Goal: Task Accomplishment & Management: Manage account settings

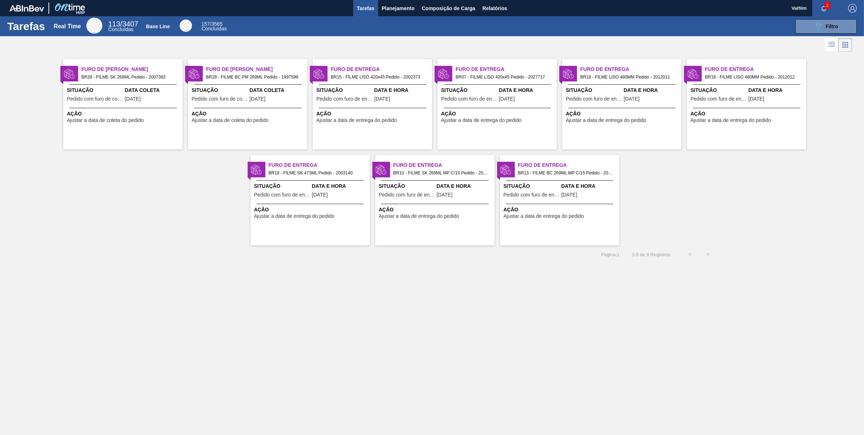
click at [144, 102] on div "Data Coleta 18/09/2025" at bounding box center [153, 95] width 56 height 18
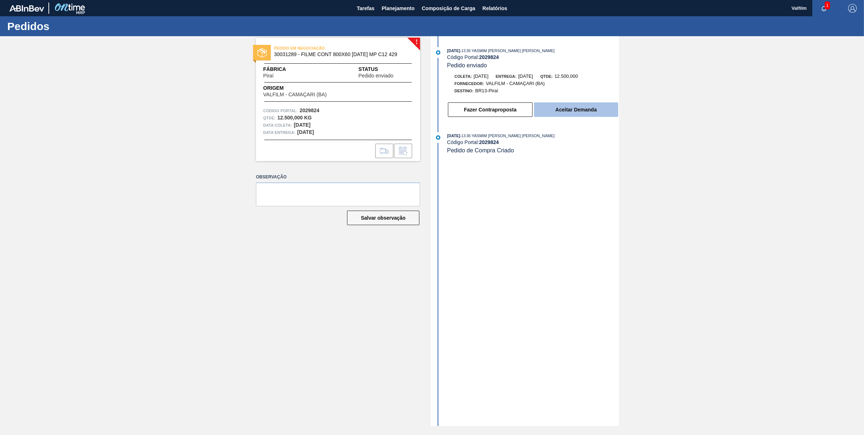
click at [584, 113] on button "Aceitar Demanda" at bounding box center [576, 109] width 84 height 14
click at [579, 107] on button "Aceitar Demanda" at bounding box center [576, 109] width 84 height 14
click at [568, 110] on button "Aceitar Demanda" at bounding box center [576, 109] width 84 height 14
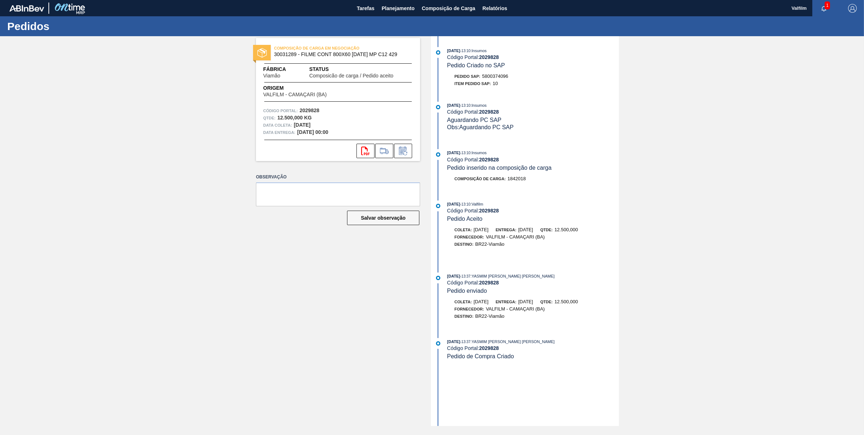
click at [494, 76] on span "5800374096" at bounding box center [495, 75] width 26 height 5
copy span "5800374096"
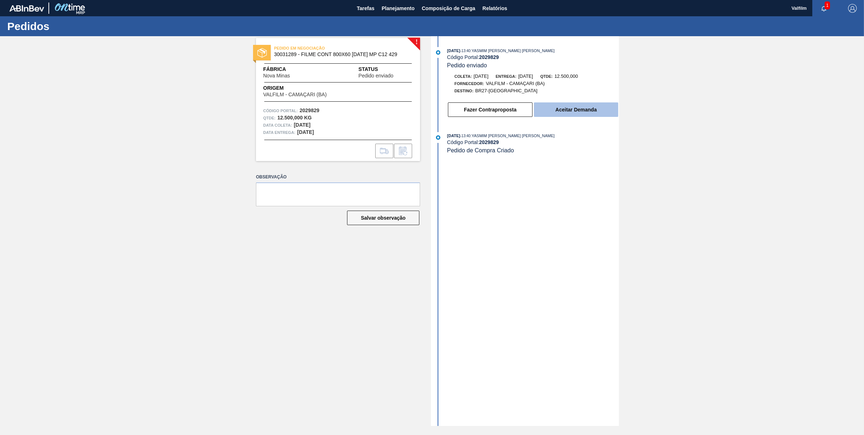
click at [607, 109] on button "Aceitar Demanda" at bounding box center [576, 109] width 84 height 14
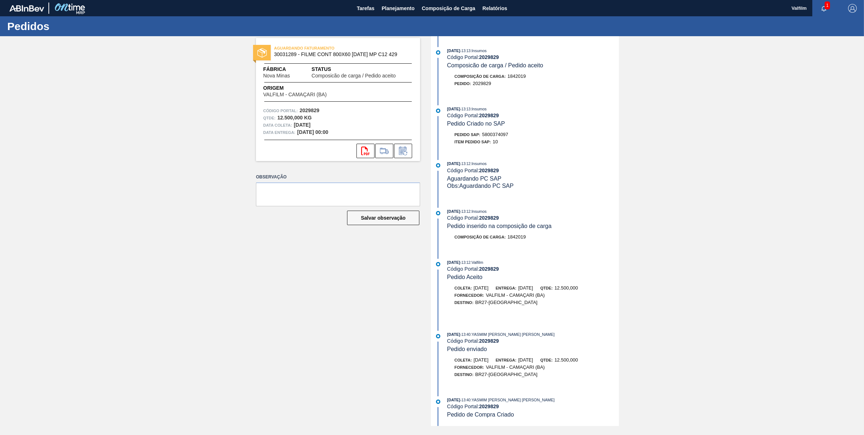
click at [498, 137] on span "5800374097" at bounding box center [495, 134] width 26 height 5
copy span "5800374097"
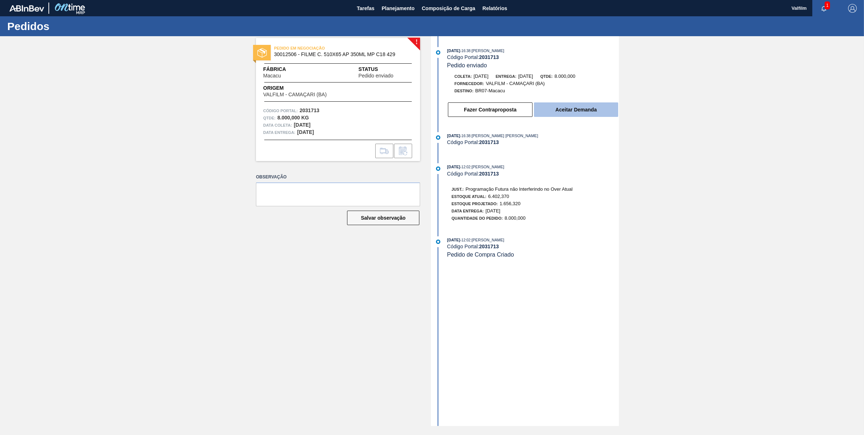
click at [590, 104] on button "Aceitar Demanda" at bounding box center [576, 109] width 84 height 14
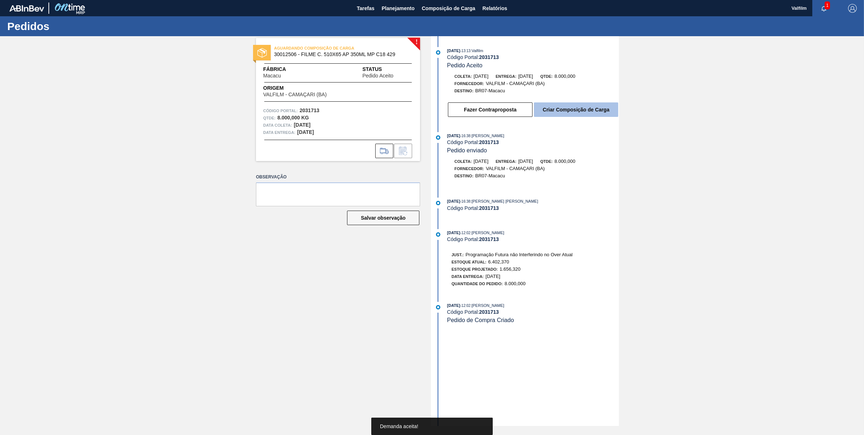
click at [583, 114] on button "Criar Composição de Carga" at bounding box center [576, 109] width 84 height 14
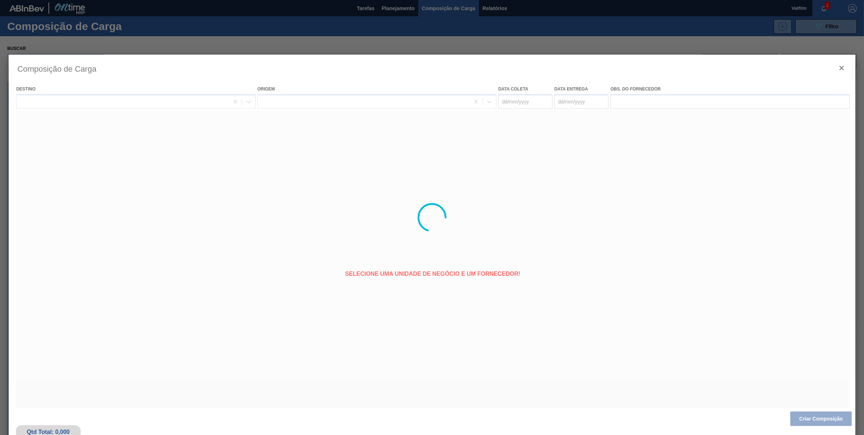
type coleta "01/10/2025"
type entrega "03/10/2025"
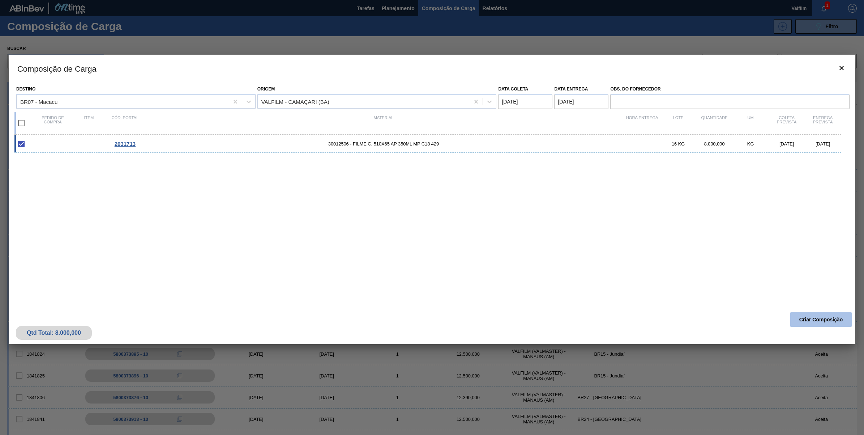
click at [801, 317] on button "Criar Composição" at bounding box center [820, 319] width 61 height 14
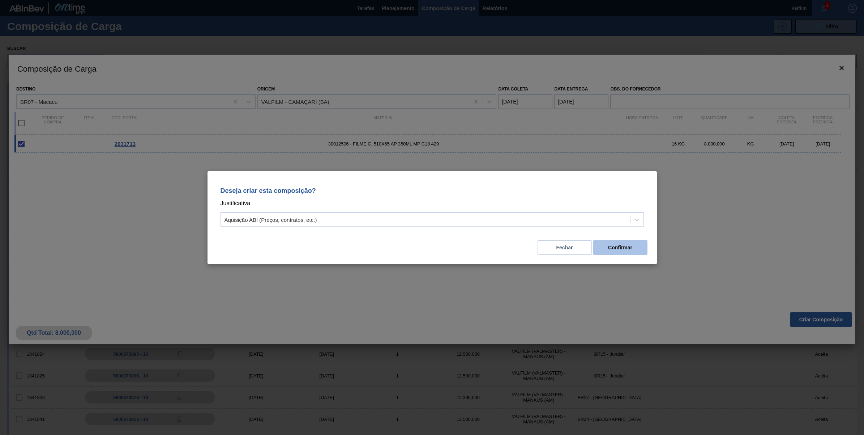
click at [618, 246] on button "Confirmar" at bounding box center [620, 247] width 54 height 14
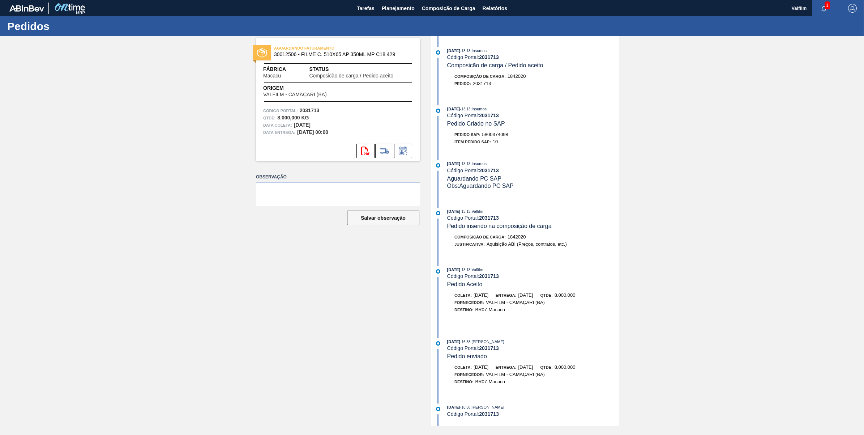
click at [489, 132] on div "19/09/2025 - 13:13 : Insumos Código Portal: 2031713 Pedido Criado no SAP Pedido…" at bounding box center [526, 127] width 186 height 44
copy span "5800374098"
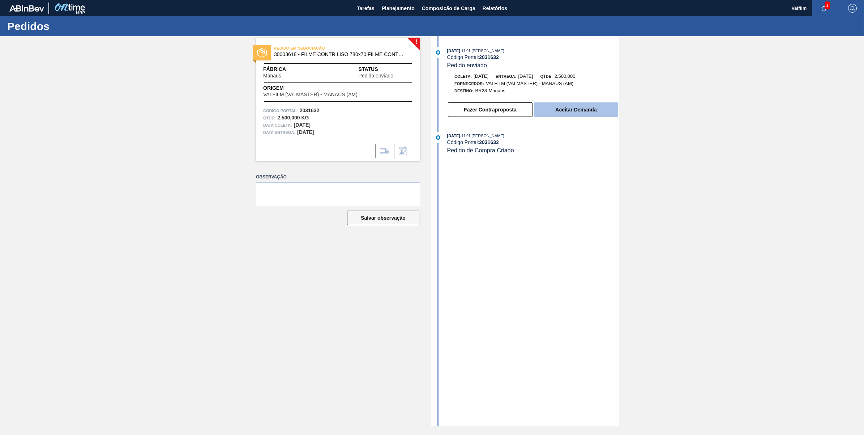
click at [585, 113] on button "Aceitar Demanda" at bounding box center [576, 109] width 84 height 14
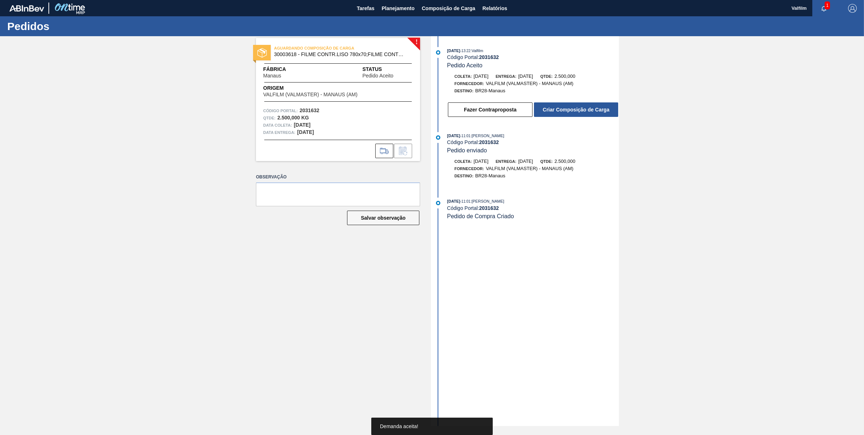
click at [585, 113] on button "Criar Composição de Carga" at bounding box center [576, 109] width 84 height 14
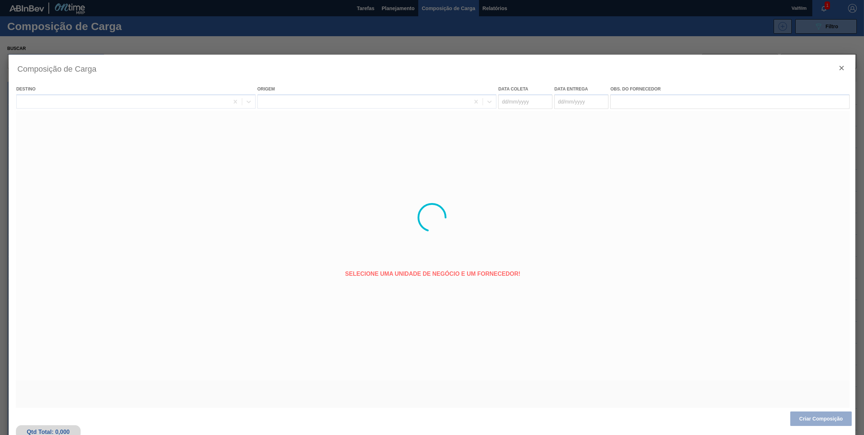
type coleta "19/10/2025"
type entrega "21/10/2025"
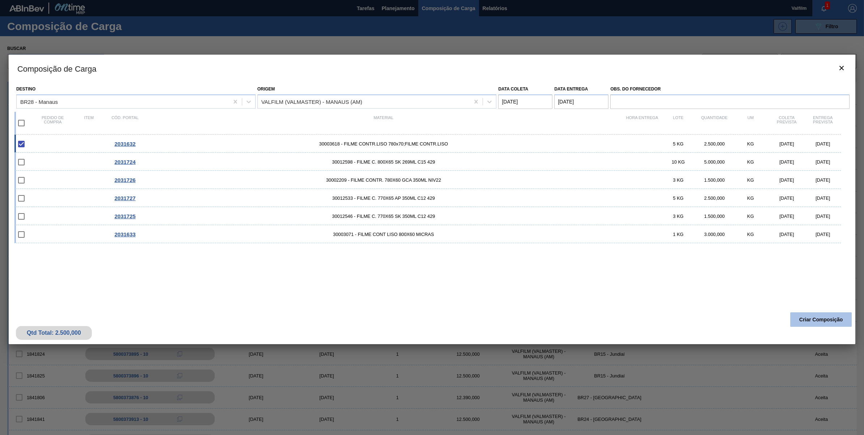
click at [833, 316] on button "Criar Composição" at bounding box center [820, 319] width 61 height 14
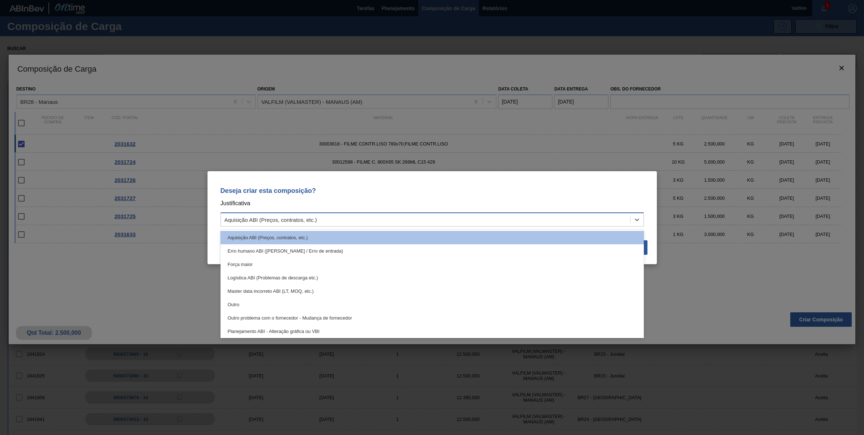
drag, startPoint x: 536, startPoint y: 225, endPoint x: 524, endPoint y: 223, distance: 12.5
click at [534, 224] on div "Aquisição ABI (Preços, contratos, etc.)" at bounding box center [432, 219] width 423 height 14
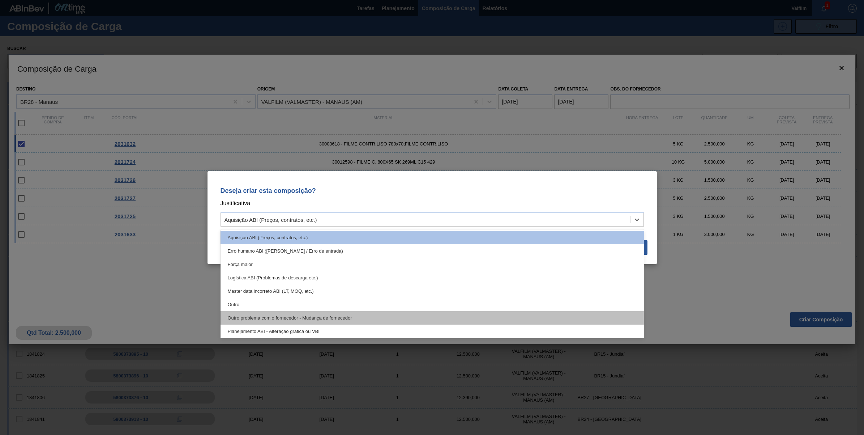
click at [276, 312] on div "Outro problema com o fornecedor - Mudança de fornecedor" at bounding box center [432, 317] width 423 height 13
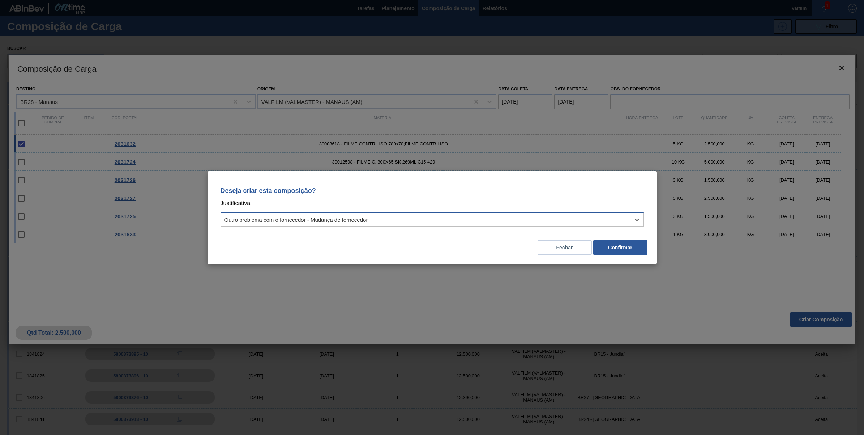
click at [330, 214] on div "Outro problema com o fornecedor - Mudança de fornecedor" at bounding box center [425, 219] width 409 height 10
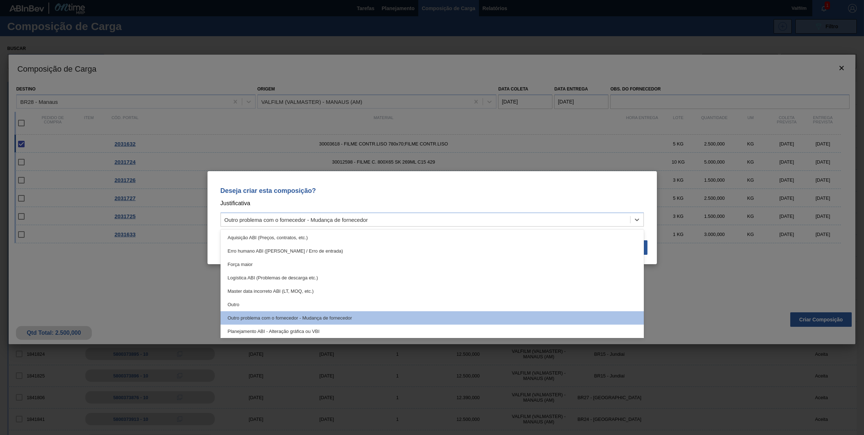
drag, startPoint x: 253, startPoint y: 304, endPoint x: 299, endPoint y: 284, distance: 49.7
click at [253, 304] on div "Outro" at bounding box center [432, 304] width 423 height 13
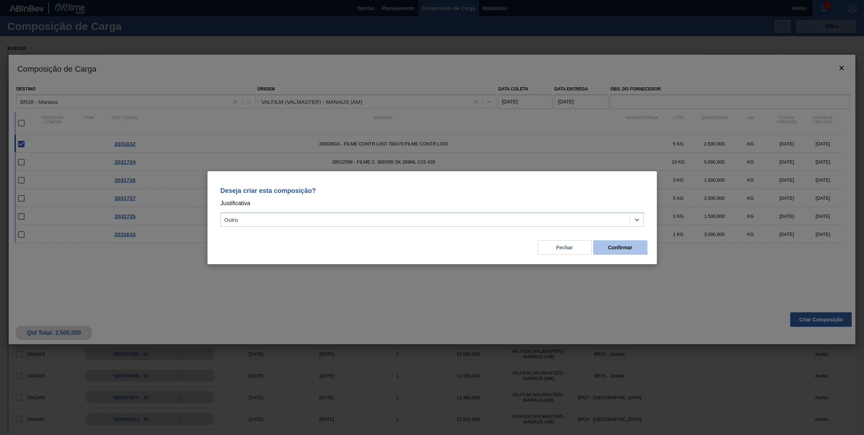
click at [635, 246] on button "Confirmar" at bounding box center [620, 247] width 54 height 14
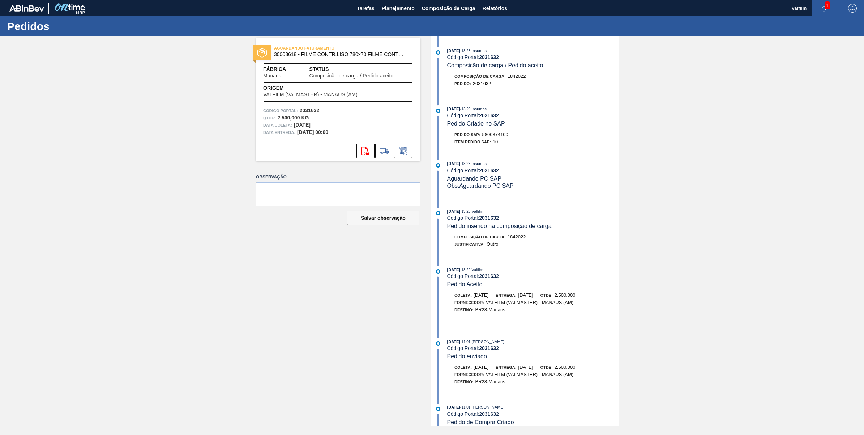
click at [504, 137] on span "5800374100" at bounding box center [495, 134] width 26 height 5
copy span "5800374100"
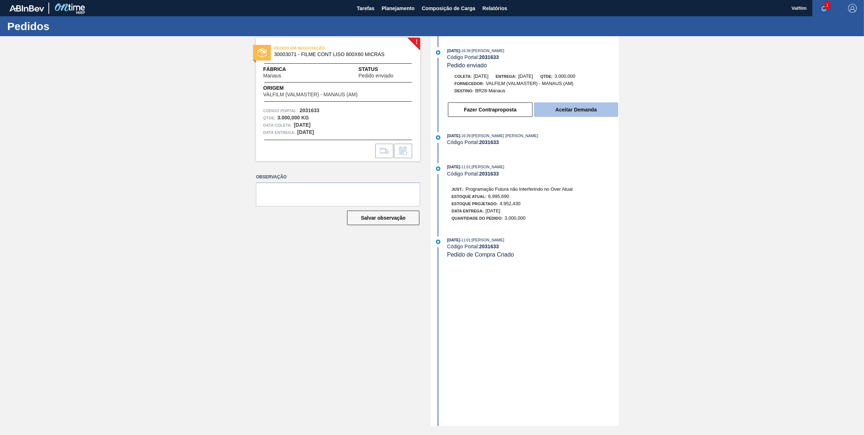
click at [565, 104] on button "Aceitar Demanda" at bounding box center [576, 109] width 84 height 14
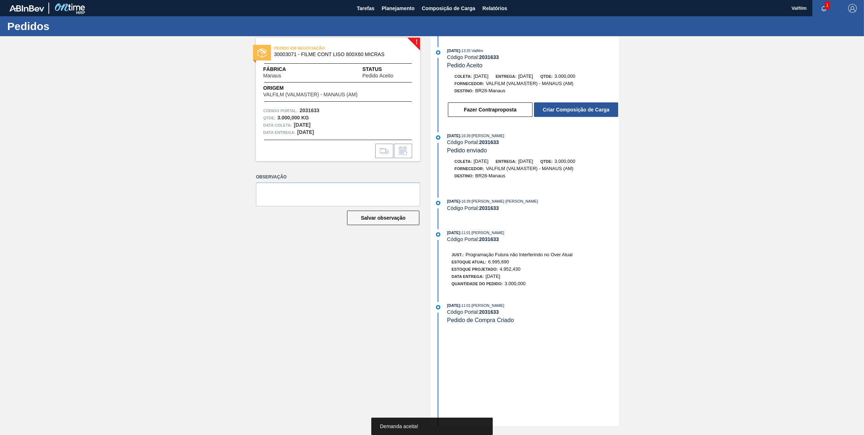
click at [565, 110] on button "Criar Composição de Carga" at bounding box center [576, 109] width 84 height 14
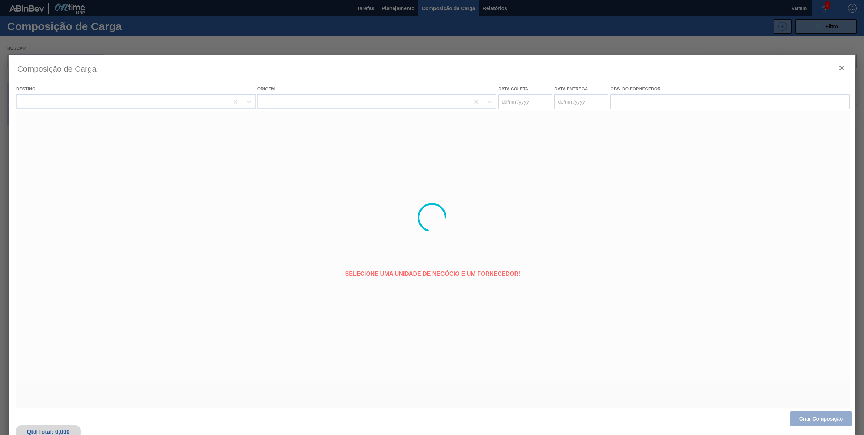
type coleta "[DATE]"
type entrega "[DATE]"
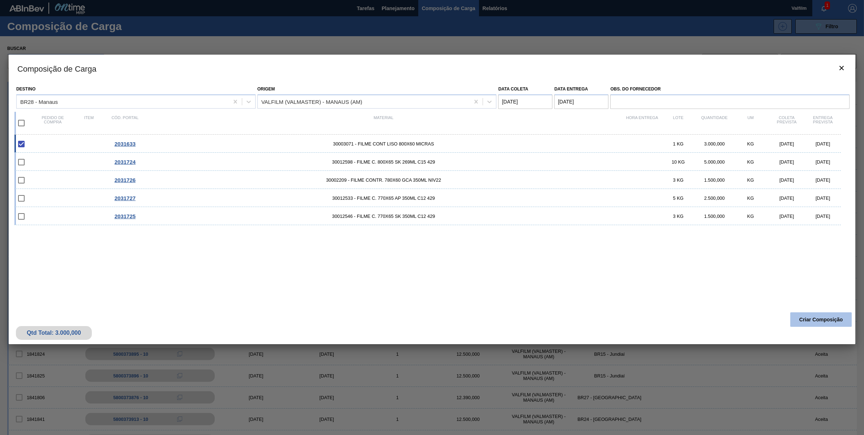
click at [794, 319] on button "Criar Composição" at bounding box center [820, 319] width 61 height 14
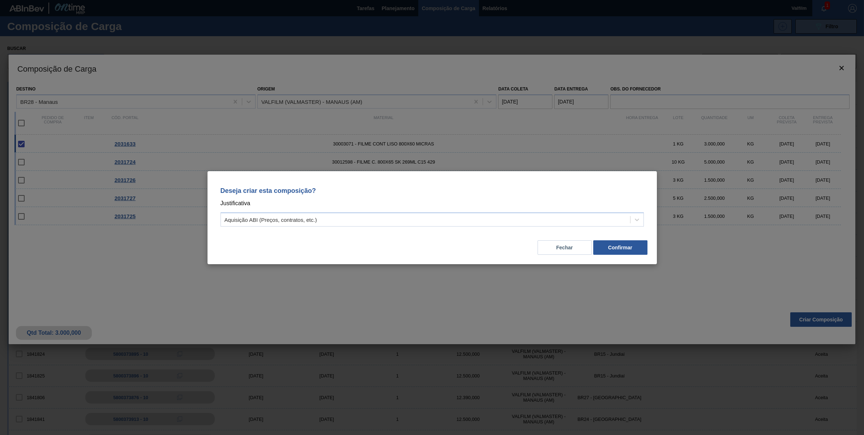
click at [492, 209] on div "Deseja criar esta composição? Justificativa Aquisição ABI (Preços, contratos, e…" at bounding box center [432, 205] width 432 height 51
click at [331, 219] on div "Aquisição ABI (Preços, contratos, etc.)" at bounding box center [425, 219] width 409 height 10
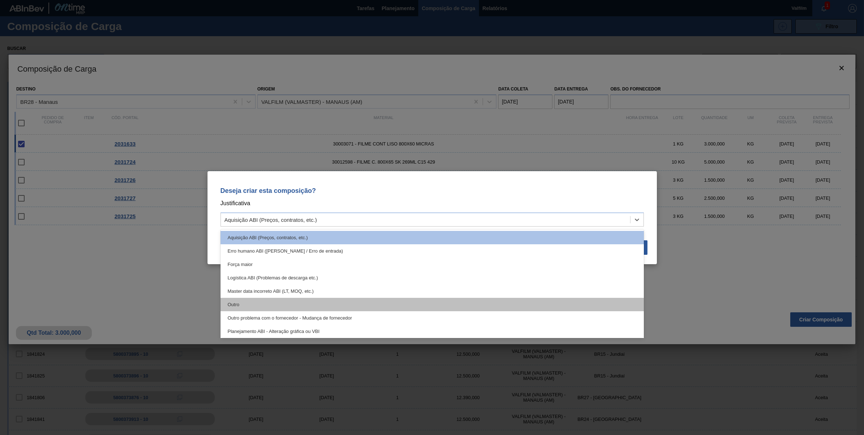
click at [261, 298] on div "Outro" at bounding box center [432, 304] width 423 height 13
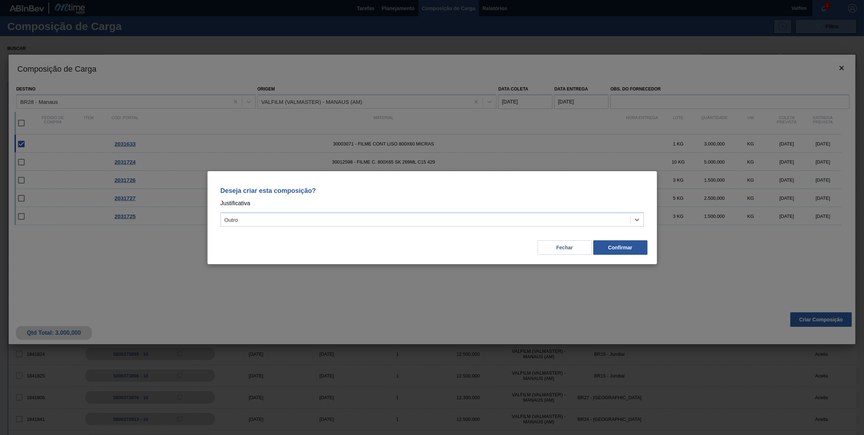
click at [633, 257] on div "Deseja criar esta composição? Justificativa option Outro, selected. Select is f…" at bounding box center [432, 217] width 449 height 93
click at [631, 252] on button "Confirmar" at bounding box center [620, 247] width 54 height 14
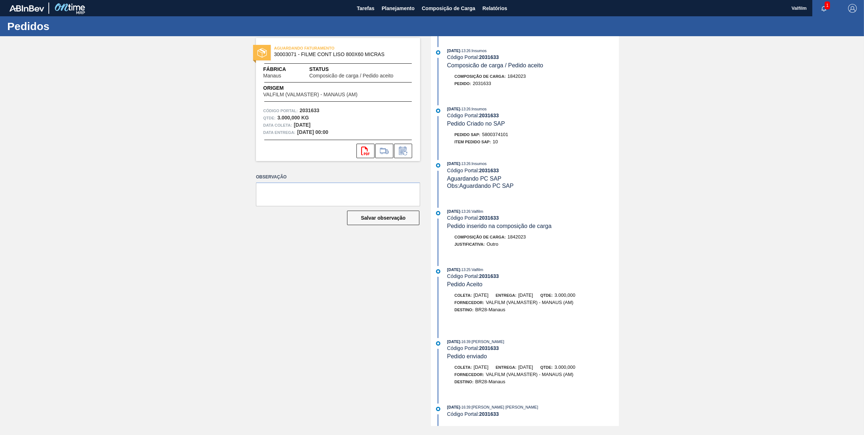
click at [487, 136] on span "5800374101" at bounding box center [495, 134] width 26 height 5
copy span "5800374101"
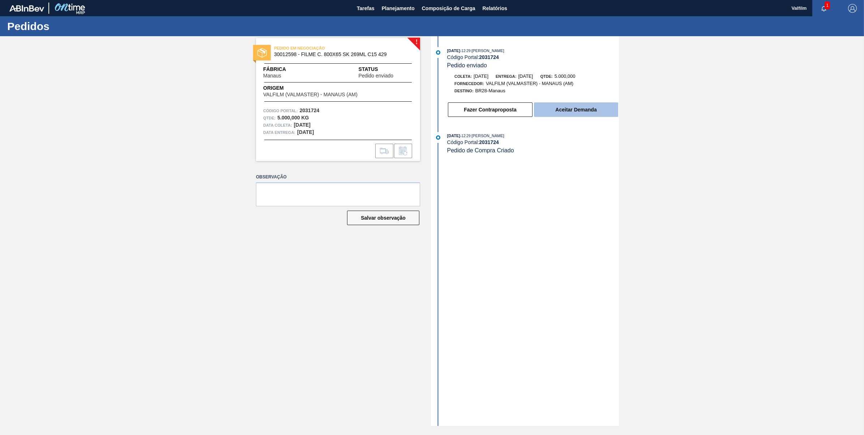
click at [569, 112] on button "Aceitar Demanda" at bounding box center [576, 109] width 84 height 14
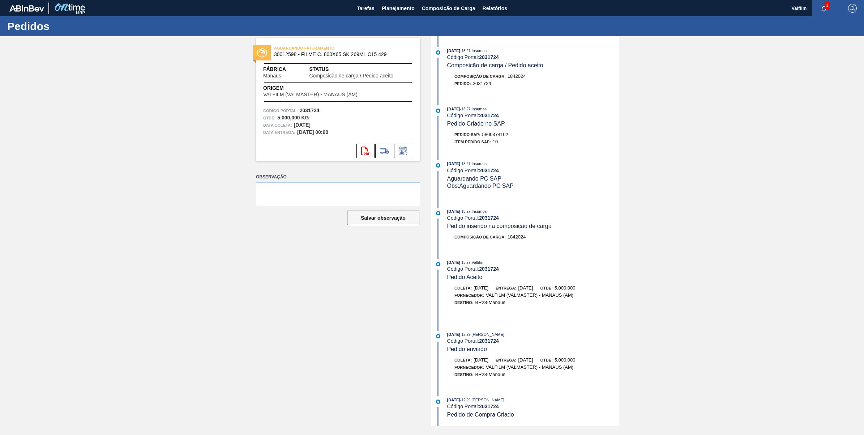
click at [499, 136] on span "5800374102" at bounding box center [495, 134] width 26 height 5
copy span "5800374102"
click at [500, 138] on div "Pedido SAP: 5800374102" at bounding box center [481, 134] width 54 height 7
click at [501, 134] on span "5800374102" at bounding box center [495, 134] width 26 height 5
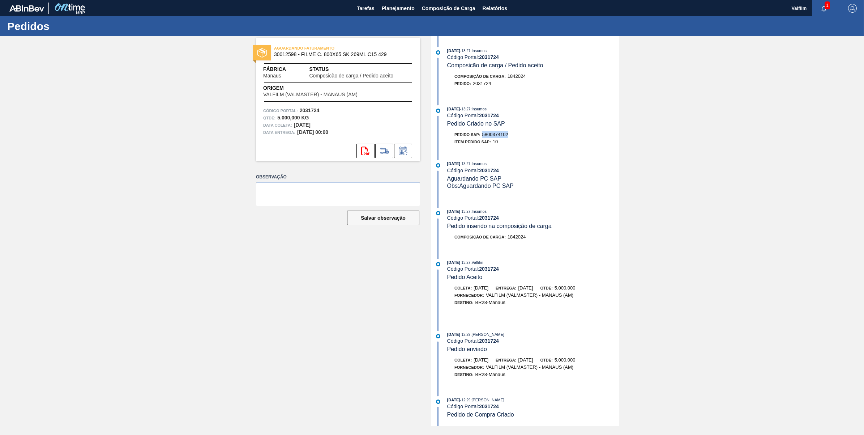
click at [501, 134] on span "5800374102" at bounding box center [495, 134] width 26 height 5
copy span "5800374102"
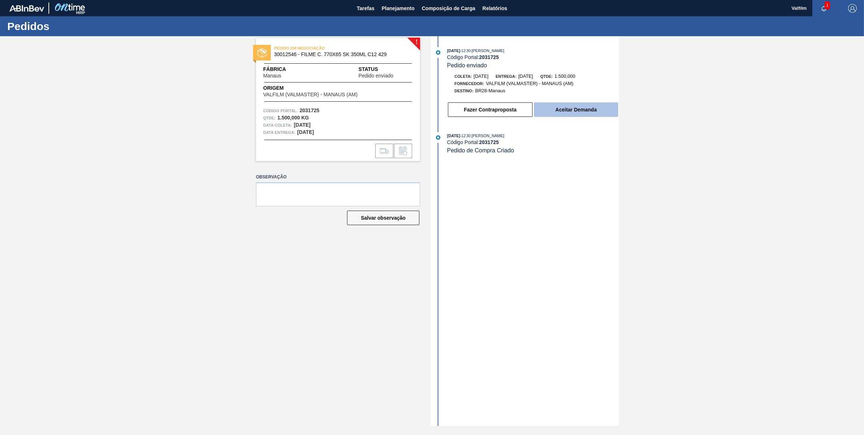
click at [598, 115] on button "Aceitar Demanda" at bounding box center [576, 109] width 84 height 14
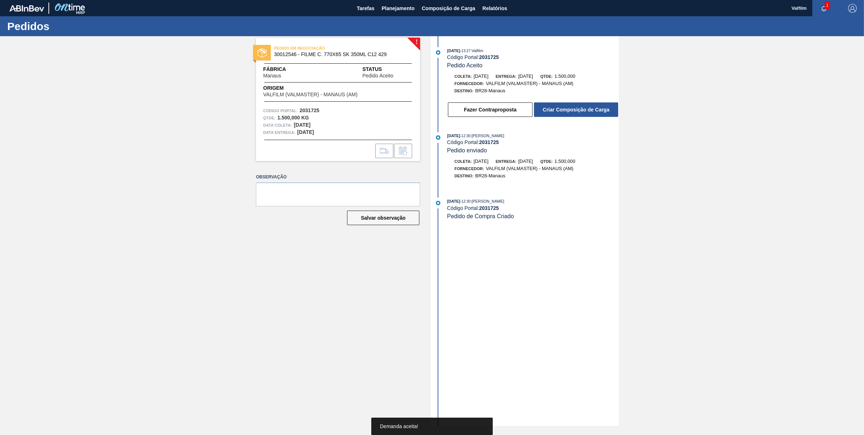
click at [597, 113] on button "Criar Composição de Carga" at bounding box center [576, 109] width 84 height 14
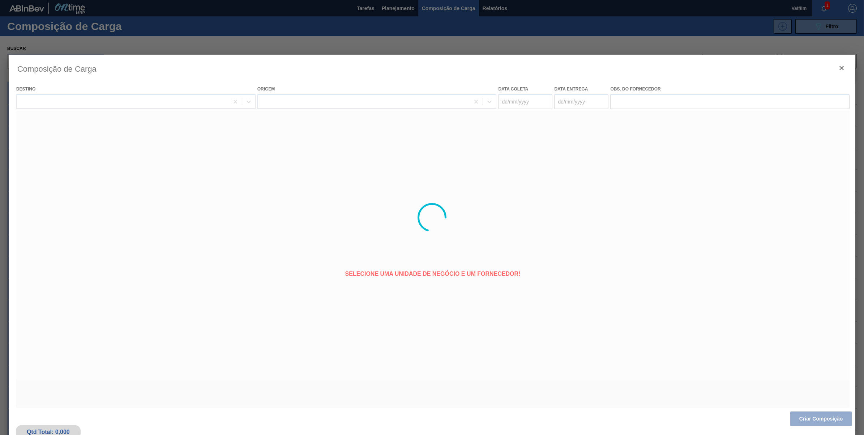
type coleta "14/10/2025"
type entrega "19/10/2025"
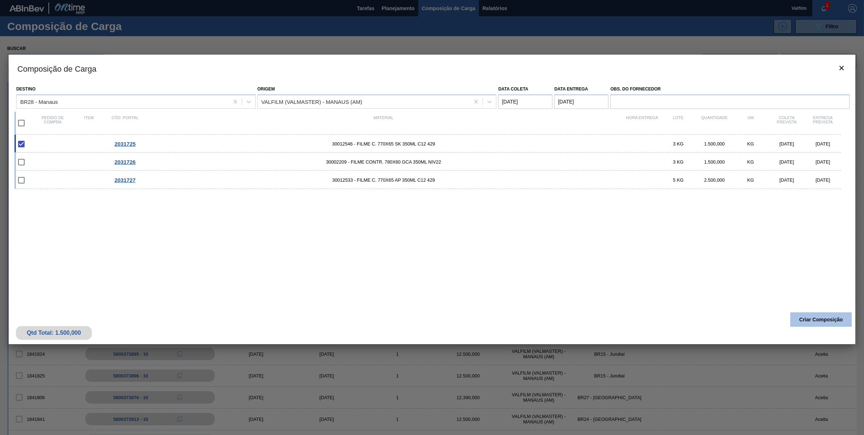
click at [812, 323] on button "Criar Composição" at bounding box center [820, 319] width 61 height 14
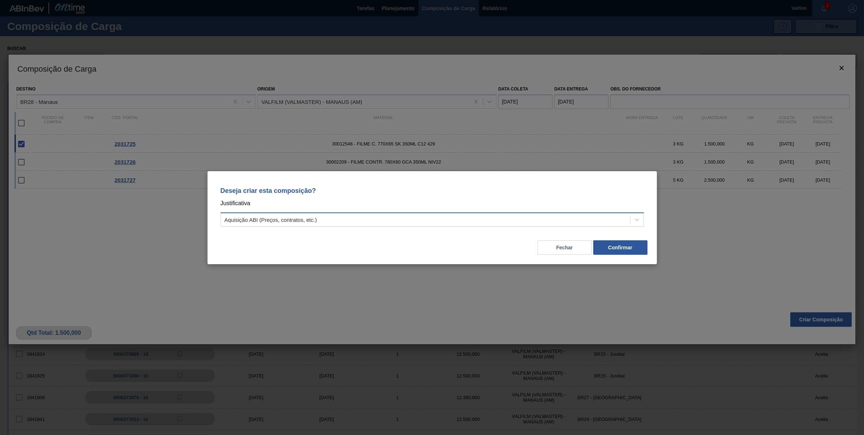
click at [601, 223] on div "Aquisição ABI (Preços, contratos, etc.)" at bounding box center [425, 219] width 409 height 10
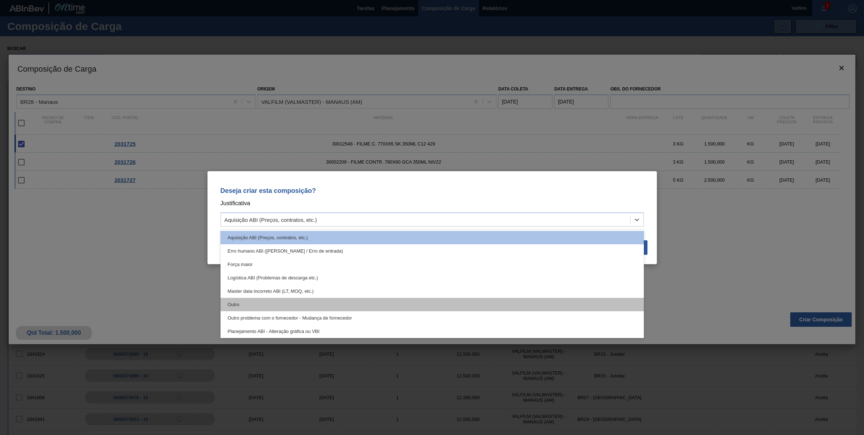
click at [230, 302] on div "Outro" at bounding box center [432, 304] width 423 height 13
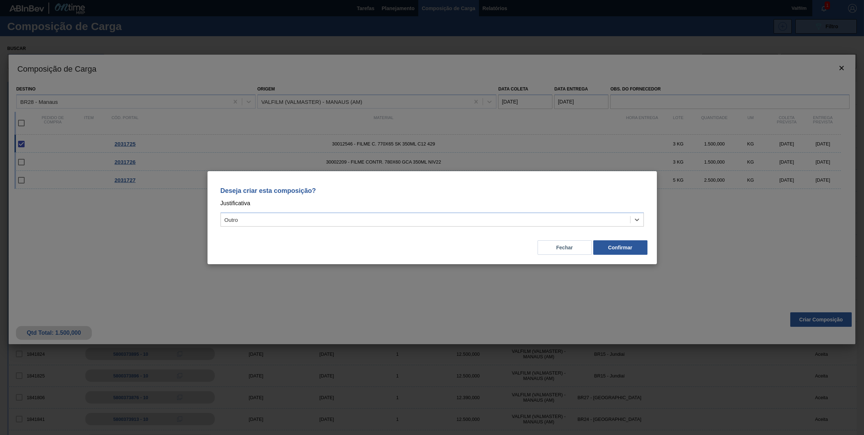
click at [622, 255] on div "Deseja criar esta composição? Justificativa option Outro, selected. Select is f…" at bounding box center [432, 217] width 449 height 93
click at [622, 246] on button "Confirmar" at bounding box center [620, 247] width 54 height 14
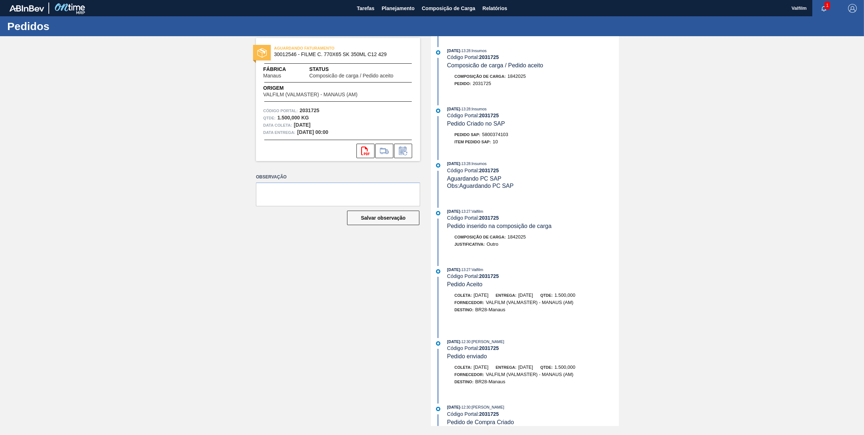
click at [492, 134] on span "5800374103" at bounding box center [495, 134] width 26 height 5
copy span "5800374103"
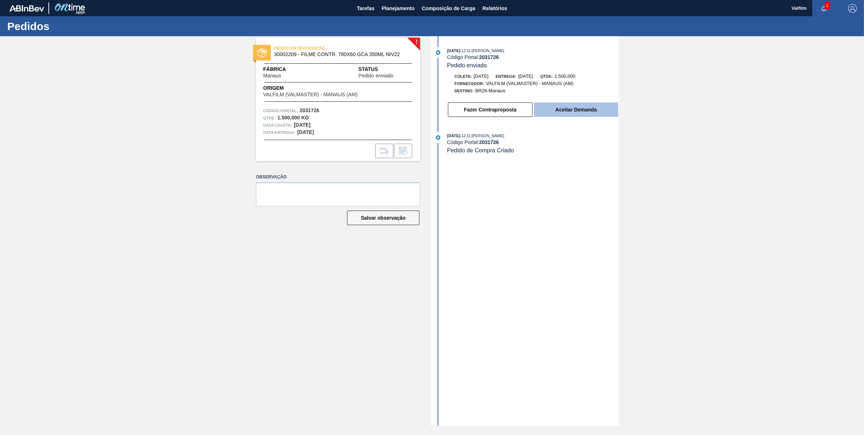
click at [599, 110] on button "Aceitar Demanda" at bounding box center [576, 109] width 84 height 14
click at [609, 104] on button "Criar Composição de Carga" at bounding box center [576, 109] width 84 height 14
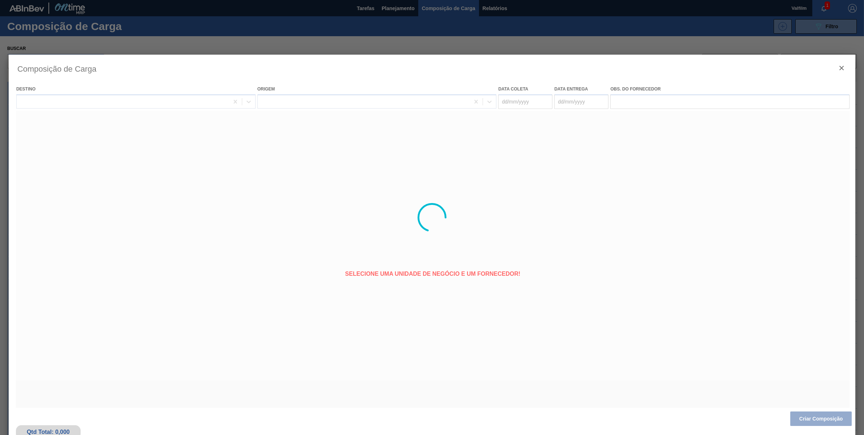
type coleta "[DATE]"
type entrega "[DATE]"
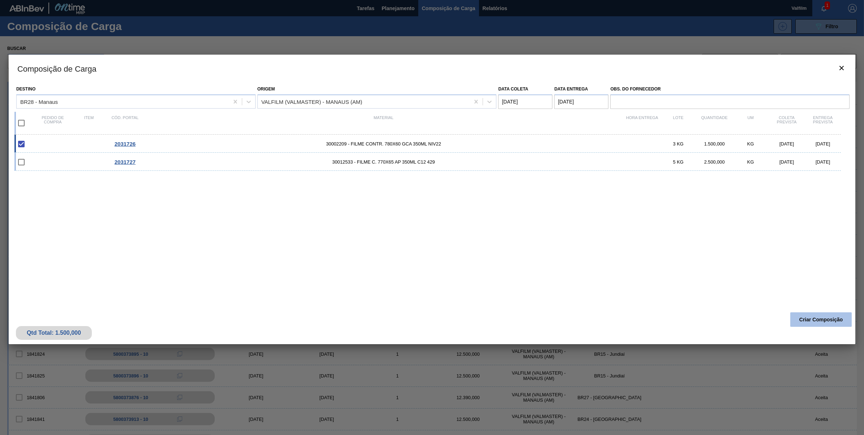
click at [818, 323] on button "Criar Composição" at bounding box center [820, 319] width 61 height 14
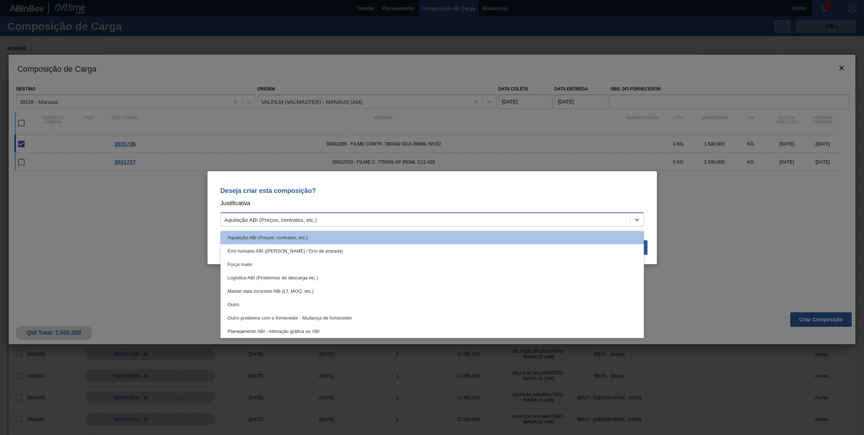
click at [303, 220] on div "Aquisição ABI (Preços, contratos, etc.)" at bounding box center [271, 219] width 93 height 6
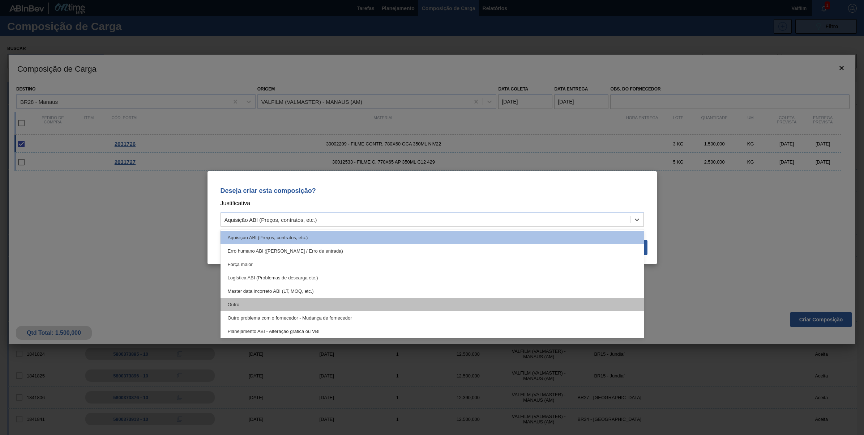
click at [223, 307] on div "Outro" at bounding box center [432, 304] width 423 height 13
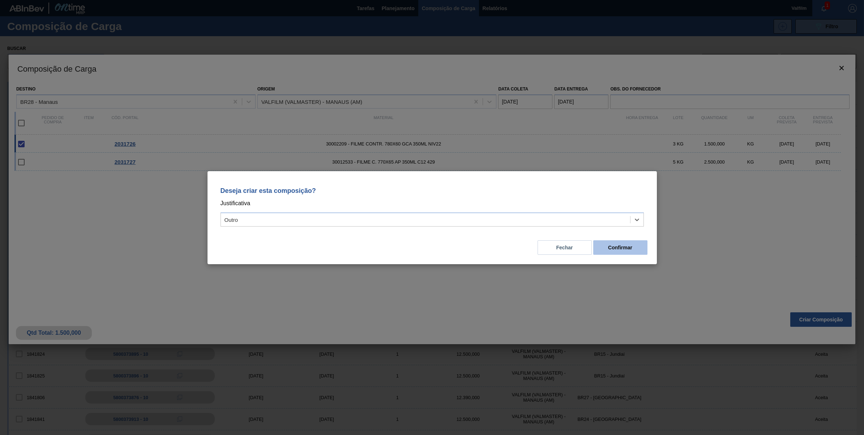
click at [641, 248] on button "Confirmar" at bounding box center [620, 247] width 54 height 14
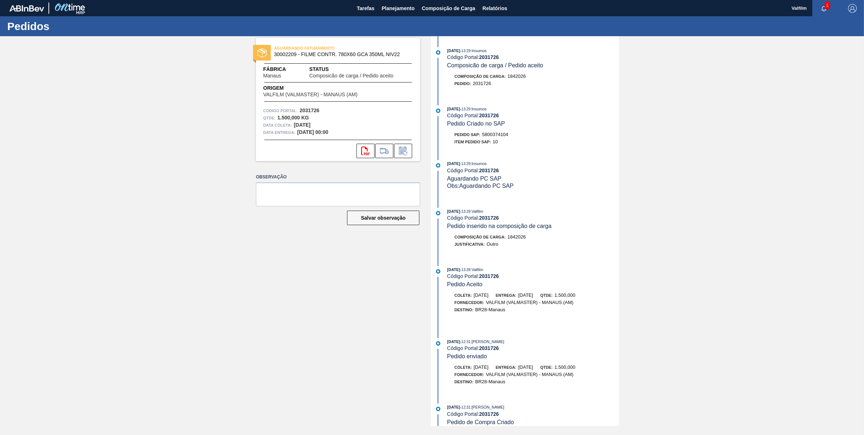
click at [498, 135] on span "5800374104" at bounding box center [495, 134] width 26 height 5
copy span "5800374104"
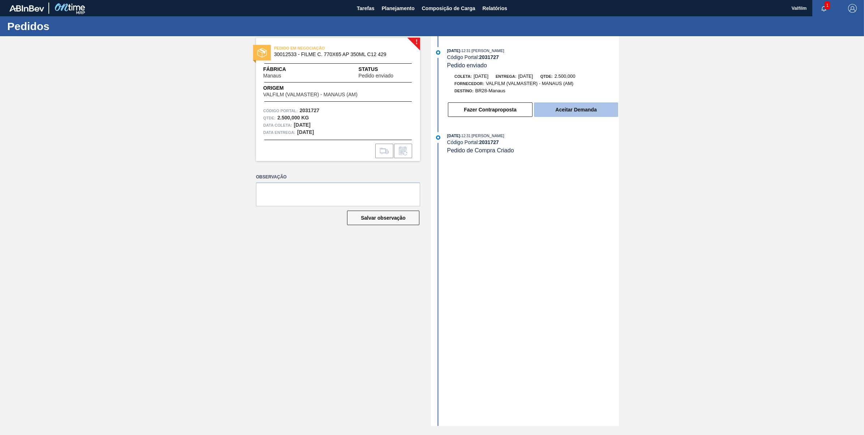
click at [588, 112] on button "Aceitar Demanda" at bounding box center [576, 109] width 84 height 14
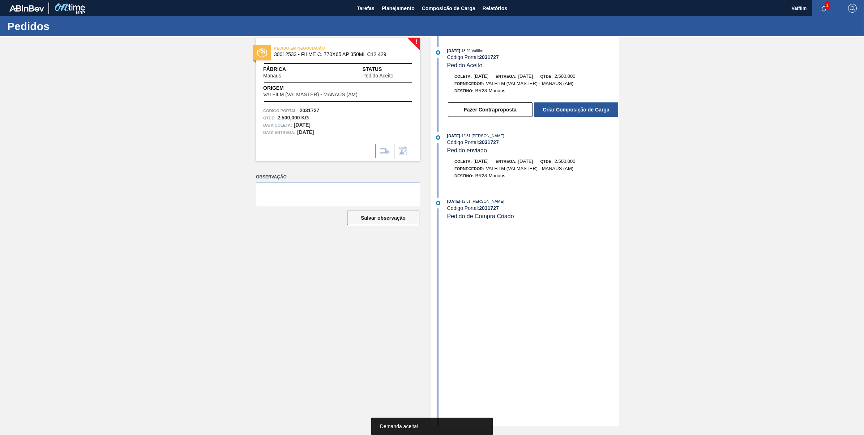
click at [588, 112] on button "Criar Composição de Carga" at bounding box center [576, 109] width 84 height 14
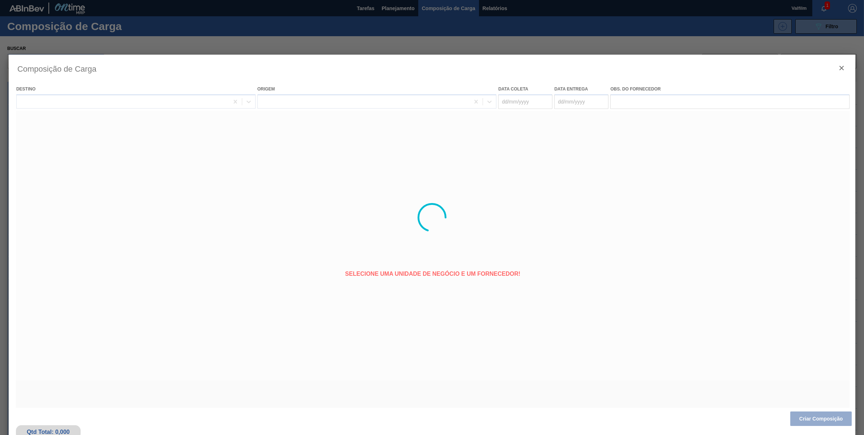
type coleta "11/10/2025"
type entrega "[DATE]"
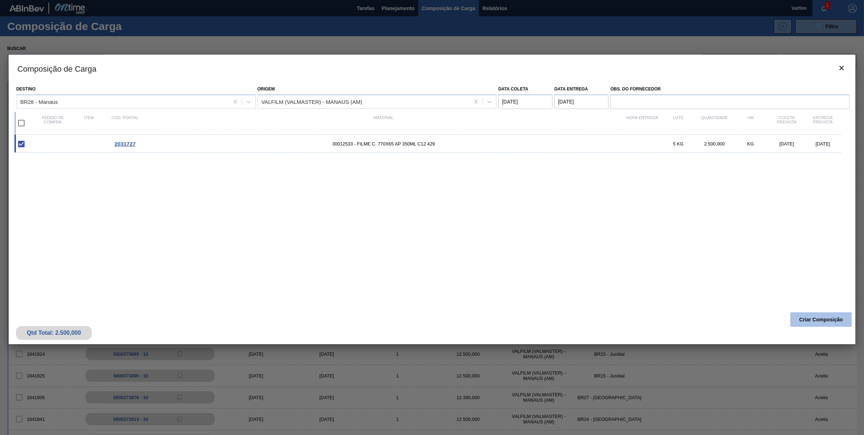
drag, startPoint x: 838, startPoint y: 332, endPoint x: 836, endPoint y: 326, distance: 6.2
click at [837, 331] on div "Qtd Total: 2.500,000 Criar Composição" at bounding box center [432, 325] width 847 height 35
click at [834, 320] on button "Criar Composição" at bounding box center [820, 319] width 61 height 14
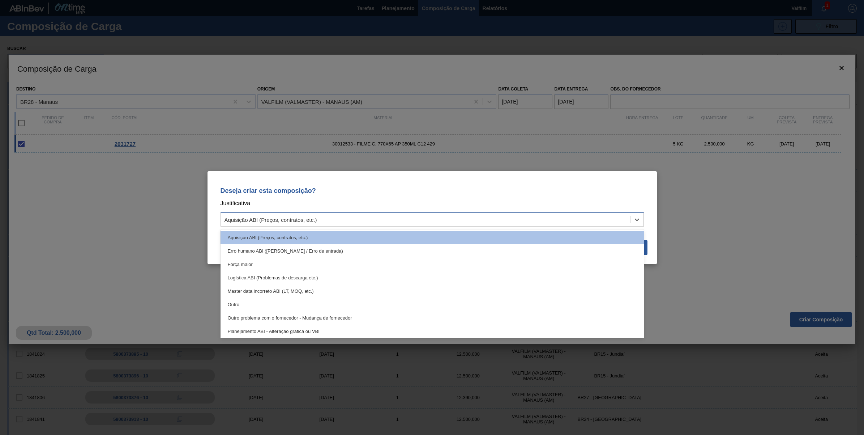
click at [504, 217] on div "Aquisição ABI (Preços, contratos, etc.)" at bounding box center [425, 219] width 409 height 10
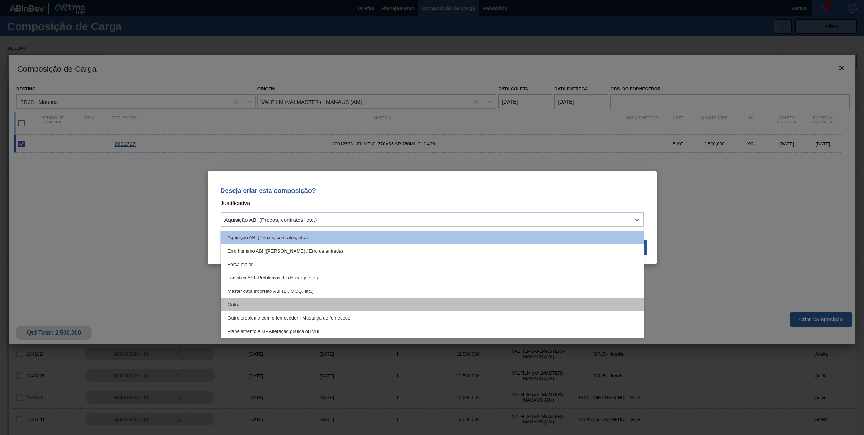
click at [239, 306] on div "Outro" at bounding box center [432, 304] width 423 height 13
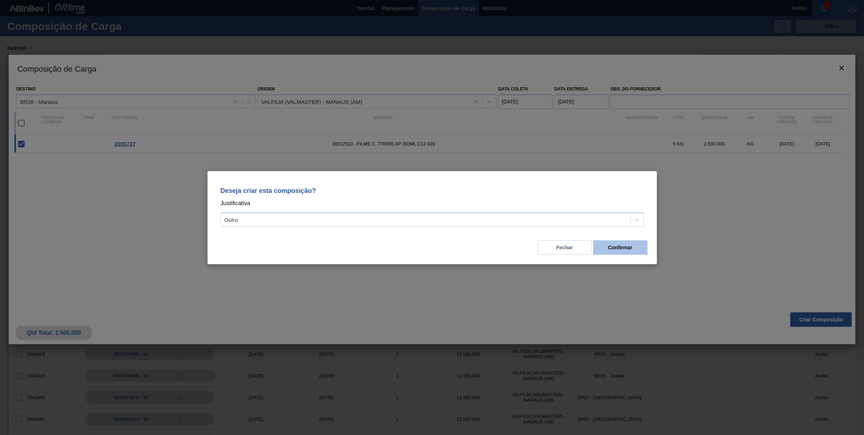
click at [599, 245] on button "Confirmar" at bounding box center [620, 247] width 54 height 14
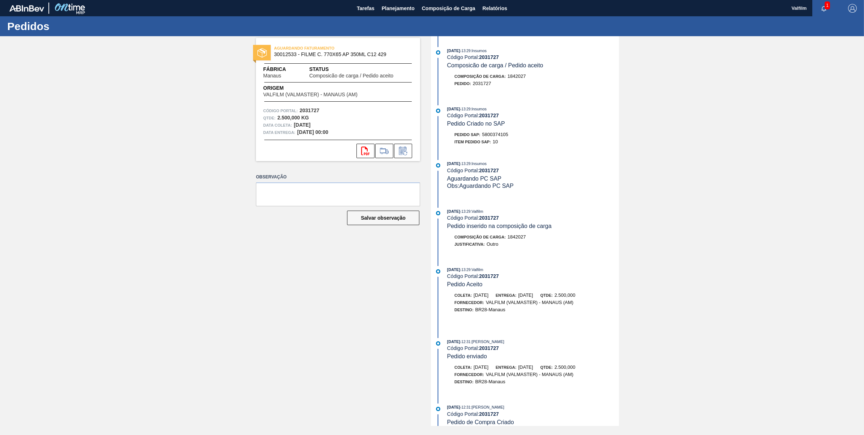
click at [488, 137] on span "5800374105" at bounding box center [495, 134] width 26 height 5
copy span "5800374105"
click at [364, 10] on span "Tarefas" at bounding box center [366, 8] width 18 height 9
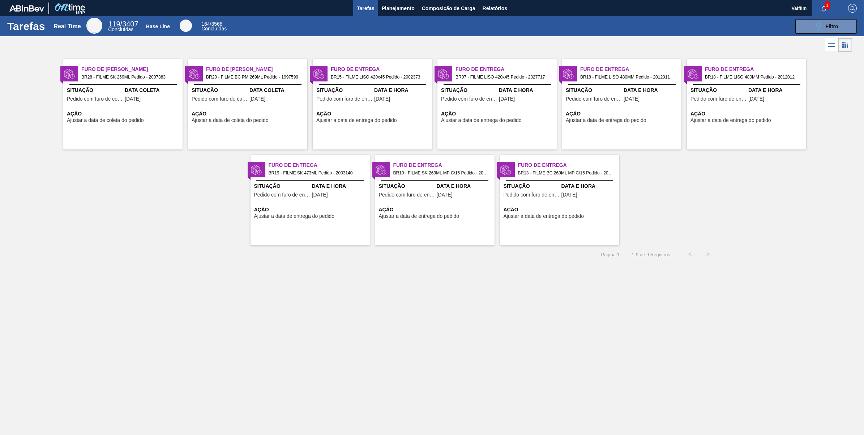
click at [275, 106] on div "Furo de Coleta BR28 - FILME BC PM 269ML Pedido - 1997599 Situação Pedido com fu…" at bounding box center [247, 104] width 119 height 90
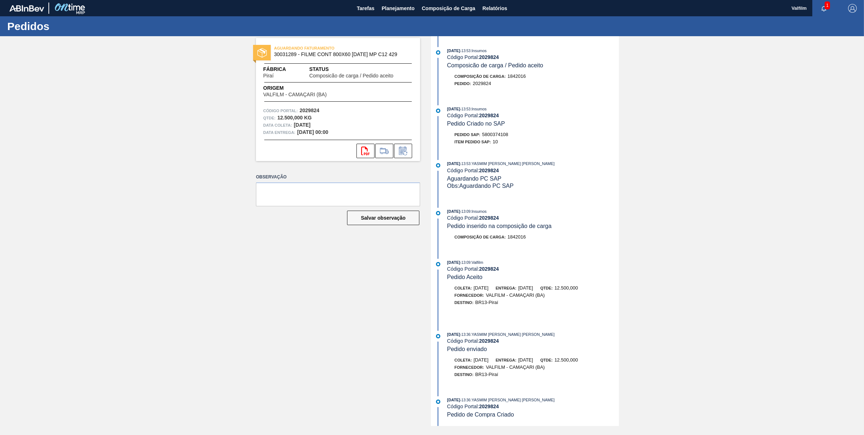
click at [501, 134] on span "5800374108" at bounding box center [495, 134] width 26 height 5
copy span "5800374108"
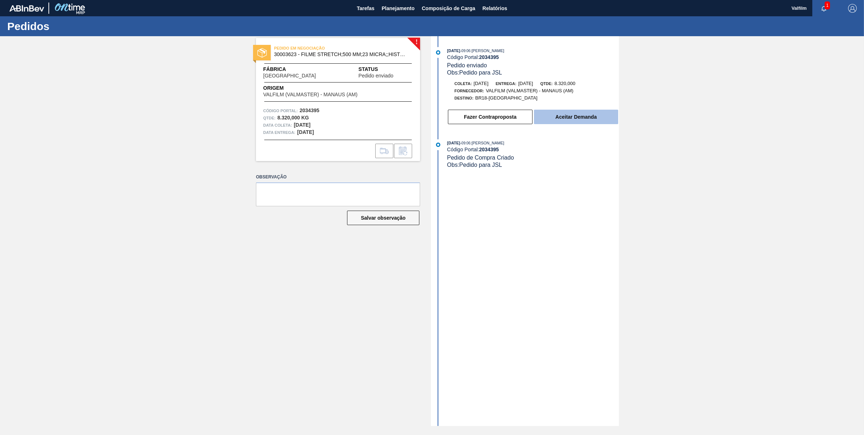
click at [583, 123] on button "Aceitar Demanda" at bounding box center [576, 117] width 84 height 14
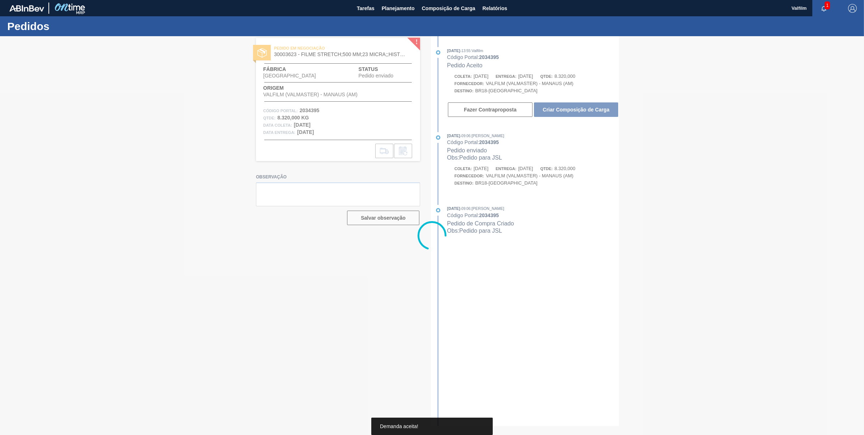
click at [584, 120] on div at bounding box center [432, 235] width 864 height 398
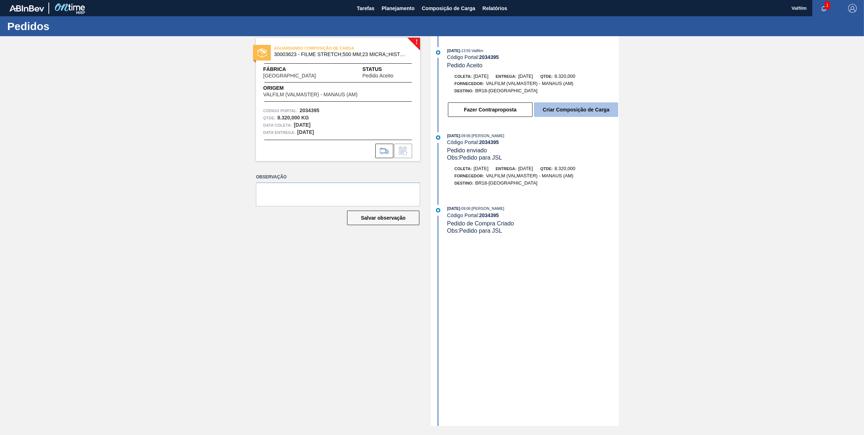
click at [592, 108] on button "Criar Composição de Carga" at bounding box center [576, 109] width 84 height 14
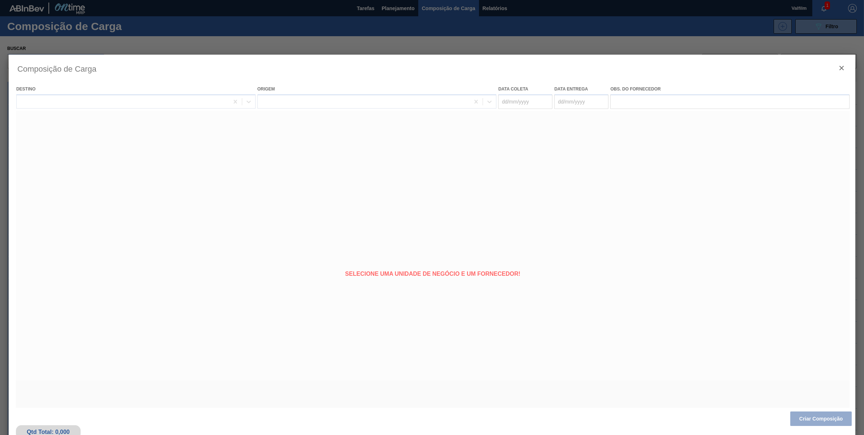
type coleta "13/10/2025"
type entrega "12/11/2025"
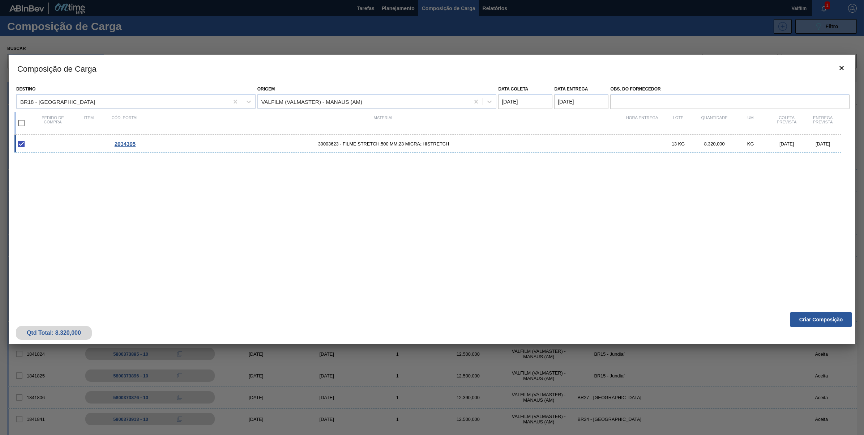
click at [821, 413] on div at bounding box center [432, 217] width 864 height 435
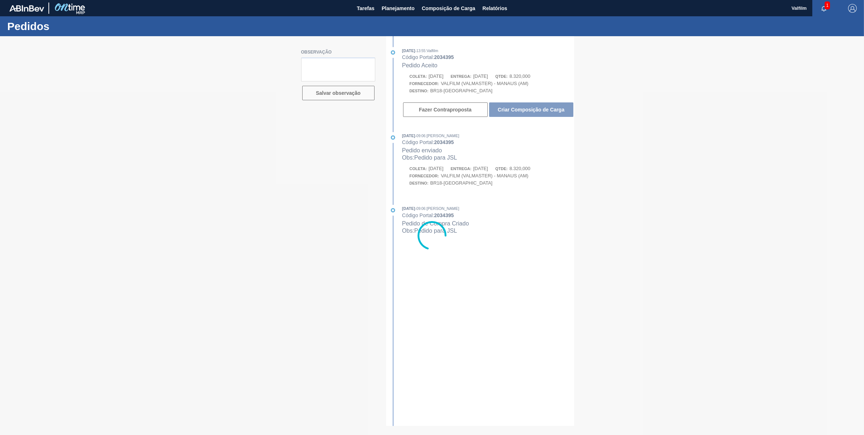
click at [552, 110] on div at bounding box center [432, 235] width 864 height 398
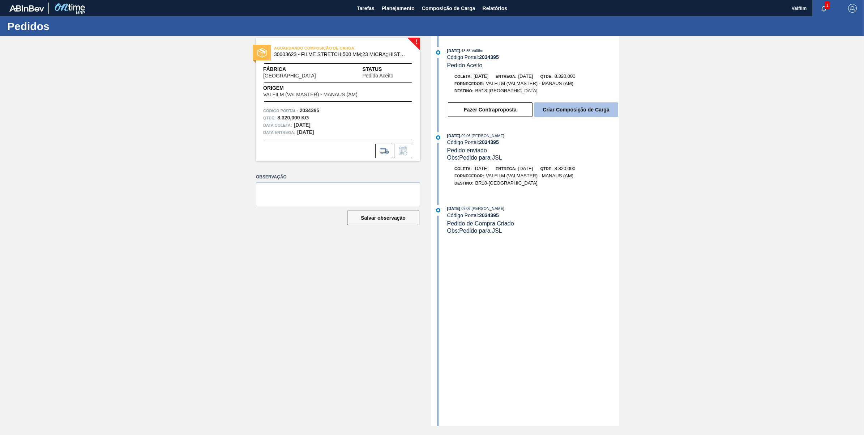
click at [554, 109] on button "Criar Composição de Carga" at bounding box center [576, 109] width 84 height 14
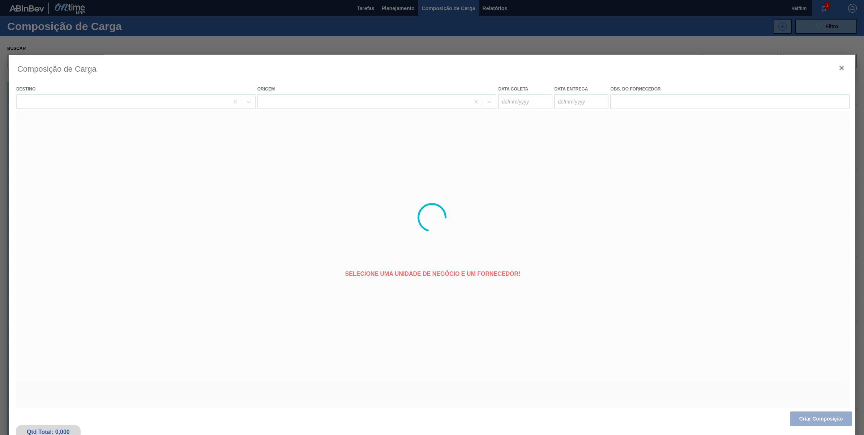
type coleta "13/10/2025"
type entrega "12/11/2025"
click at [827, 416] on button "Criar Composição" at bounding box center [820, 418] width 61 height 14
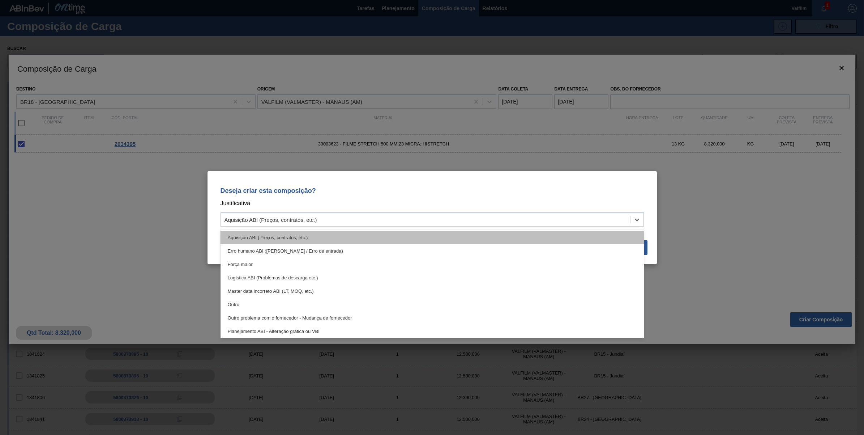
drag, startPoint x: 462, startPoint y: 219, endPoint x: 363, endPoint y: 237, distance: 100.2
click at [461, 219] on div "Aquisição ABI (Preços, contratos, etc.)" at bounding box center [425, 219] width 409 height 10
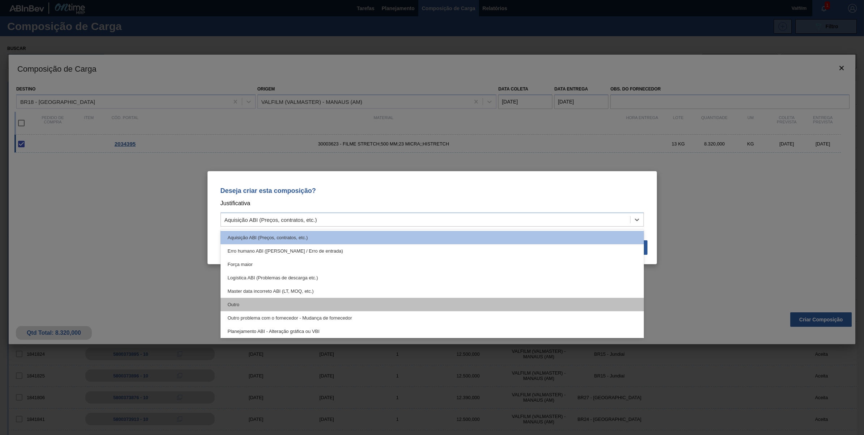
click at [231, 299] on div "Outro" at bounding box center [432, 304] width 423 height 13
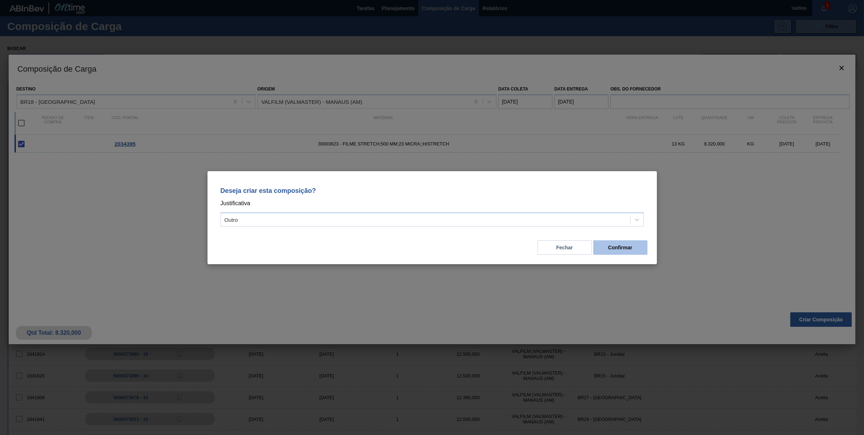
click at [626, 250] on button "Confirmar" at bounding box center [620, 247] width 54 height 14
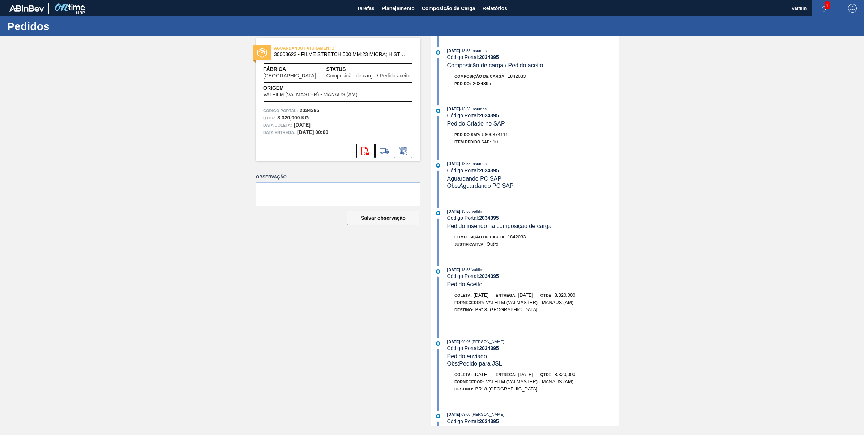
click at [499, 136] on span "5800374111" at bounding box center [495, 134] width 26 height 5
copy span "5800374111"
click at [281, 58] on div "AGUARDANDO FATURAMENTO 30003623 - FILME STRETCH;500 MM;23 MICRA;;HISTRETCH" at bounding box center [338, 51] width 164 height 16
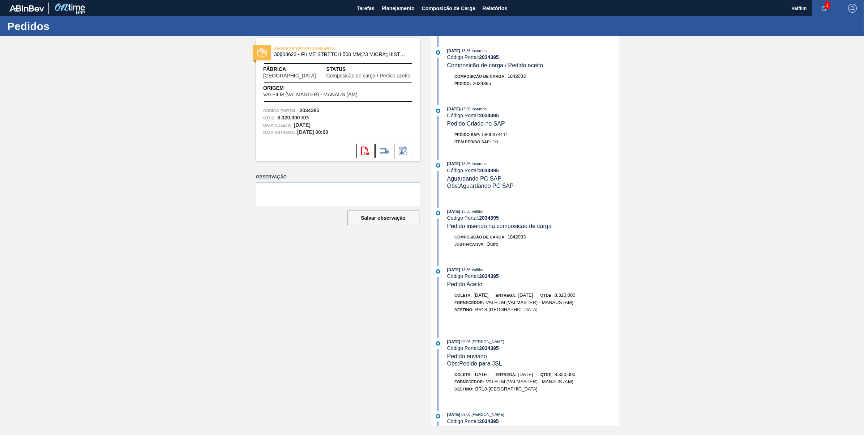
copy span "0"
click at [292, 55] on span "30003623 - FILME STRETCH;500 MM;23 MICRA;;HISTRETCH" at bounding box center [339, 54] width 131 height 5
copy span "30003623"
click at [287, 53] on span "30003623 - FILME STRETCH;500 MM;23 MICRA;;HISTRETCH" at bounding box center [339, 54] width 131 height 5
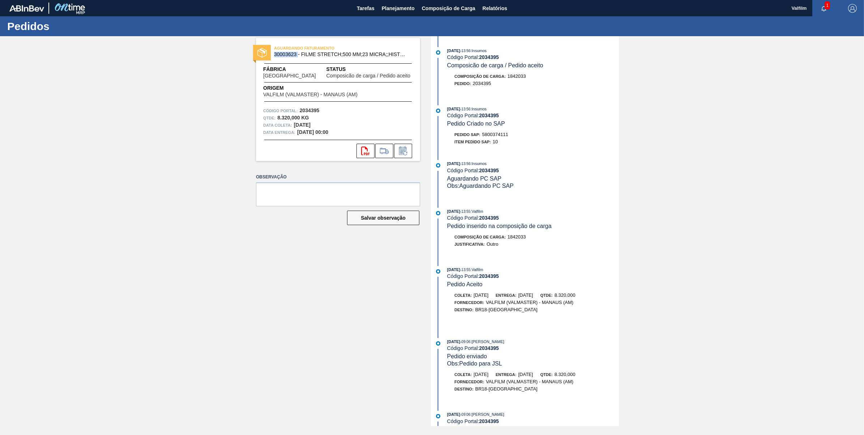
click at [287, 53] on span "30003623 - FILME STRETCH;500 MM;23 MICRA;;HISTRETCH" at bounding box center [339, 54] width 131 height 5
click at [400, 155] on button at bounding box center [403, 151] width 18 height 14
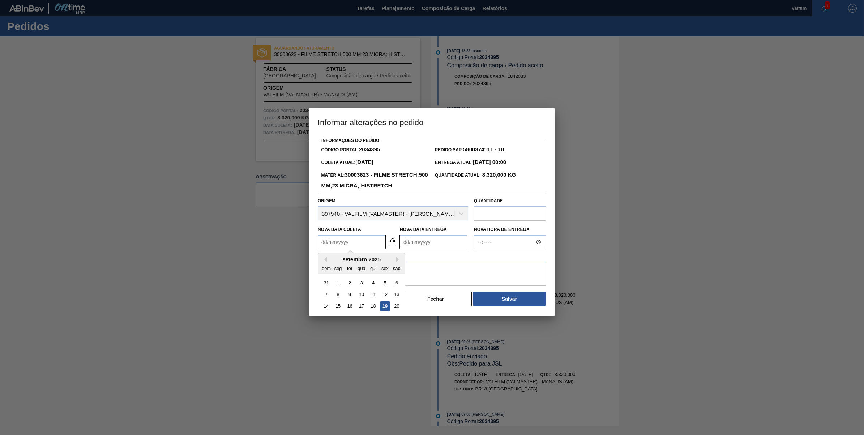
click at [379, 249] on Coleta2034395 "Nova Data Coleta" at bounding box center [352, 242] width 68 height 14
click at [393, 246] on img at bounding box center [392, 241] width 9 height 9
click at [351, 249] on Coleta2034395 "Nova Data Coleta" at bounding box center [352, 242] width 68 height 14
click at [399, 262] on button "Next Month" at bounding box center [398, 259] width 5 height 5
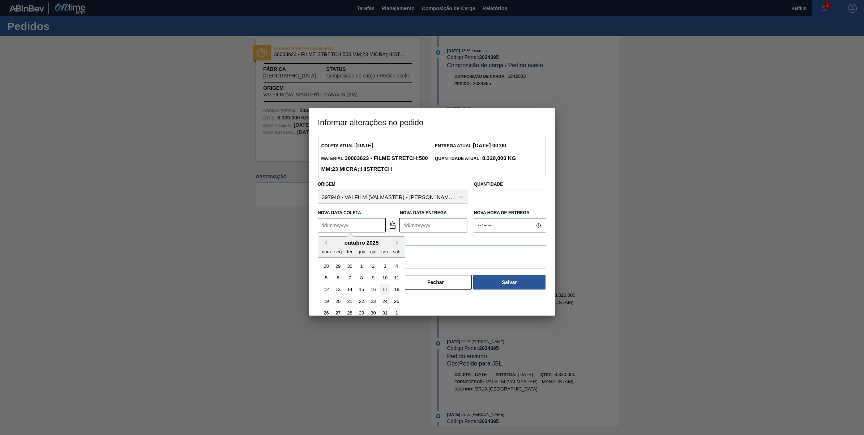
scroll to position [24, 0]
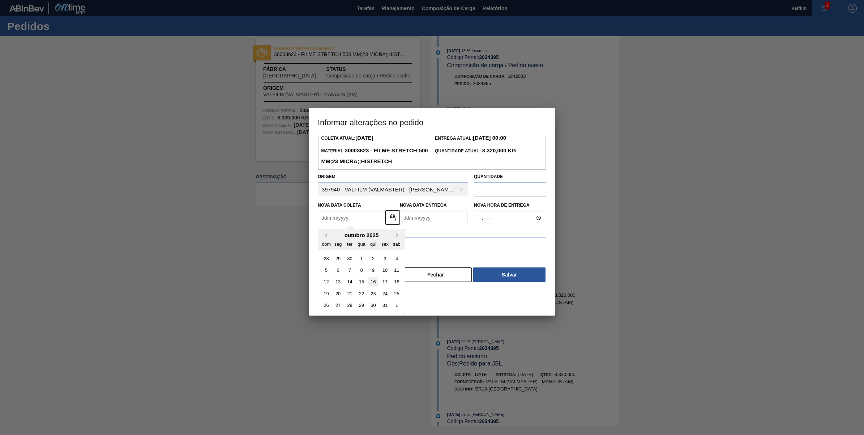
click at [373, 287] on div "16" at bounding box center [373, 282] width 10 height 10
type Coleta2034395 "16/10/2025"
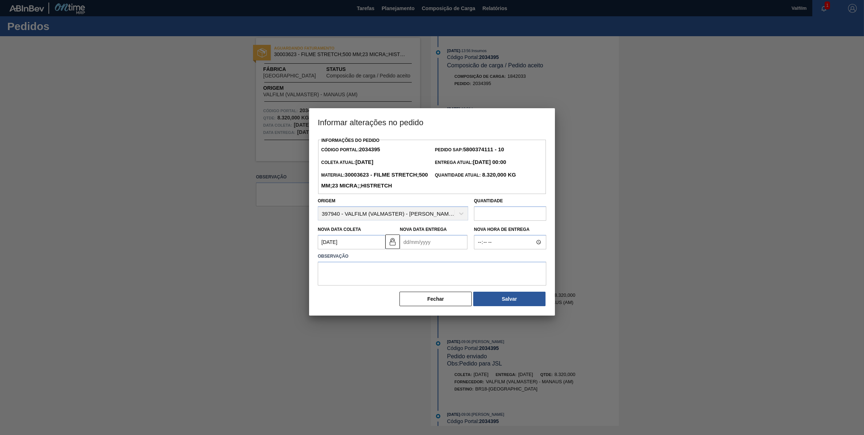
scroll to position [0, 0]
click at [436, 249] on Entrega2034395 "Nova Data Entrega" at bounding box center [434, 242] width 68 height 14
click at [480, 272] on div "Previous Month Next Month setembro 2025 dom seg ter qua qui sex sab 31 1 2 3 4 …" at bounding box center [443, 295] width 87 height 85
click at [478, 262] on button "Next Month" at bounding box center [480, 259] width 5 height 5
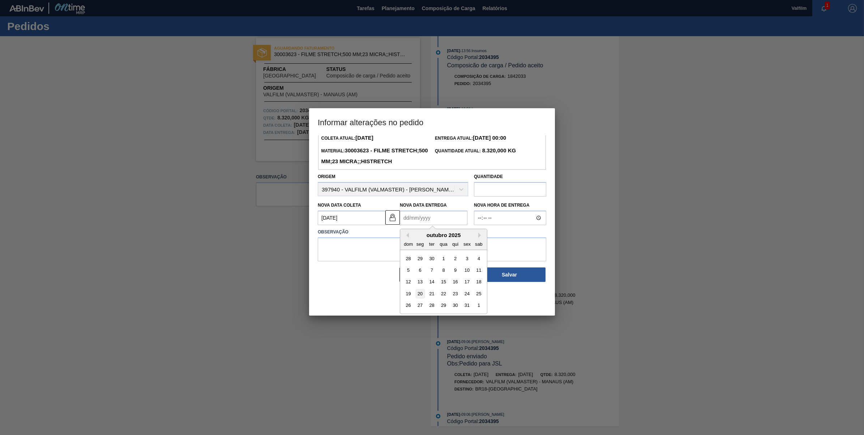
click at [420, 298] on div "20" at bounding box center [420, 294] width 10 height 10
type Entrega2034395 "20/10/2025"
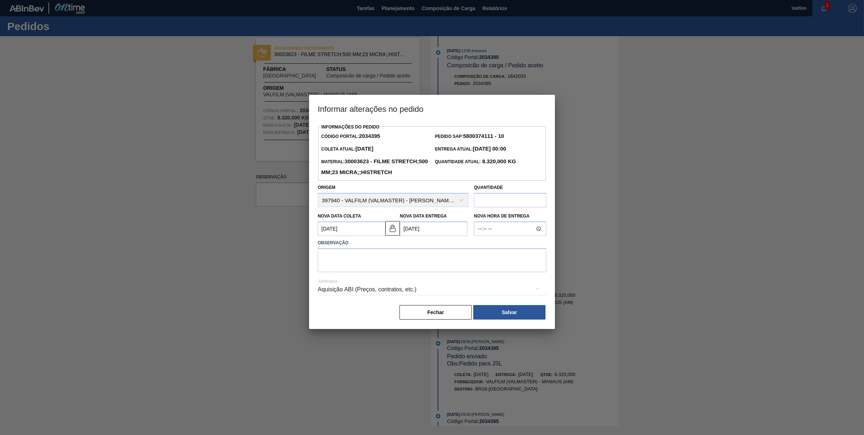
scroll to position [0, 0]
click at [409, 272] on textarea at bounding box center [432, 260] width 229 height 24
type textarea "a"
type textarea "Ajuste data / lead time"
click at [409, 296] on div "Aquisição ABI (Preços, contratos, etc.)" at bounding box center [432, 289] width 229 height 20
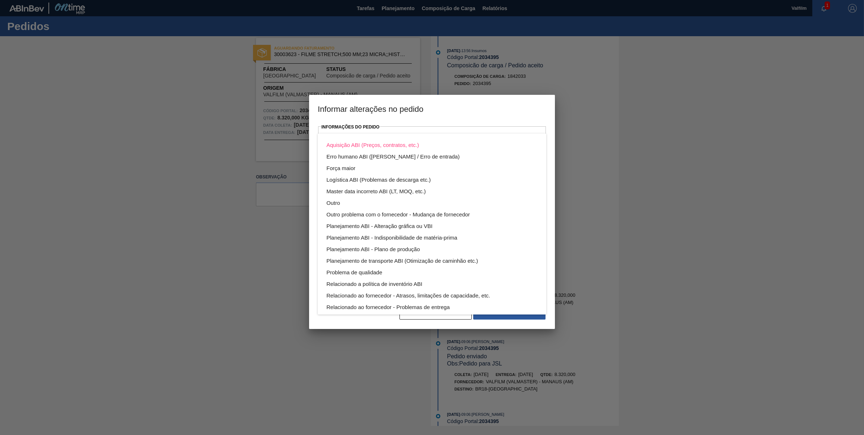
click at [408, 300] on div "Aquisição ABI (Preços, contratos, etc.) Erro humano ABI (Cálculo / Erro de entr…" at bounding box center [432, 217] width 864 height 435
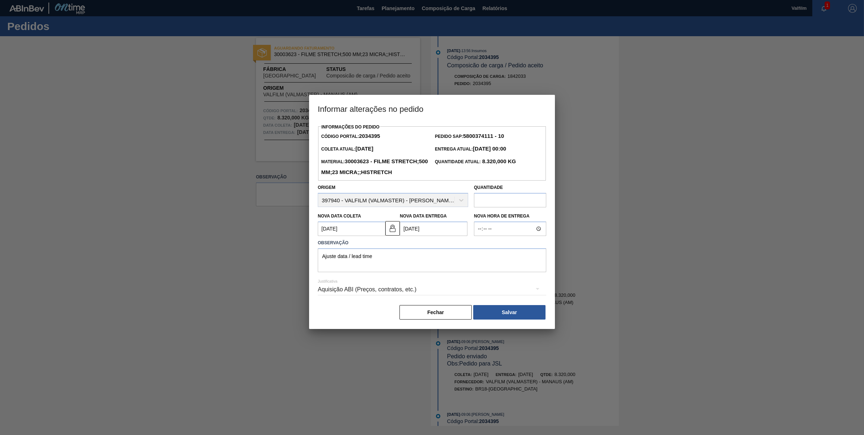
click at [399, 299] on div "Aquisição ABI (Preços, contratos, etc.)" at bounding box center [432, 289] width 229 height 20
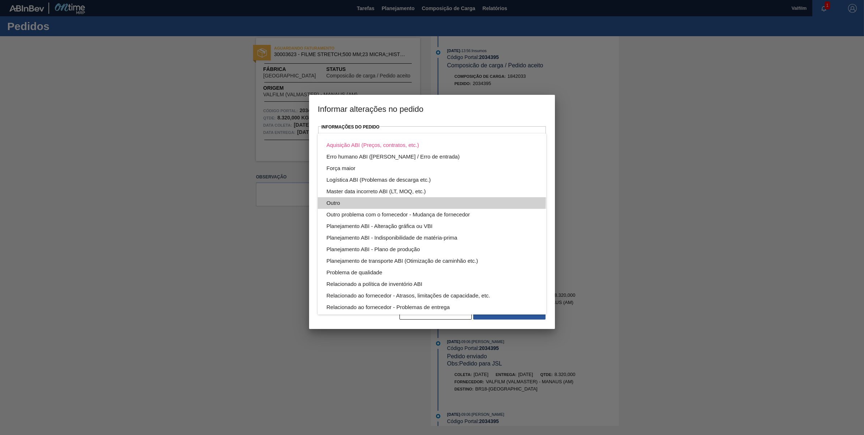
click at [350, 198] on div "Outro" at bounding box center [431, 203] width 211 height 12
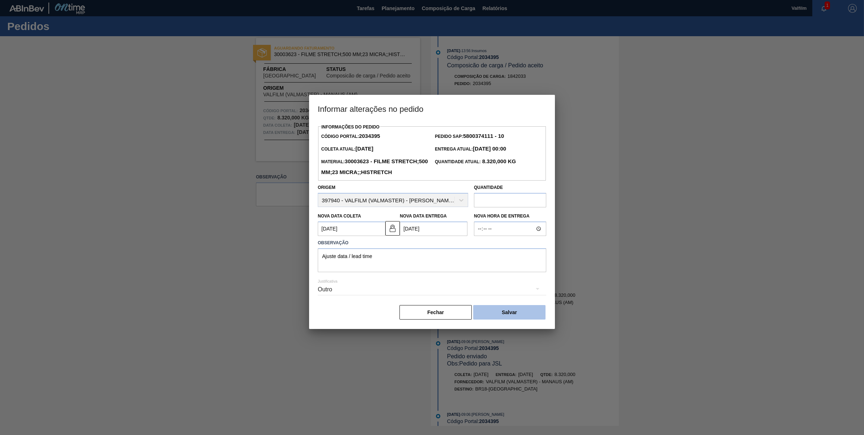
click at [516, 319] on button "Salvar" at bounding box center [509, 312] width 72 height 14
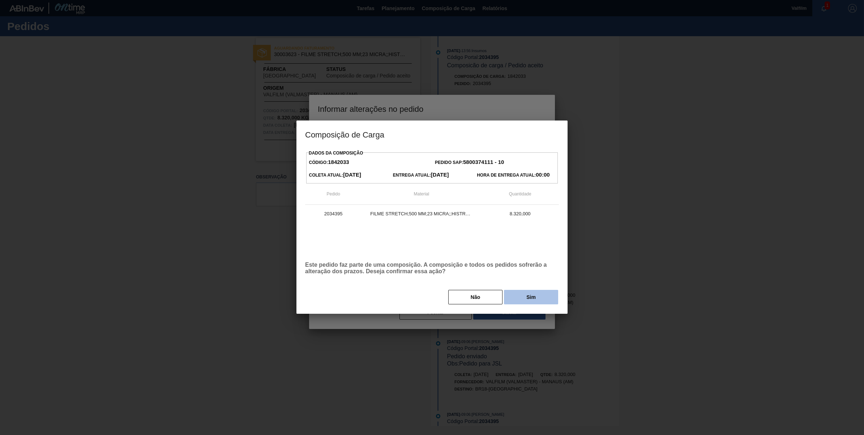
click at [539, 304] on button "Sim" at bounding box center [531, 297] width 54 height 14
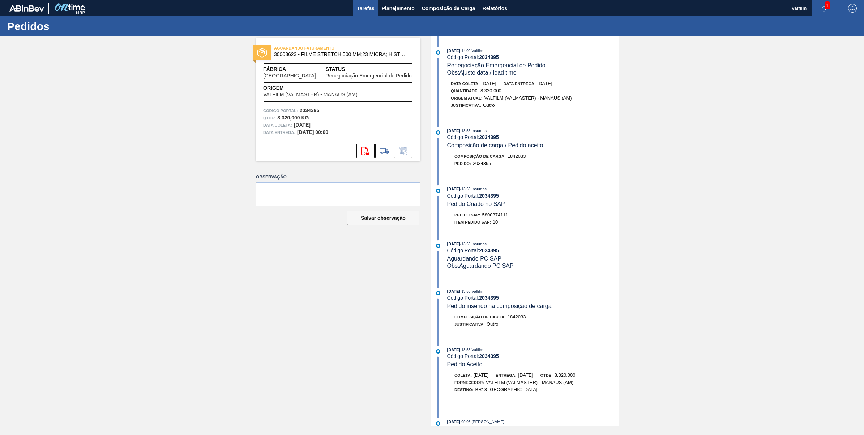
click at [368, 7] on span "Tarefas" at bounding box center [366, 8] width 18 height 9
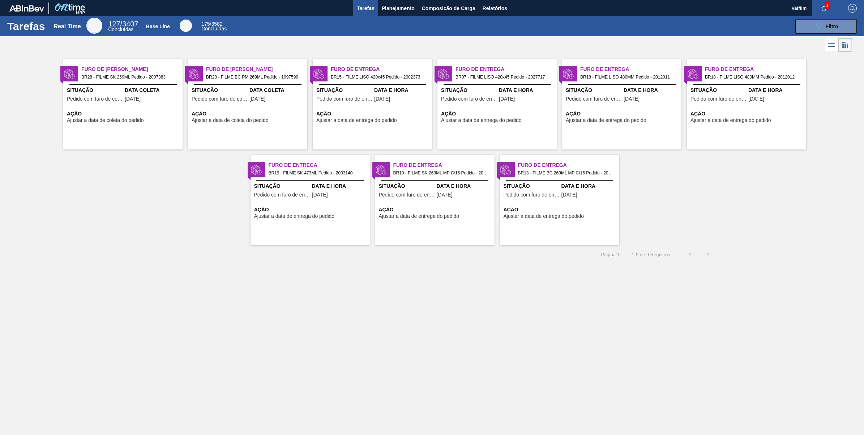
click at [121, 99] on span "Pedido com furo de coleta" at bounding box center [95, 98] width 56 height 5
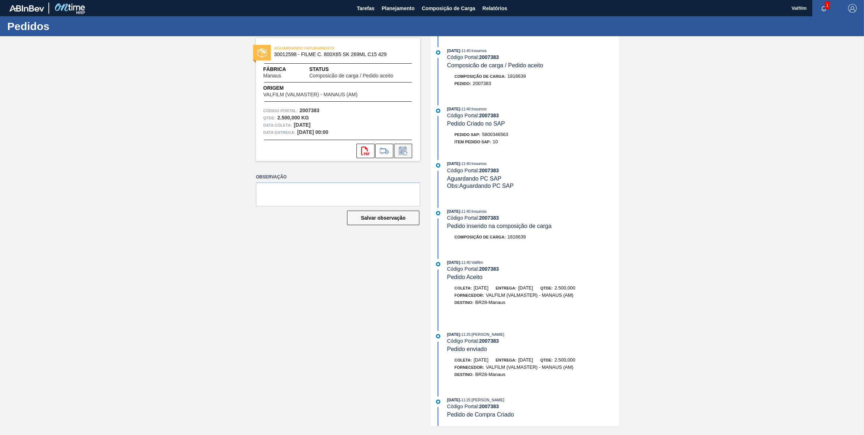
click at [410, 154] on button at bounding box center [403, 151] width 18 height 14
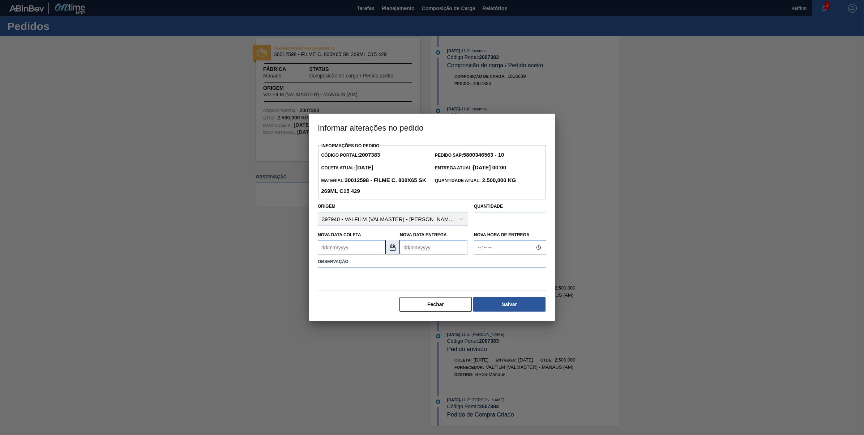
click at [393, 248] on img at bounding box center [392, 247] width 9 height 9
click at [364, 248] on Coleta2007383 "Nova Data Coleta" at bounding box center [352, 247] width 68 height 14
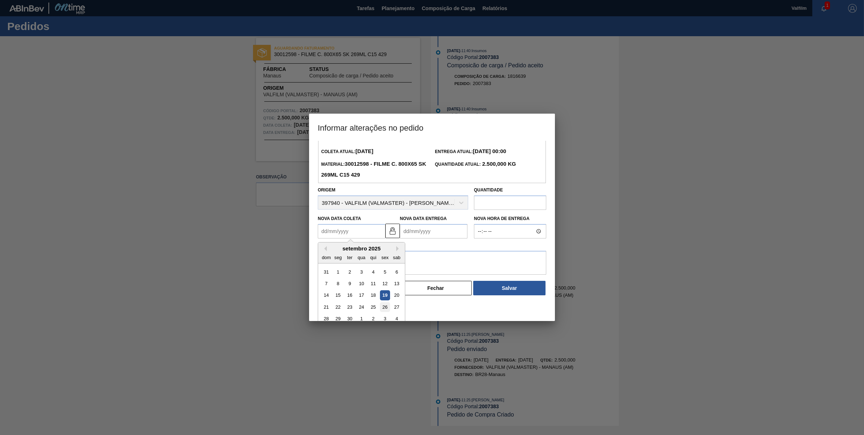
scroll to position [24, 0]
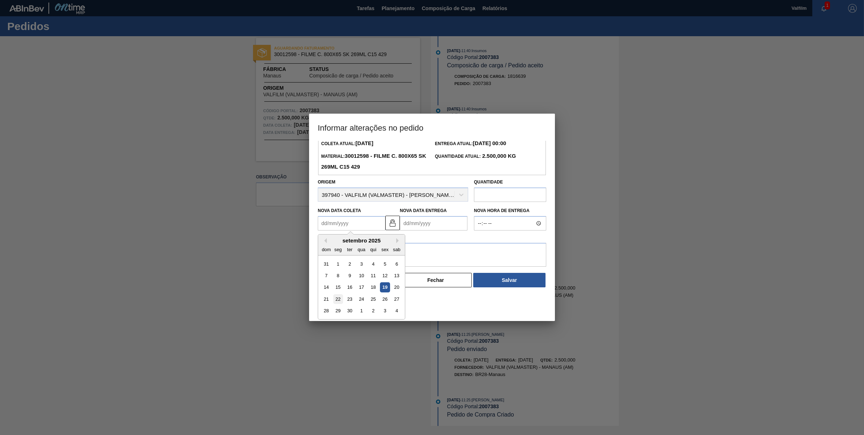
click at [337, 299] on div "22" at bounding box center [338, 299] width 10 height 10
type Coleta2007383 "[DATE]"
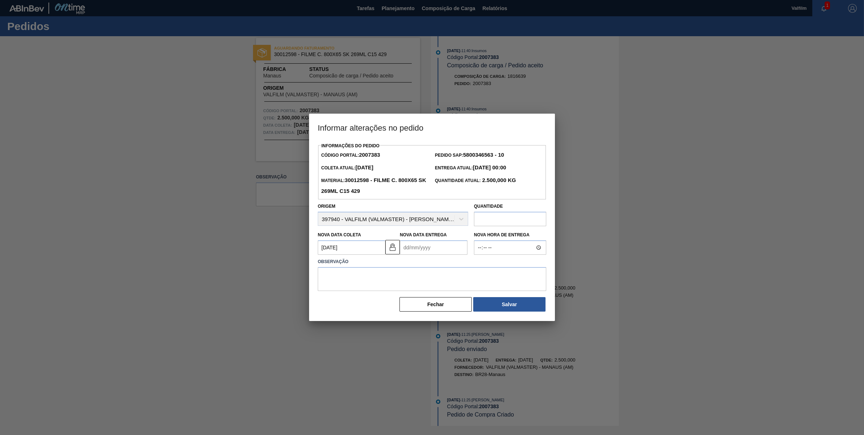
scroll to position [0, 0]
click at [429, 248] on Entrega2007383 "Nova Data Entrega" at bounding box center [434, 247] width 68 height 14
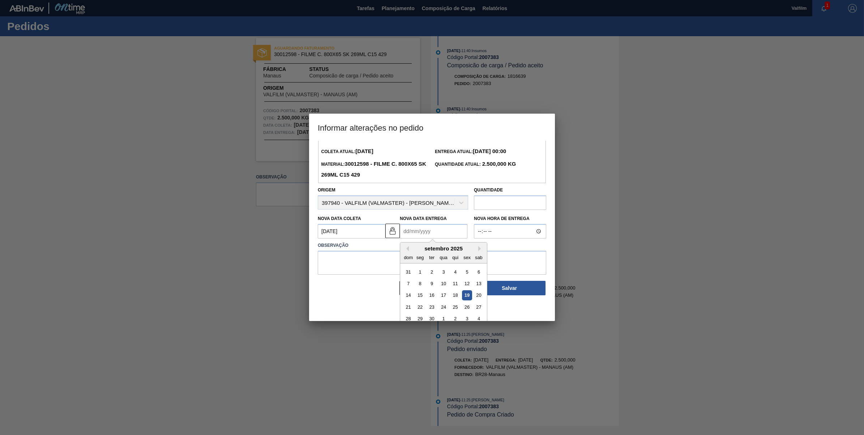
scroll to position [24, 0]
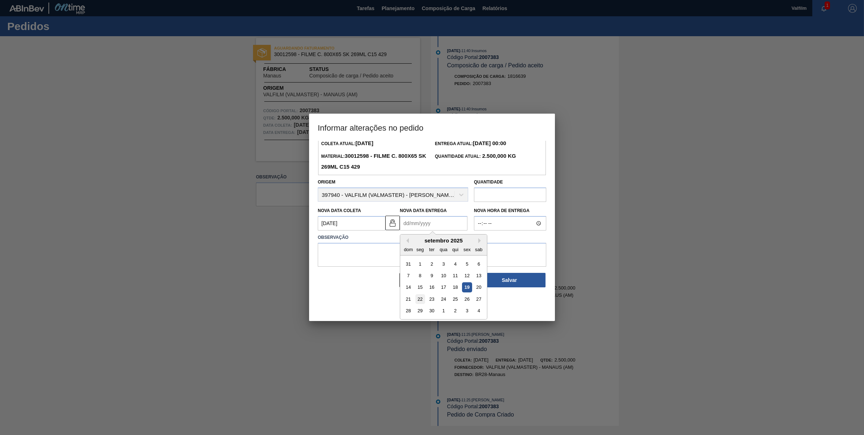
click at [423, 301] on div "22" at bounding box center [420, 299] width 10 height 10
type Entrega2007383 "[DATE]"
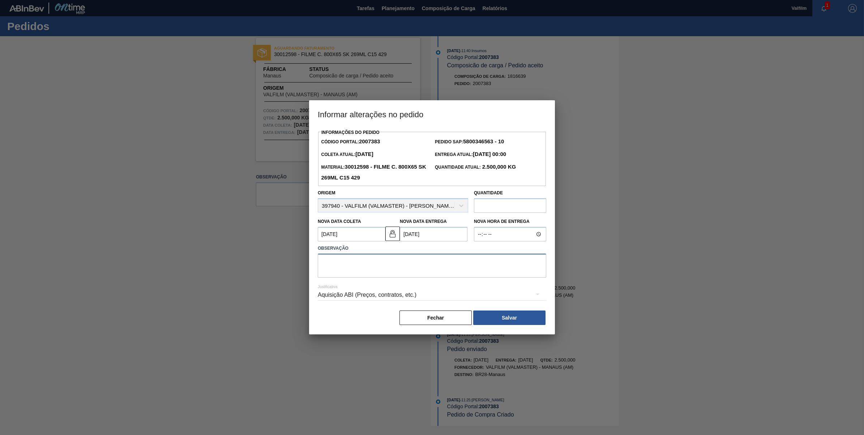
click at [464, 274] on textarea at bounding box center [432, 265] width 229 height 24
type textarea "AJUSTE DT FATURAMENTO"
drag, startPoint x: 499, startPoint y: 332, endPoint x: 492, endPoint y: 284, distance: 48.3
click at [492, 284] on div "Informações do Pedido Código Portal: 2007383 Pedido SAP: 5800346563 - 10 Coleta…" at bounding box center [432, 230] width 246 height 207
drag, startPoint x: 492, startPoint y: 284, endPoint x: 479, endPoint y: 291, distance: 14.6
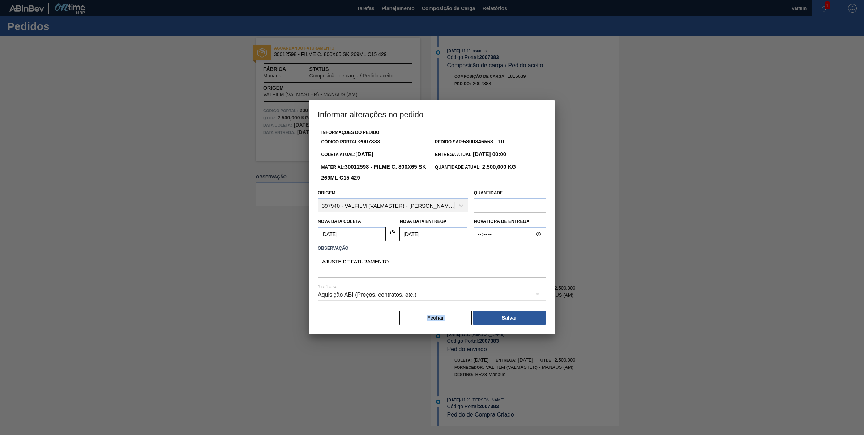
click at [479, 291] on div "Aquisição ABI (Preços, contratos, etc.)" at bounding box center [432, 295] width 229 height 20
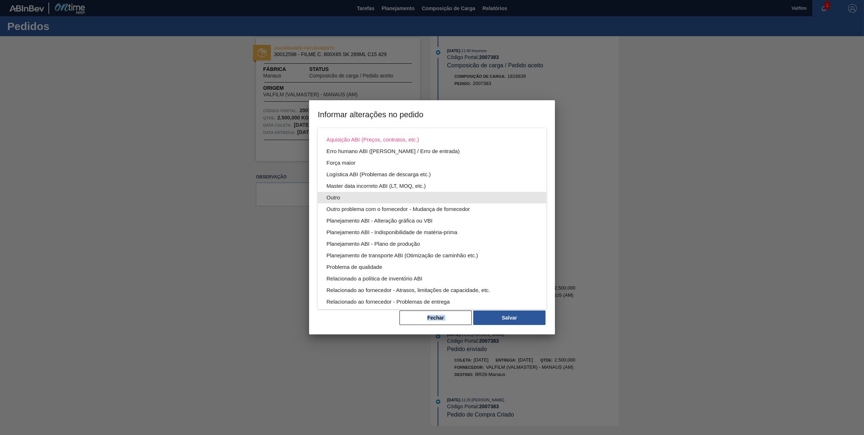
drag, startPoint x: 369, startPoint y: 187, endPoint x: 344, endPoint y: 198, distance: 27.2
click at [346, 198] on div "Aquisição ABI (Preços, contratos, etc.) Erro humano ABI (Cálculo / Erro de entr…" at bounding box center [432, 238] width 229 height 220
click at [340, 198] on div "Outro" at bounding box center [431, 198] width 211 height 12
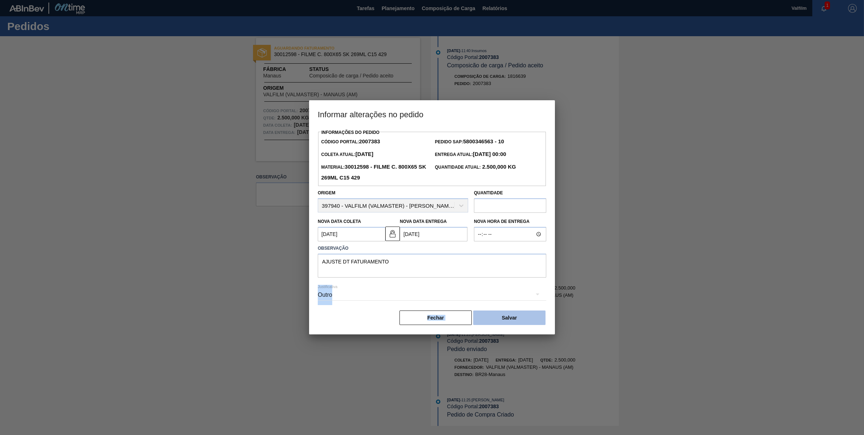
click at [503, 322] on button "Salvar" at bounding box center [509, 317] width 72 height 14
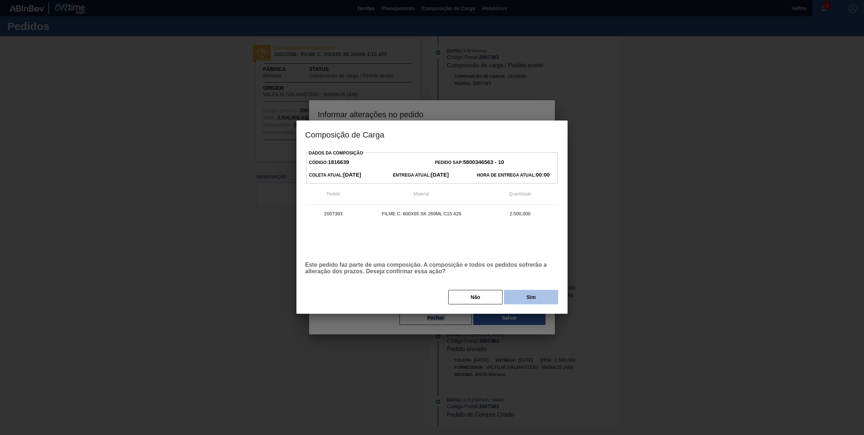
click at [505, 295] on button "Sim" at bounding box center [531, 297] width 54 height 14
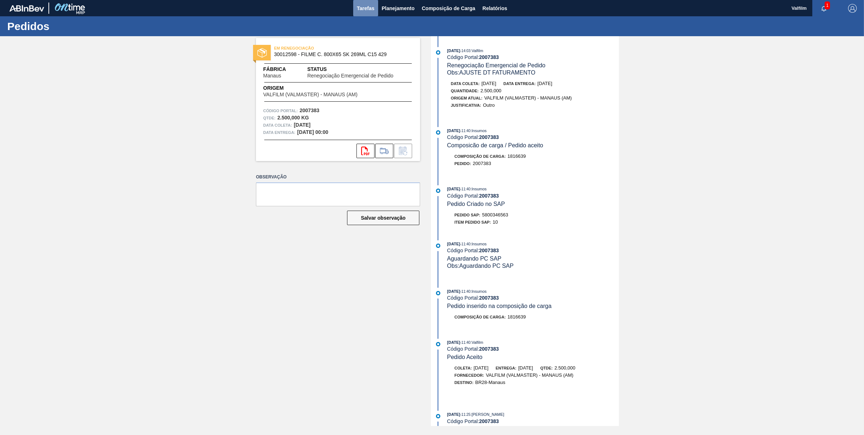
click at [365, 7] on span "Tarefas" at bounding box center [366, 8] width 18 height 9
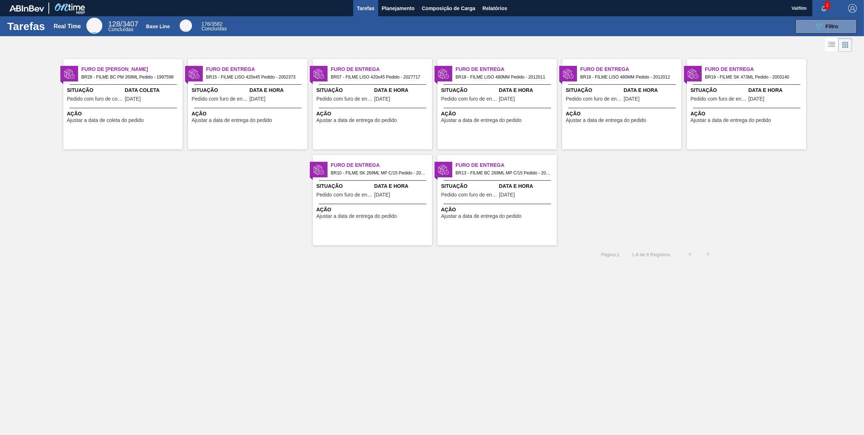
click at [135, 88] on span "Data Coleta" at bounding box center [153, 90] width 56 height 8
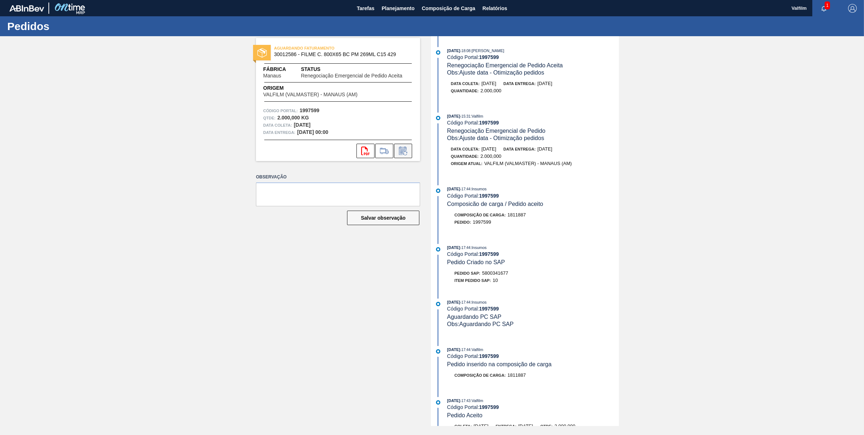
click at [402, 149] on icon at bounding box center [402, 151] width 5 height 4
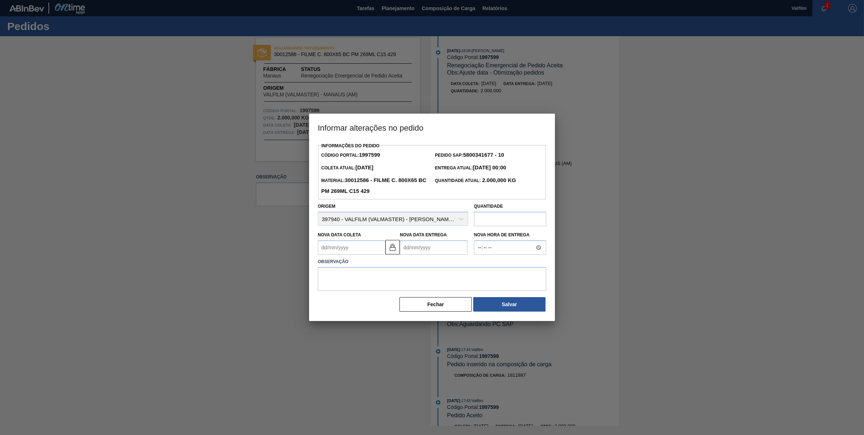
click at [337, 247] on Coleta1997599 "Nova Data Coleta" at bounding box center [352, 247] width 68 height 14
click at [393, 247] on img at bounding box center [392, 247] width 9 height 9
click at [355, 242] on Coleta1997599 "Nova Data Coleta" at bounding box center [352, 247] width 68 height 14
click at [385, 311] on div "19" at bounding box center [385, 312] width 10 height 10
type Coleta1997599 "[DATE]"
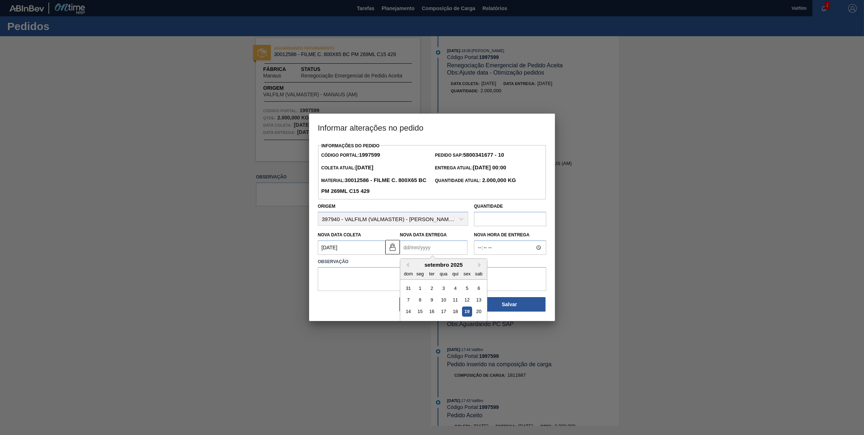
click at [422, 248] on Entrega1997599 "Nova Data Entrega" at bounding box center [434, 247] width 68 height 14
click at [463, 311] on div "19" at bounding box center [467, 312] width 10 height 10
type Entrega1997599 "[DATE]"
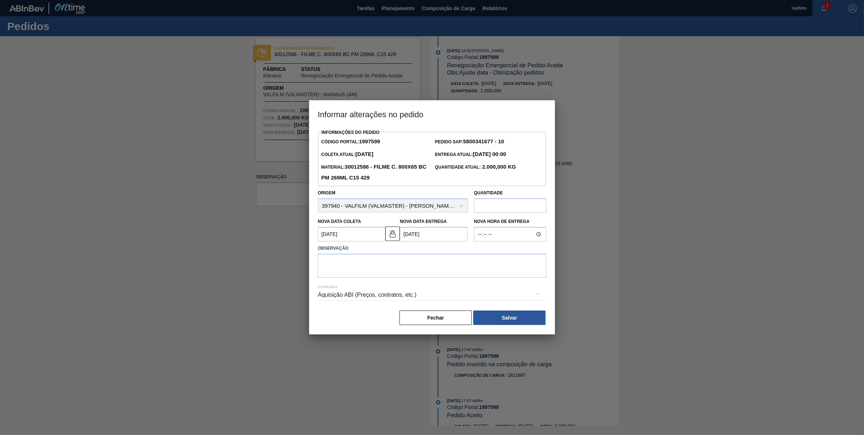
click at [443, 279] on div "Justificativa Aquisição ABI (Preços, contratos, etc.)" at bounding box center [432, 290] width 229 height 26
click at [442, 266] on textarea at bounding box center [432, 265] width 229 height 24
type textarea "AJUSTE DT FATURAMENTO"
click at [411, 291] on div "Aquisição ABI (Preços, contratos, etc.)" at bounding box center [432, 295] width 229 height 20
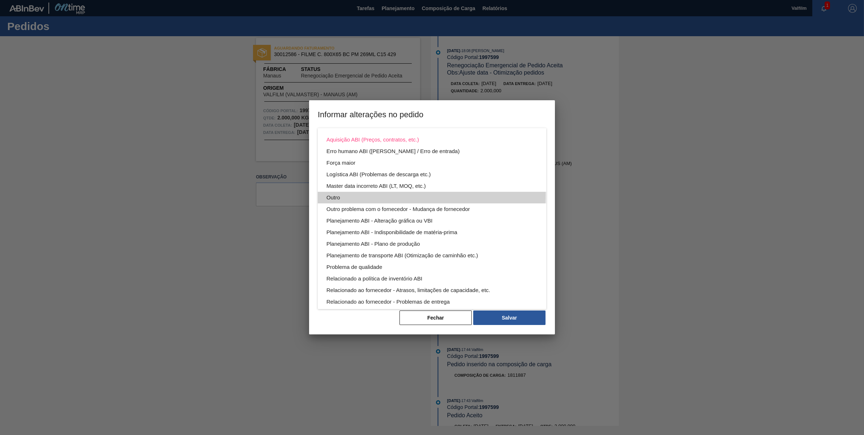
click at [333, 192] on div "Outro" at bounding box center [431, 198] width 211 height 12
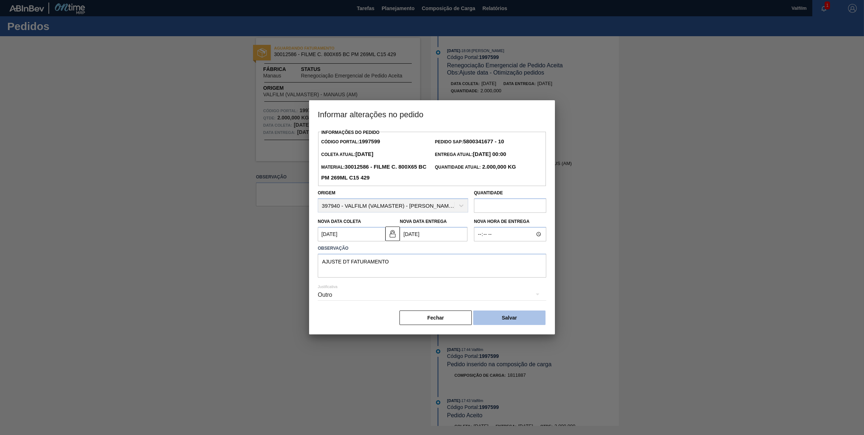
click at [512, 321] on button "Salvar" at bounding box center [509, 317] width 72 height 14
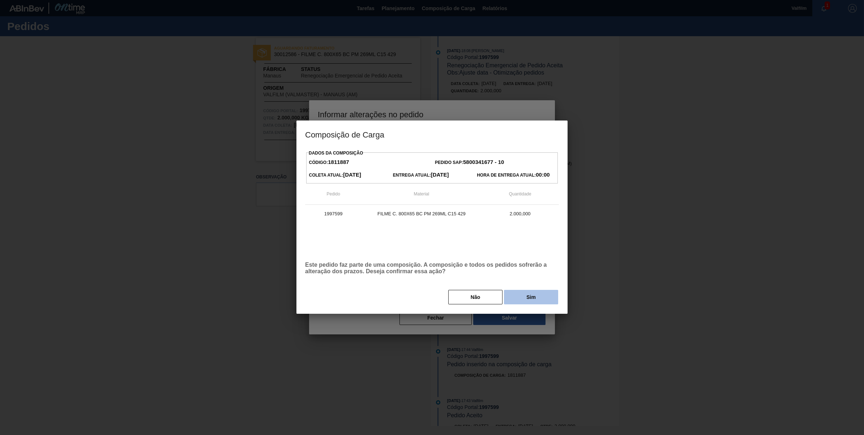
click at [519, 297] on button "Sim" at bounding box center [531, 297] width 54 height 14
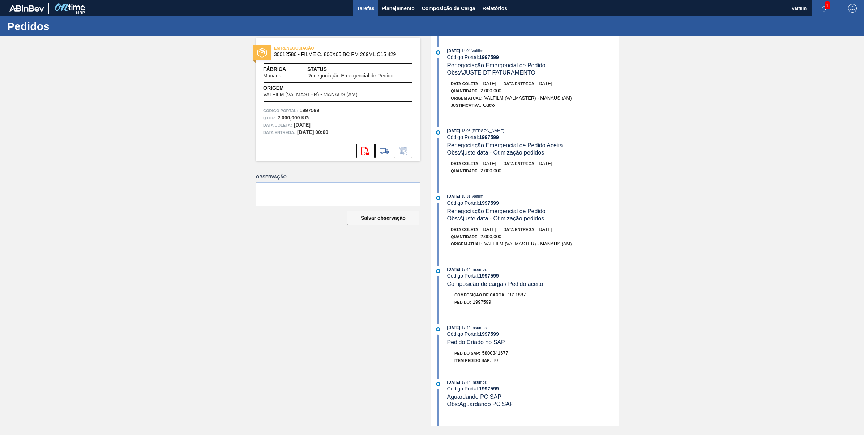
click at [369, 9] on span "Tarefas" at bounding box center [366, 8] width 18 height 9
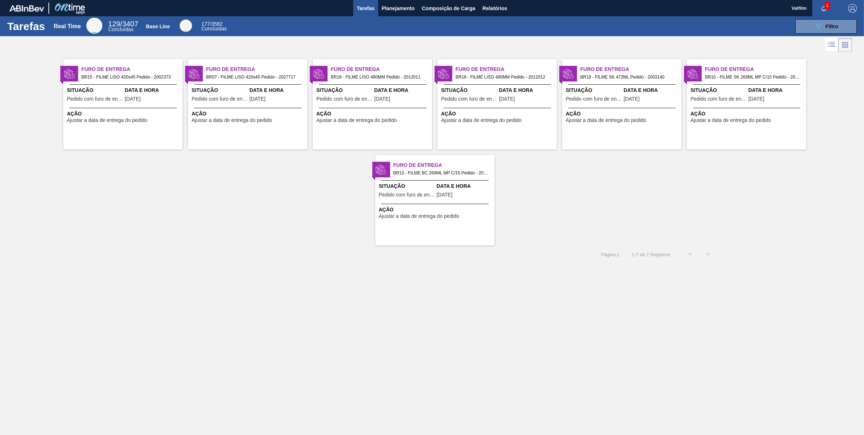
click at [150, 76] on span "BR15 - FILME LISO 420x45 Pedido - 2002373" at bounding box center [128, 77] width 95 height 8
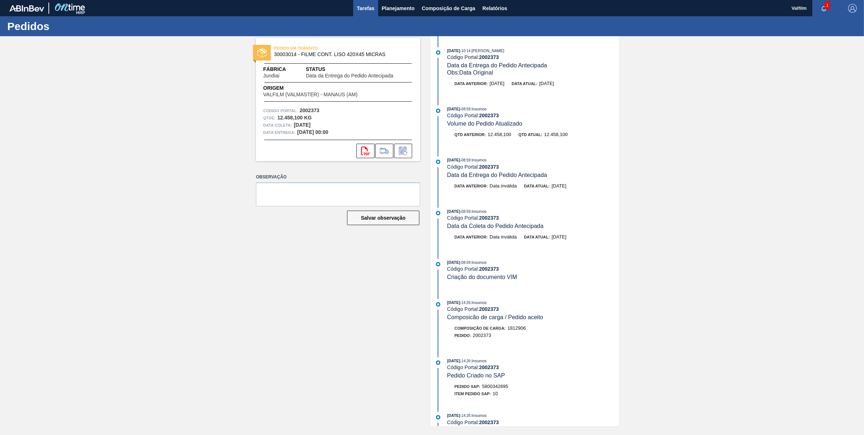
click at [371, 8] on span "Tarefas" at bounding box center [366, 8] width 18 height 9
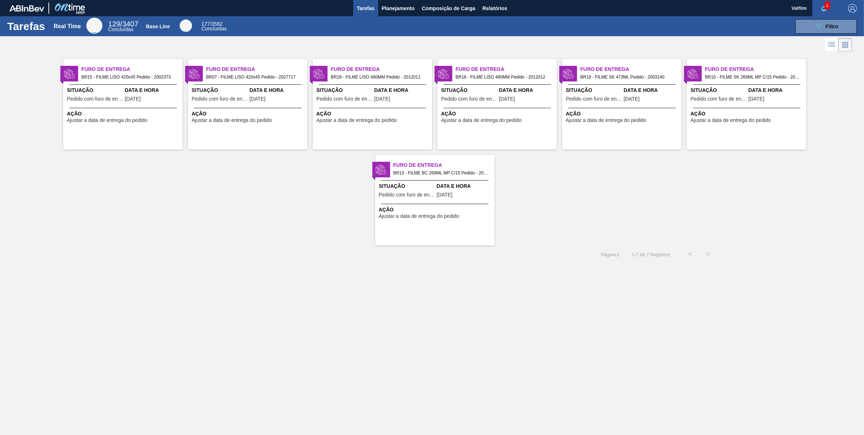
click at [276, 107] on div "Furo de Entrega BR07 - FILME LISO 420x45 Pedido - 2027717 Situação Pedido com f…" at bounding box center [247, 104] width 119 height 90
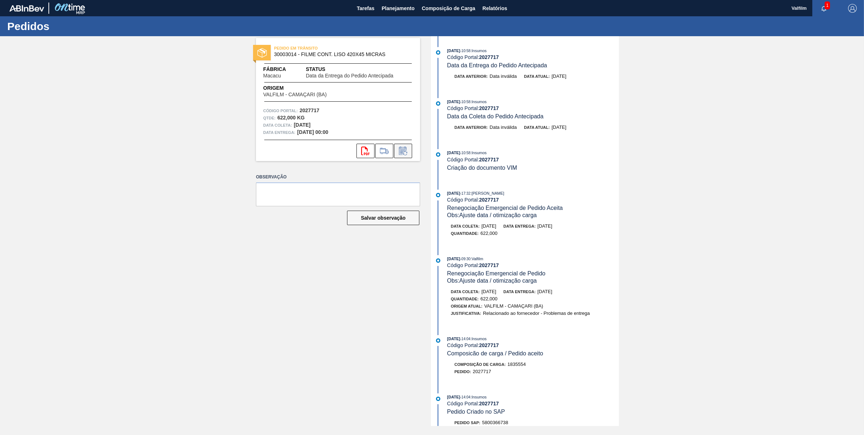
click at [406, 152] on icon at bounding box center [403, 150] width 12 height 9
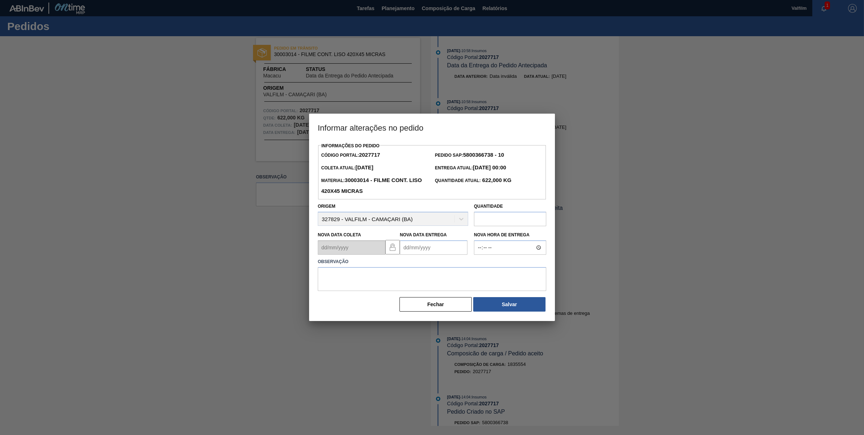
click at [421, 252] on Entrega2027717 "Nova Data Entrega" at bounding box center [434, 247] width 68 height 14
click at [481, 266] on button "Next Month" at bounding box center [480, 264] width 5 height 5
click at [407, 266] on button "Previous Month" at bounding box center [406, 264] width 5 height 5
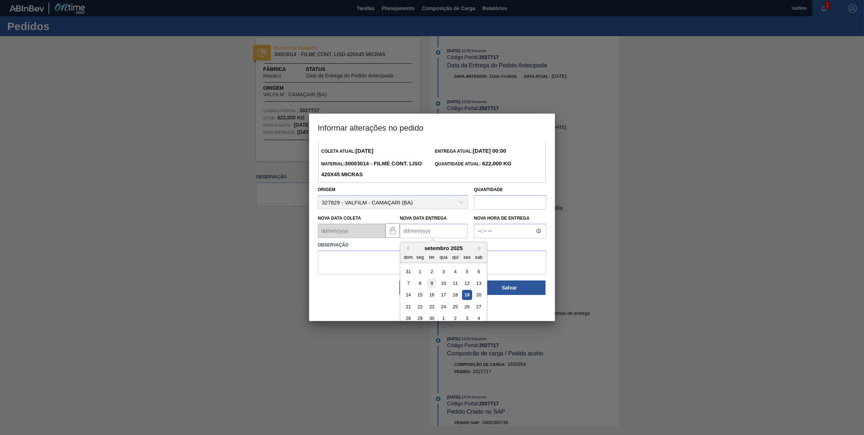
scroll to position [24, 0]
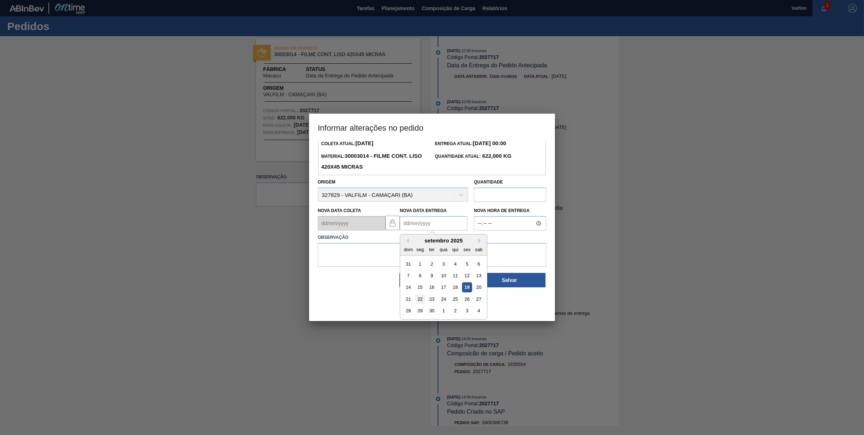
click at [419, 295] on div "22" at bounding box center [420, 299] width 10 height 10
type Entrega2027717 "[DATE]"
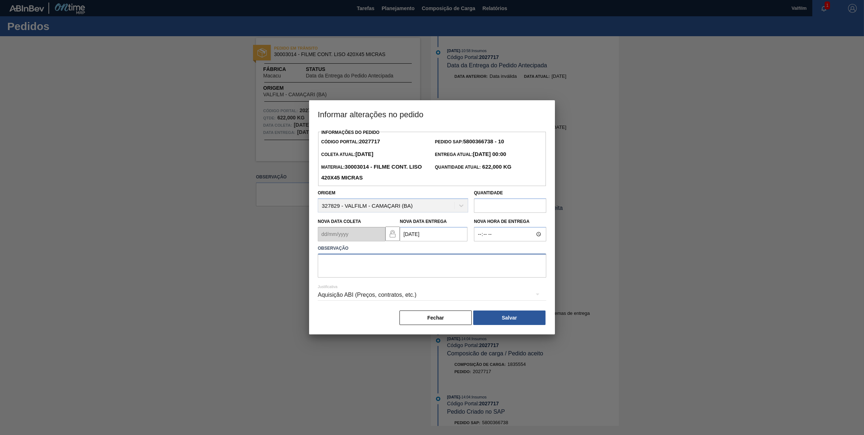
click at [435, 266] on textarea at bounding box center [432, 265] width 229 height 24
type textarea "DATA ORIGINAL"
click at [399, 297] on div "Aquisição ABI (Preços, contratos, etc.)" at bounding box center [432, 295] width 229 height 20
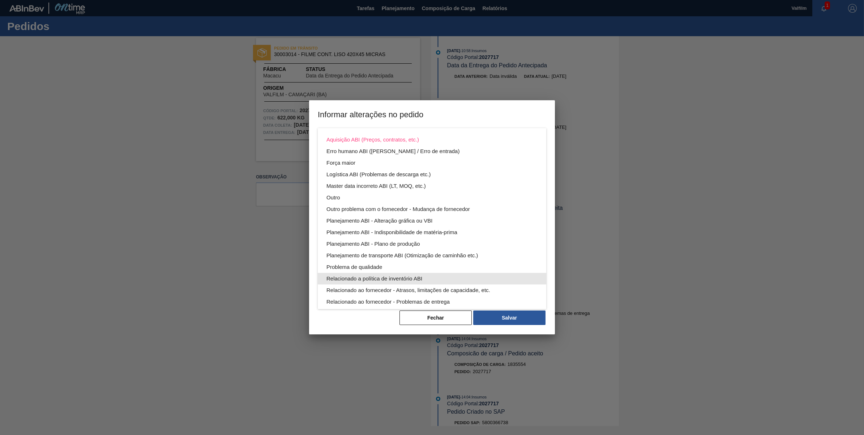
scroll to position [39, 0]
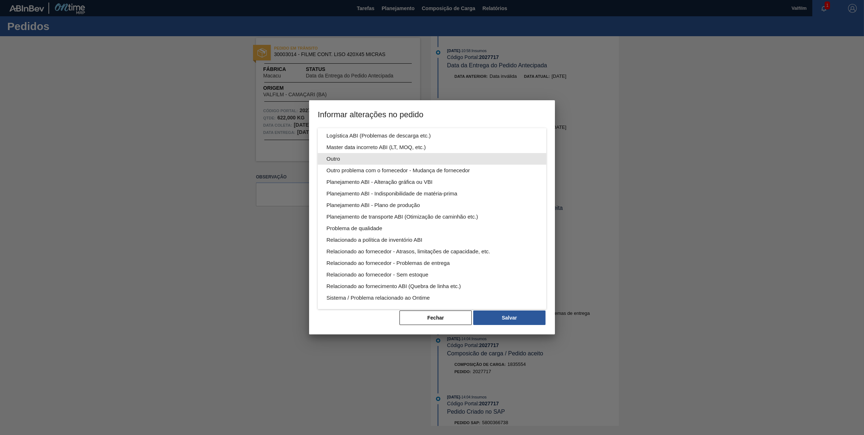
click at [341, 156] on div "Outro" at bounding box center [431, 159] width 211 height 12
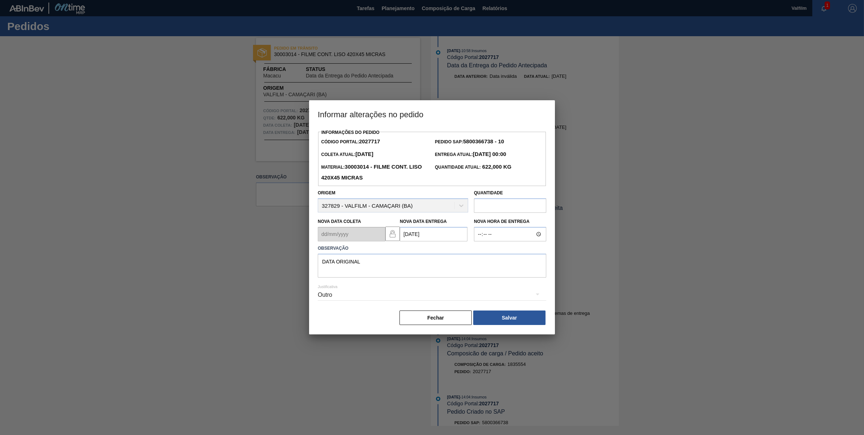
scroll to position [0, 0]
click at [520, 315] on button "Salvar" at bounding box center [509, 317] width 72 height 14
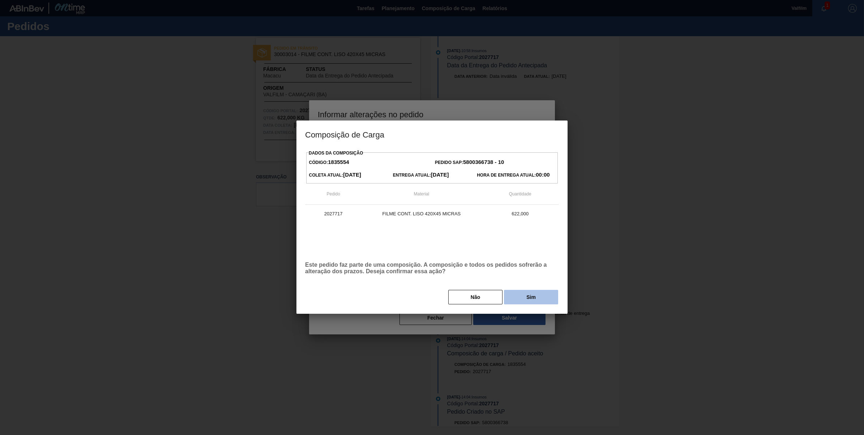
click at [516, 299] on button "Sim" at bounding box center [531, 297] width 54 height 14
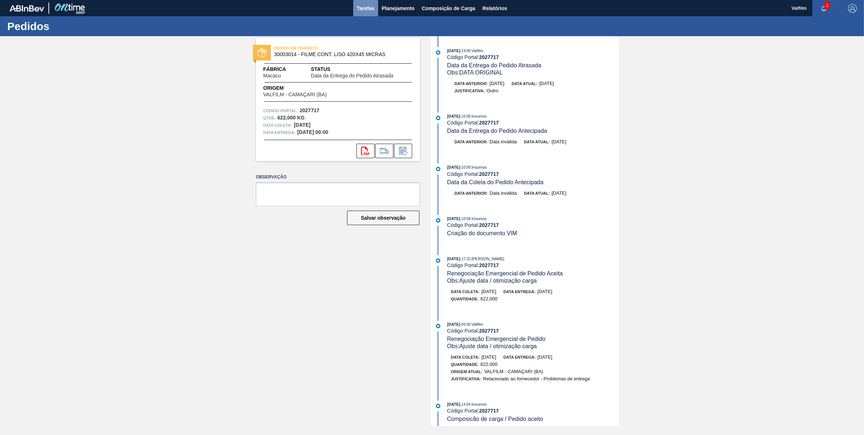
click at [360, 4] on span "Tarefas" at bounding box center [366, 8] width 18 height 9
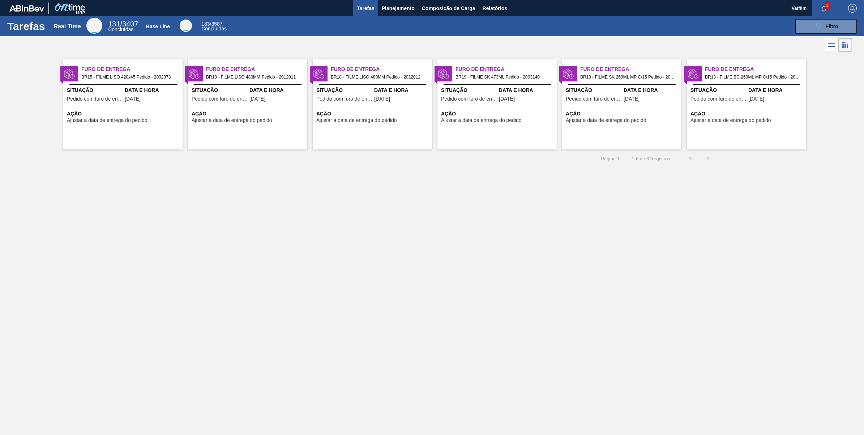
click at [138, 88] on span "Data e Hora" at bounding box center [153, 90] width 56 height 8
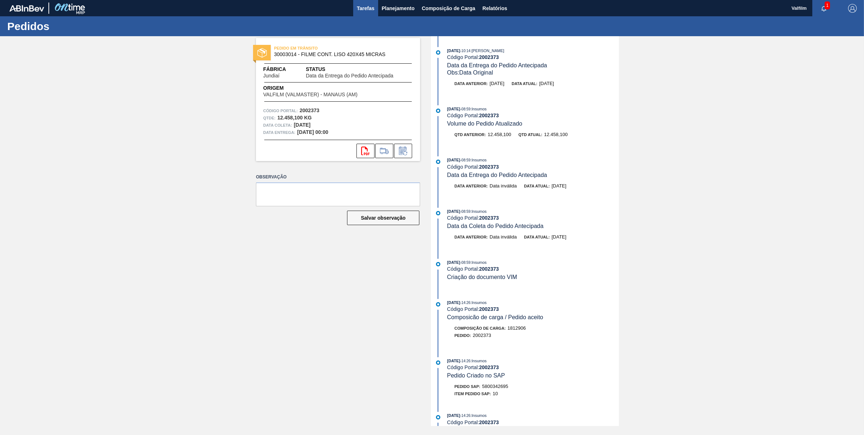
click at [367, 10] on span "Tarefas" at bounding box center [366, 8] width 18 height 9
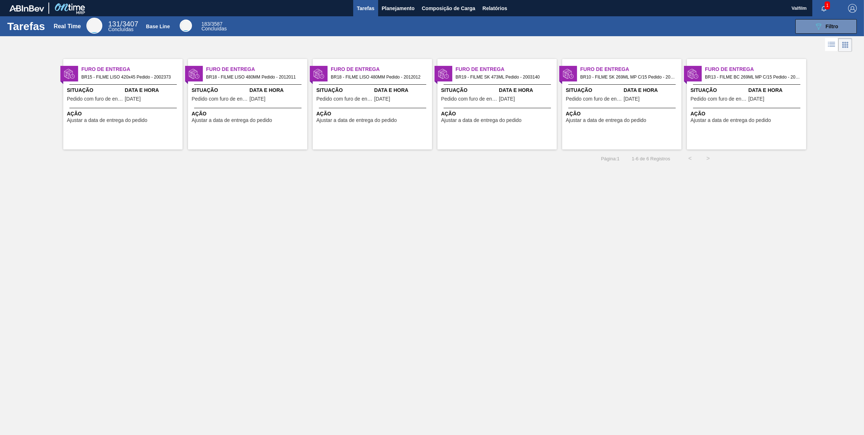
click at [272, 87] on span "Data e Hora" at bounding box center [277, 90] width 56 height 8
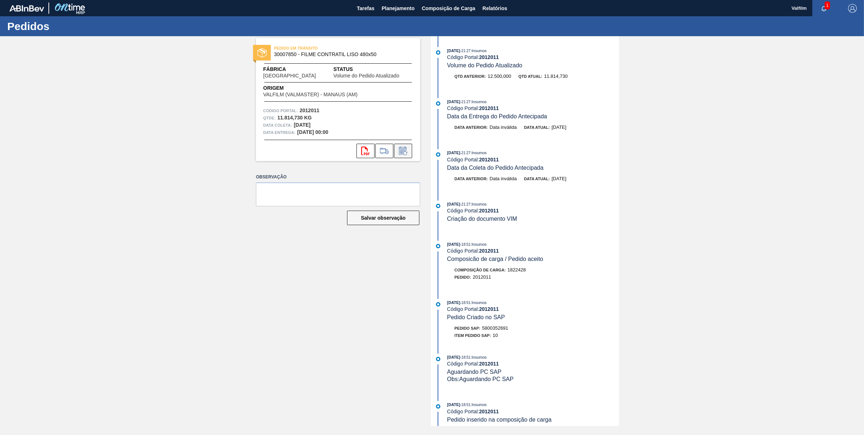
click at [402, 147] on icon at bounding box center [403, 150] width 12 height 9
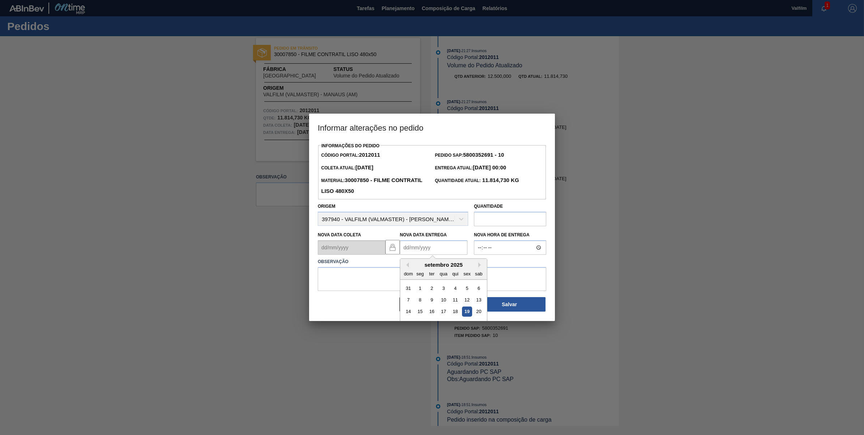
click at [430, 243] on Entrega2012011 "Nova Data Entrega" at bounding box center [434, 247] width 68 height 14
click at [479, 265] on button "Next Month" at bounding box center [480, 264] width 5 height 5
click at [444, 310] on div "15" at bounding box center [444, 312] width 10 height 10
type Entrega2012011 "15/10/2025"
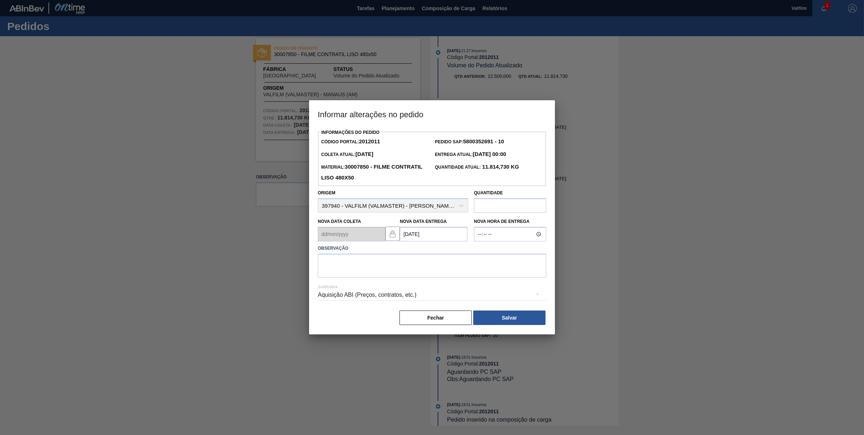
click at [437, 277] on div "Justificativa Aquisição ABI (Preços, contratos, etc.)" at bounding box center [432, 290] width 229 height 26
click at [436, 268] on textarea at bounding box center [432, 265] width 229 height 24
type textarea "A"
type textarea "DATA ORIGINAL"
click at [389, 298] on div "Aquisição ABI (Preços, contratos, etc.)" at bounding box center [432, 295] width 229 height 20
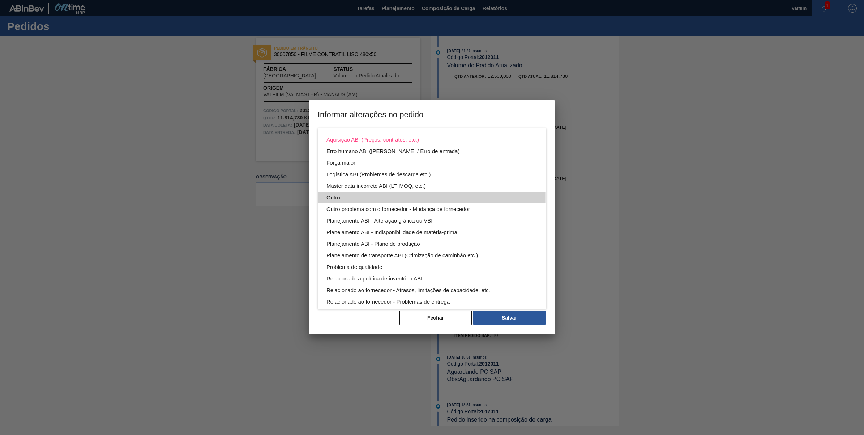
click at [343, 197] on div "Outro" at bounding box center [431, 198] width 211 height 12
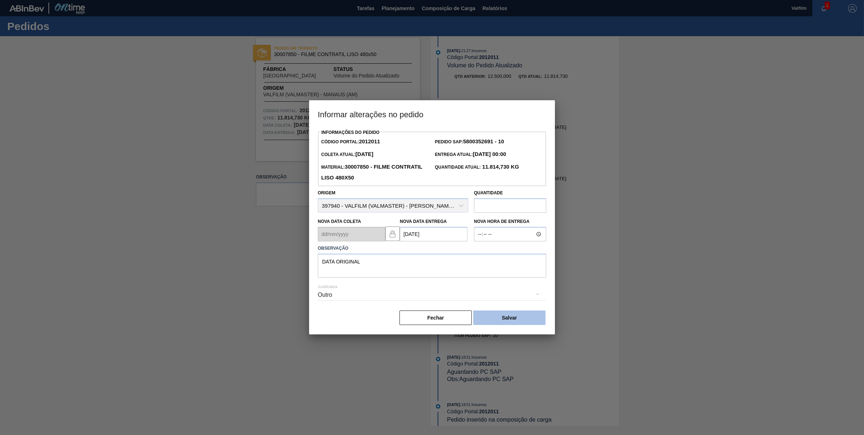
click at [511, 322] on button "Salvar" at bounding box center [509, 317] width 72 height 14
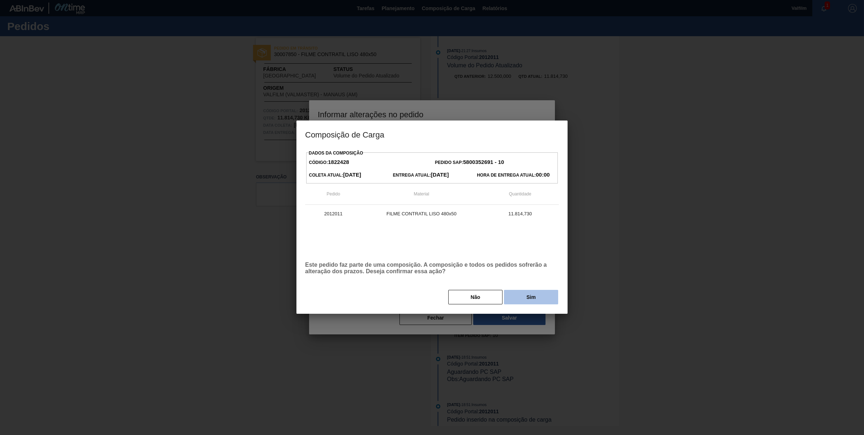
click at [539, 298] on button "Sim" at bounding box center [531, 297] width 54 height 14
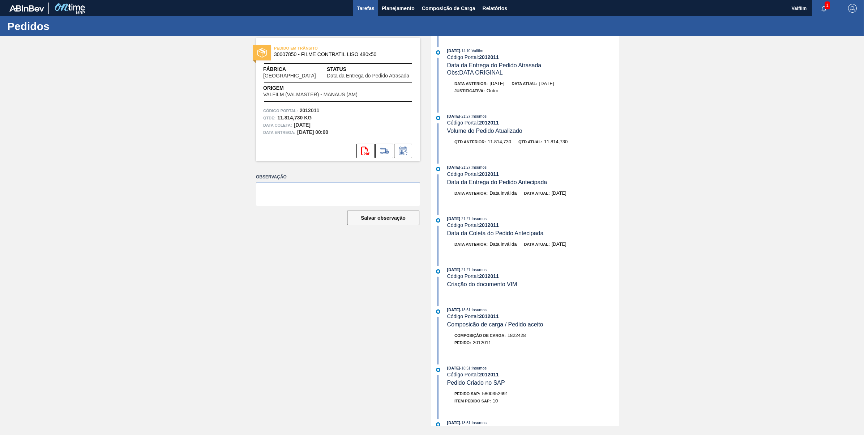
click at [369, 7] on span "Tarefas" at bounding box center [366, 8] width 18 height 9
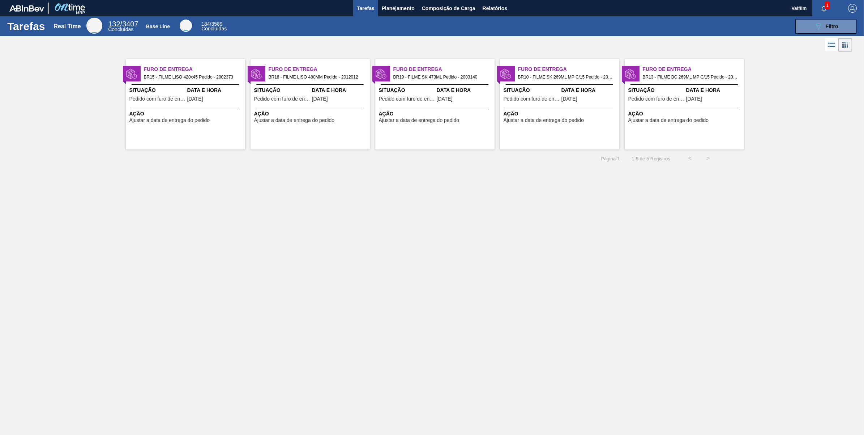
click at [279, 86] on span "Situação" at bounding box center [282, 90] width 56 height 8
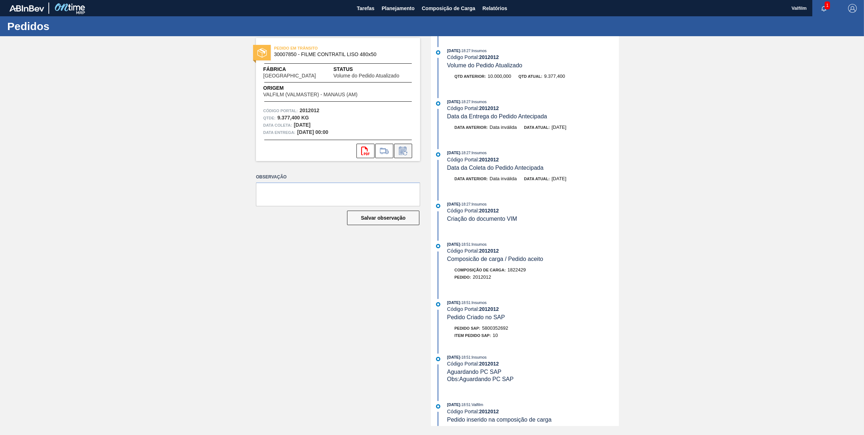
click at [405, 148] on icon at bounding box center [403, 150] width 8 height 8
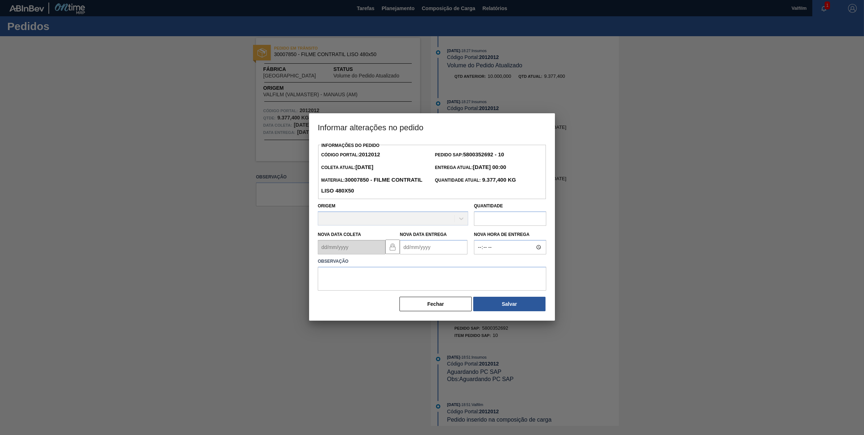
click at [430, 245] on Entrega2012012 "Nova Data Entrega" at bounding box center [434, 247] width 68 height 14
click at [481, 263] on button "Next Month" at bounding box center [480, 264] width 5 height 5
click at [441, 310] on div "15" at bounding box center [444, 312] width 10 height 10
type Entrega2012012 "15/10/2025"
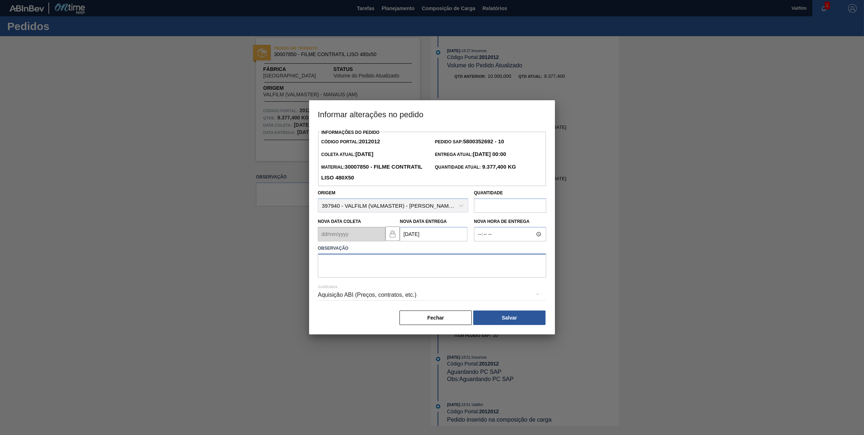
click at [419, 263] on textarea at bounding box center [432, 265] width 229 height 24
type textarea "DATA ORIGINAL"
click at [389, 294] on div "Aquisição ABI (Preços, contratos, etc.)" at bounding box center [432, 295] width 229 height 20
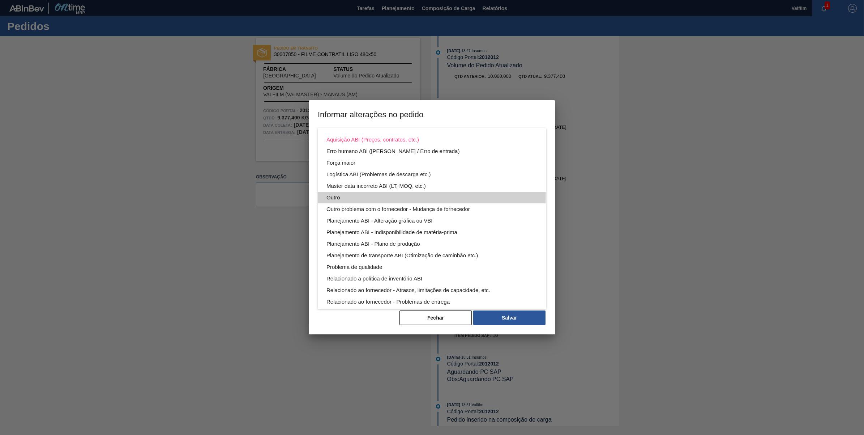
drag, startPoint x: 351, startPoint y: 193, endPoint x: 376, endPoint y: 205, distance: 27.7
click at [351, 193] on div "Outro" at bounding box center [431, 198] width 211 height 12
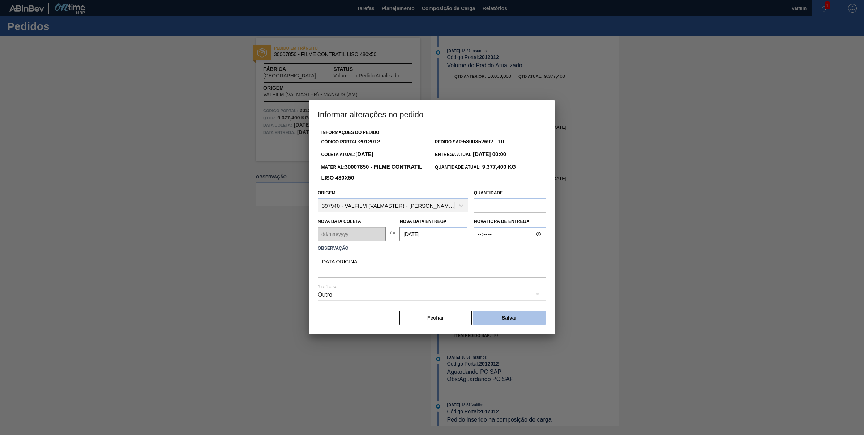
click at [532, 317] on button "Salvar" at bounding box center [509, 317] width 72 height 14
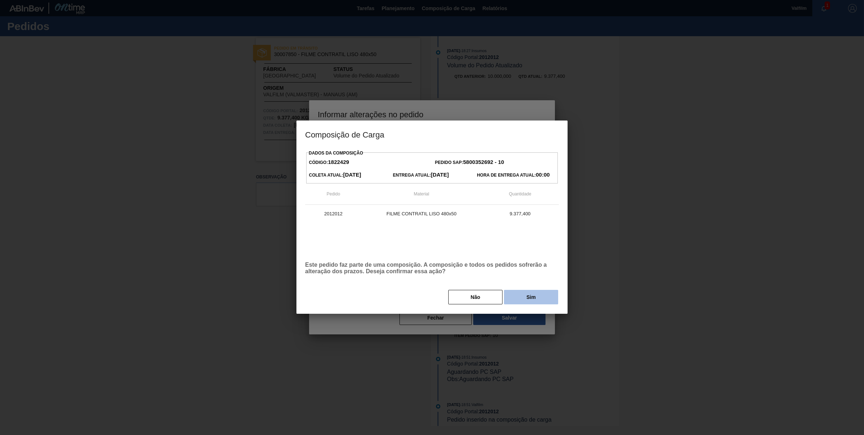
click at [529, 304] on button "Sim" at bounding box center [531, 297] width 54 height 14
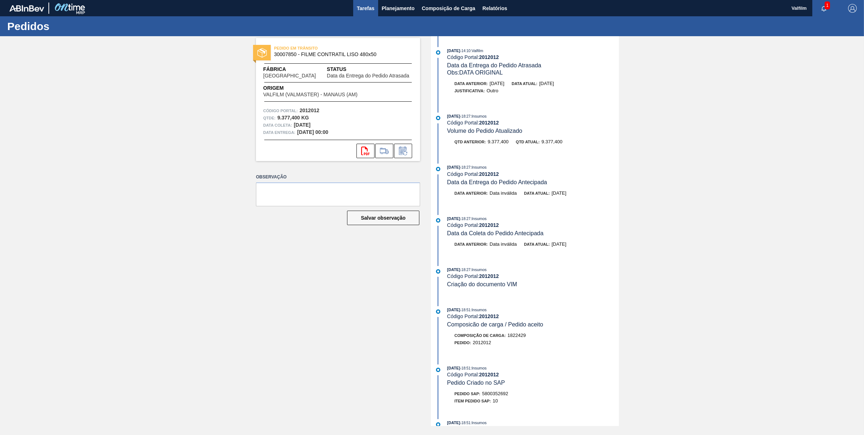
click at [366, 6] on span "Tarefas" at bounding box center [366, 8] width 18 height 9
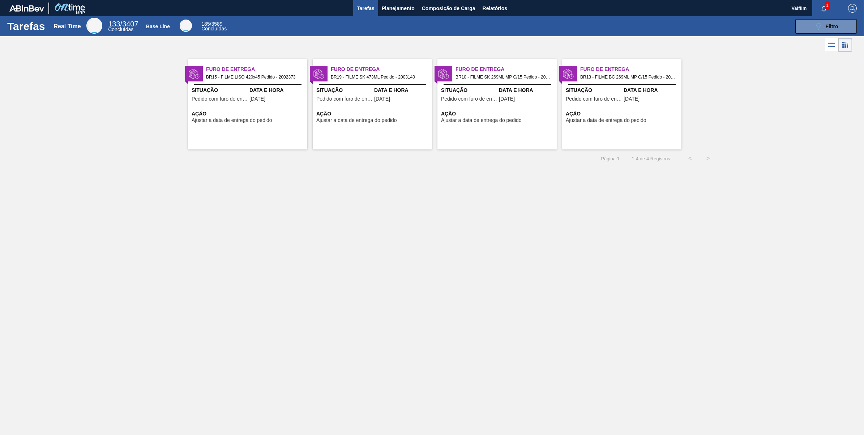
click at [279, 91] on span "Data e Hora" at bounding box center [277, 90] width 56 height 8
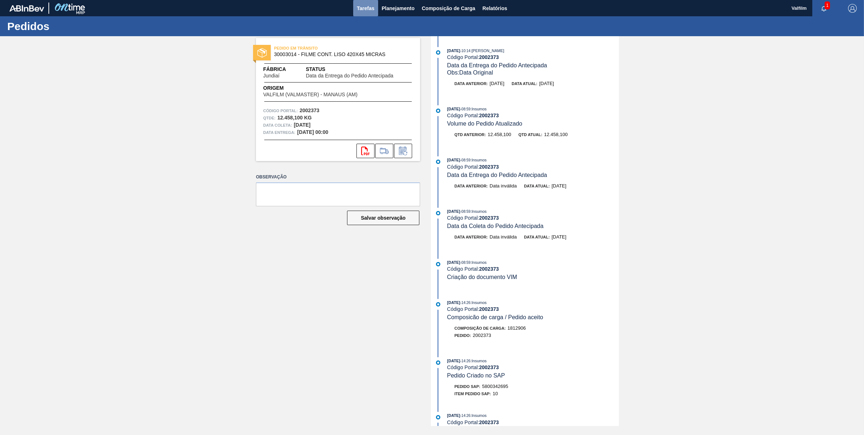
click at [366, 10] on span "Tarefas" at bounding box center [366, 8] width 18 height 9
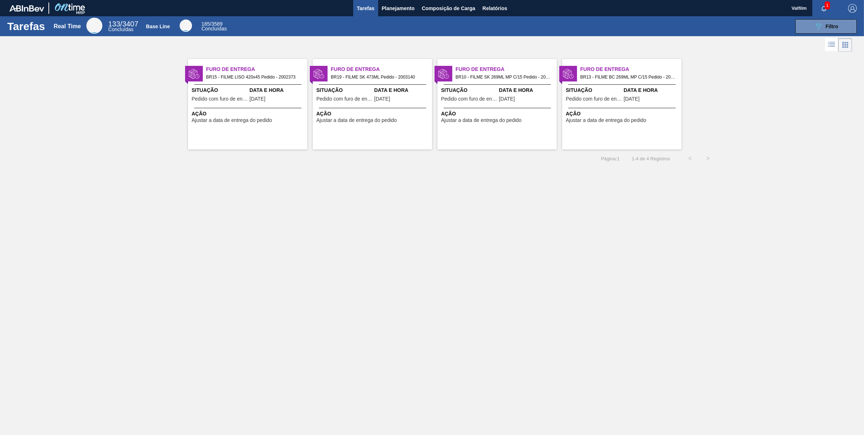
click at [366, 102] on span "Pedido com furo de entrega" at bounding box center [344, 98] width 56 height 5
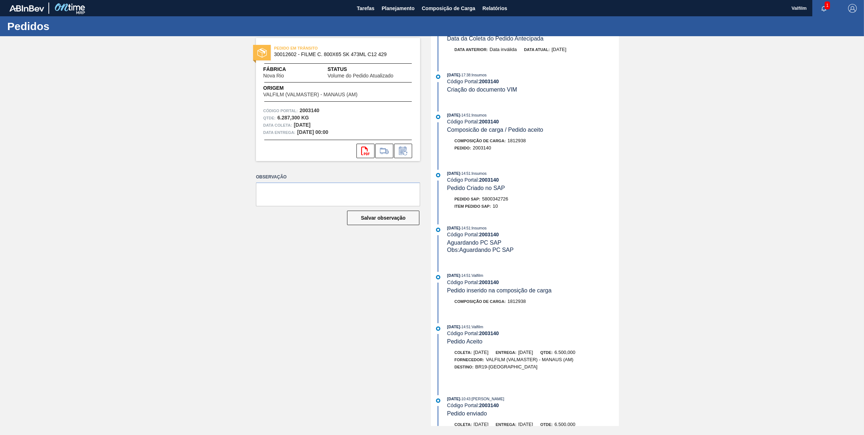
scroll to position [136, 0]
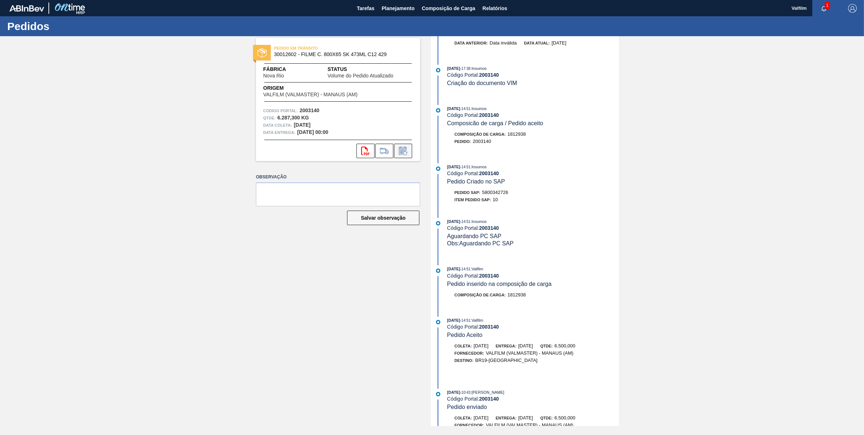
click at [404, 149] on icon at bounding box center [402, 151] width 5 height 4
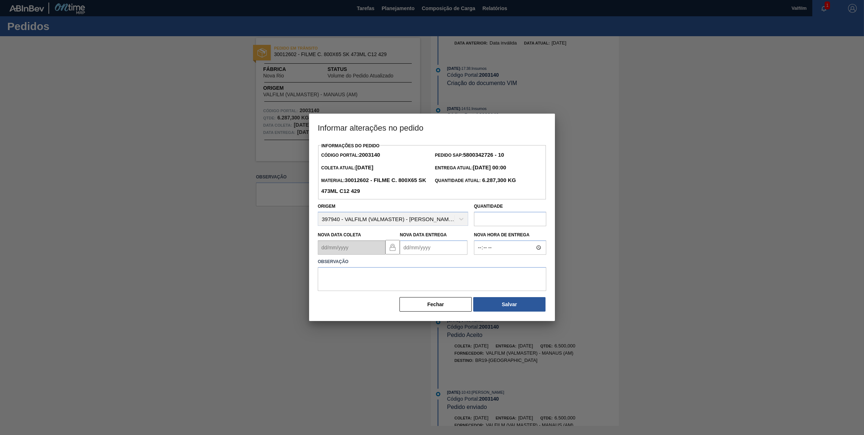
click at [447, 247] on Entrega2003140 "Nova Data Entrega" at bounding box center [434, 247] width 68 height 14
click at [481, 266] on button "Next Month" at bounding box center [480, 264] width 5 height 5
click at [468, 301] on div "10" at bounding box center [467, 300] width 10 height 10
type Entrega2003140 "10/10/2025"
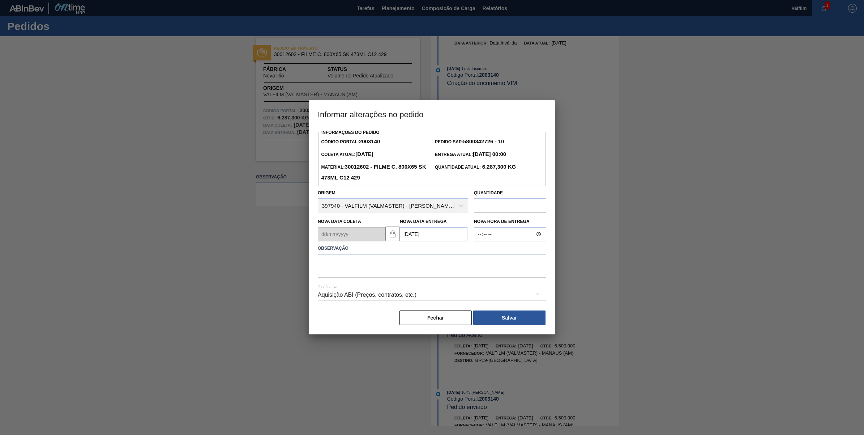
click at [457, 268] on textarea at bounding box center [432, 265] width 229 height 24
type textarea "A"
type textarea "DATA ORIGINAL"
click at [371, 290] on div "Aquisição ABI (Preços, contratos, etc.)" at bounding box center [432, 295] width 229 height 20
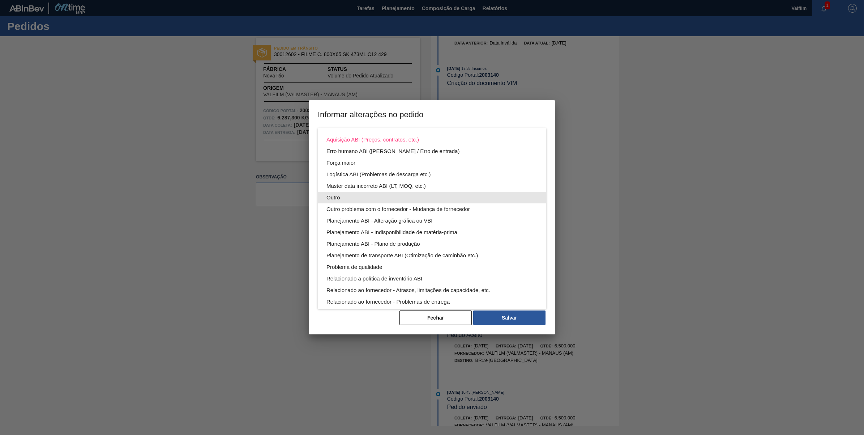
click at [347, 195] on div "Outro" at bounding box center [431, 198] width 211 height 12
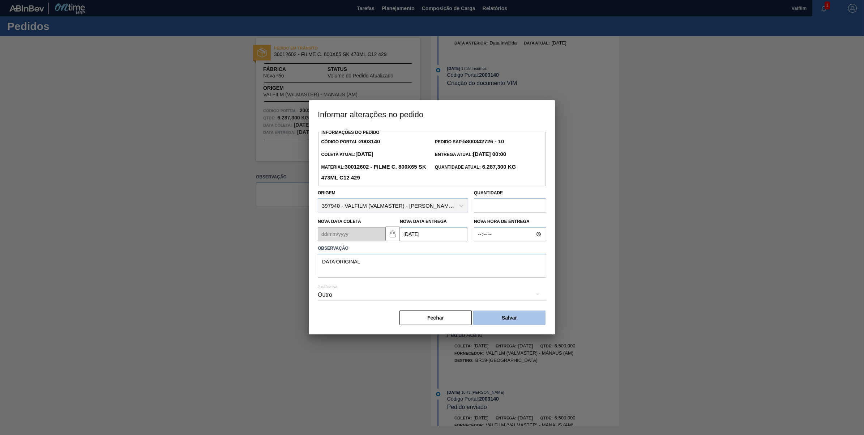
click at [520, 317] on button "Salvar" at bounding box center [509, 317] width 72 height 14
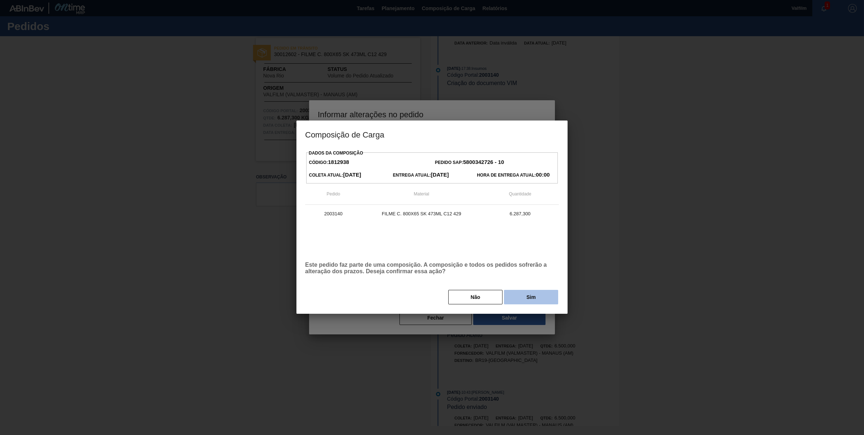
click at [532, 297] on button "Sim" at bounding box center [531, 297] width 54 height 14
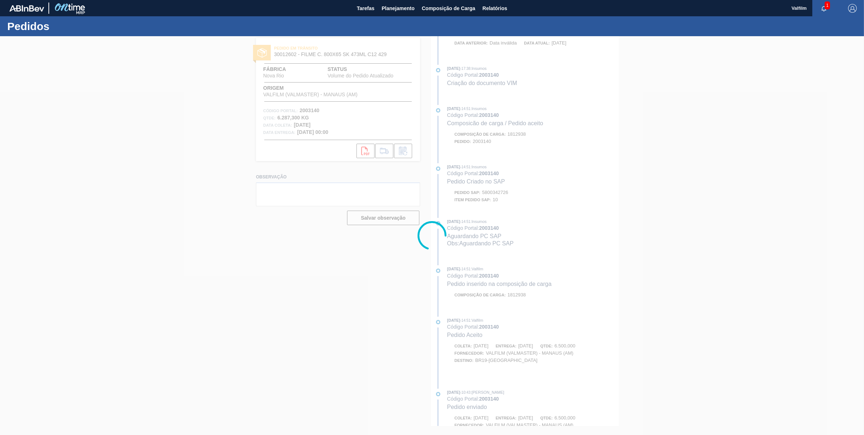
scroll to position [202, 0]
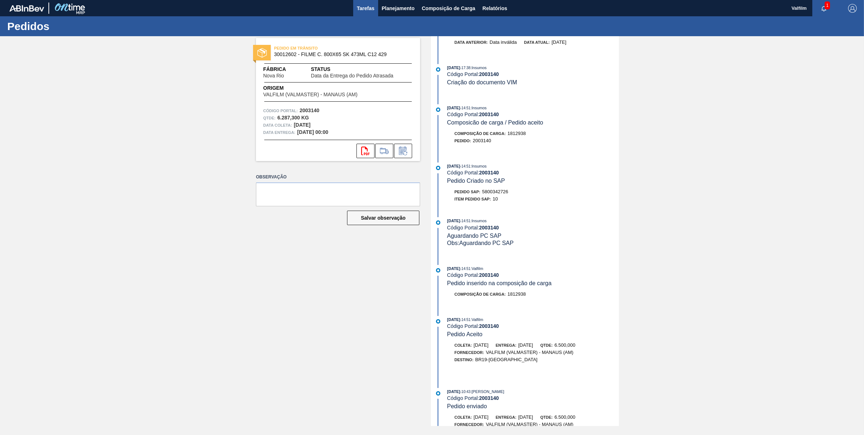
click at [360, 10] on span "Tarefas" at bounding box center [366, 8] width 18 height 9
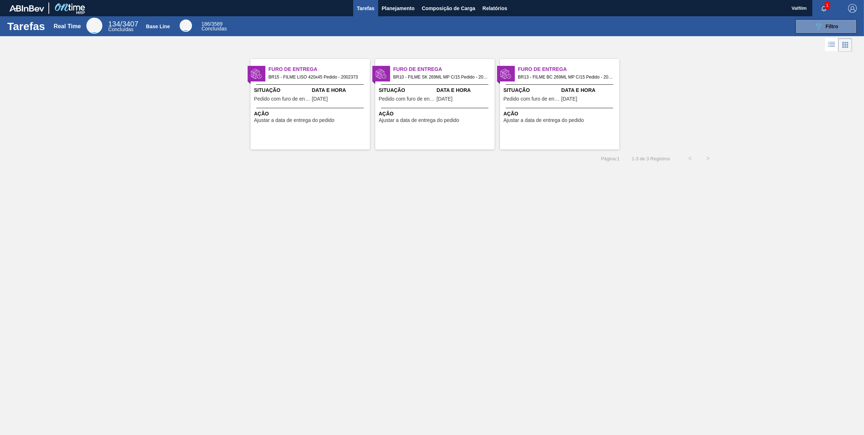
click at [554, 87] on span "Situação" at bounding box center [532, 90] width 56 height 8
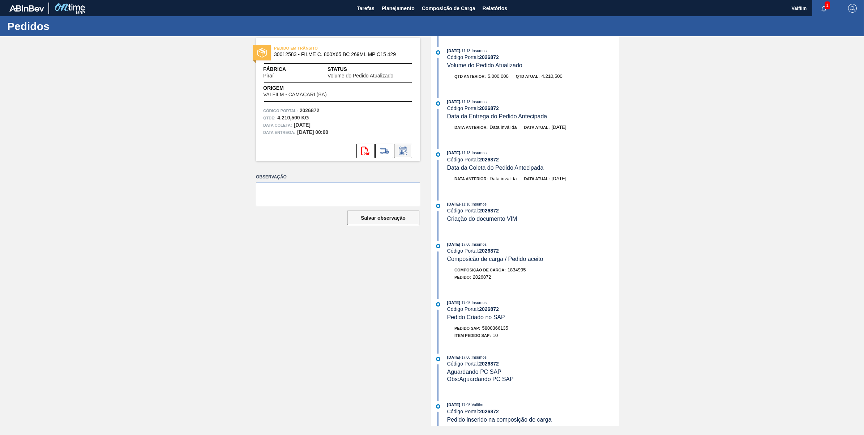
click at [404, 149] on icon at bounding box center [403, 150] width 12 height 9
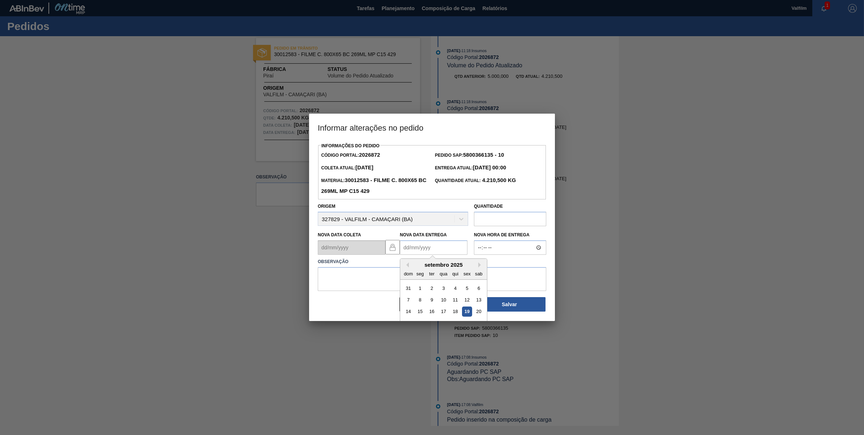
click at [426, 246] on Entrega2026872 "Nova Data Entrega" at bounding box center [434, 247] width 68 height 14
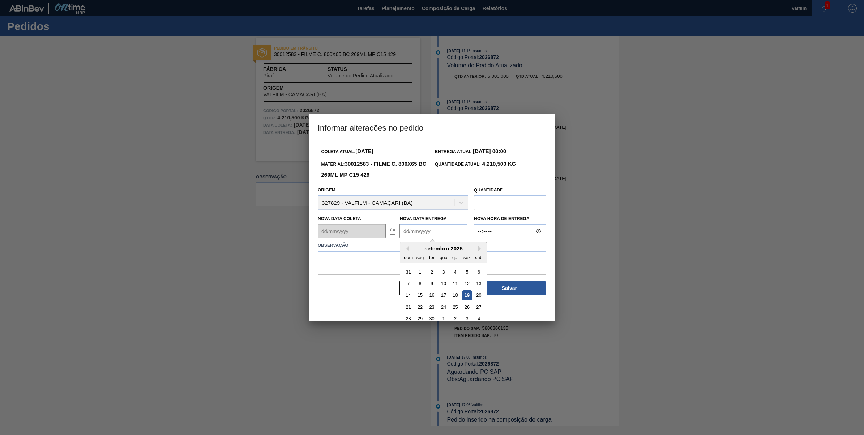
scroll to position [24, 0]
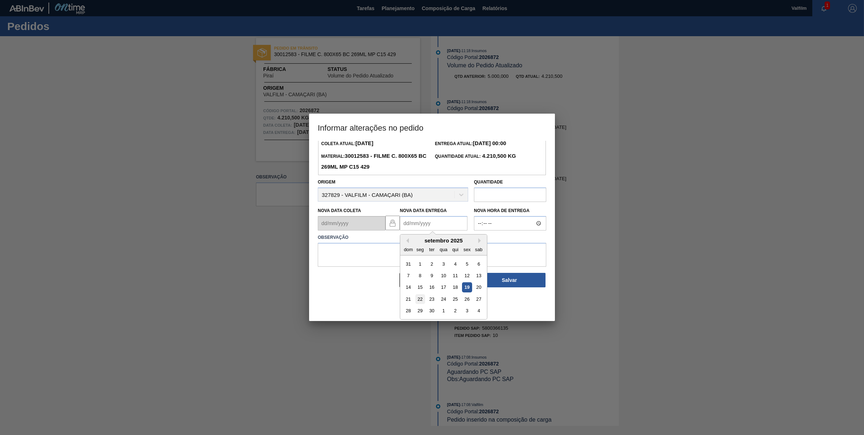
click at [423, 296] on div "22" at bounding box center [420, 299] width 10 height 10
type Entrega2026872 "[DATE]"
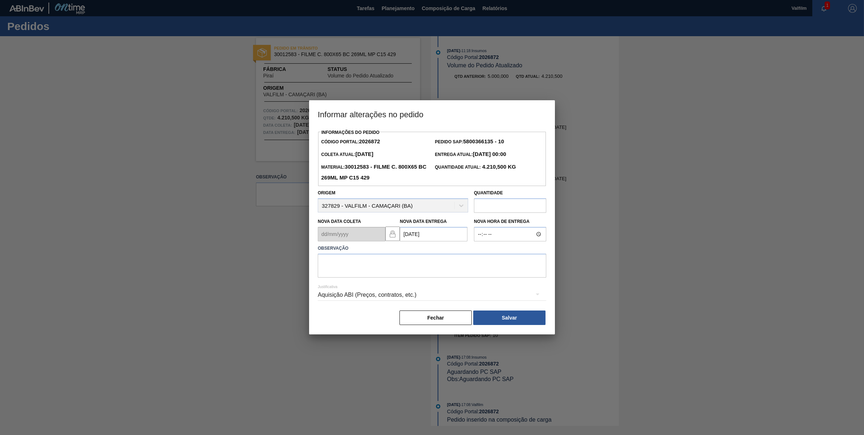
scroll to position [0, 0]
click at [440, 281] on div "Justificativa Aquisição ABI (Preços, contratos, etc.)" at bounding box center [432, 290] width 229 height 26
click at [440, 278] on div "Justificativa Aquisição ABI (Preços, contratos, etc.)" at bounding box center [432, 290] width 229 height 26
click at [440, 268] on textarea at bounding box center [432, 265] width 229 height 24
type textarea "DT ORIGINAL"
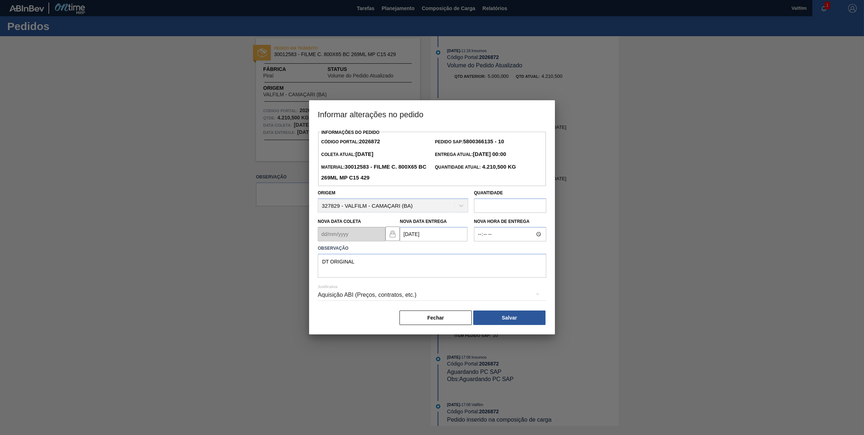
click at [419, 292] on div "Aquisição ABI (Preços, contratos, etc.)" at bounding box center [432, 295] width 229 height 20
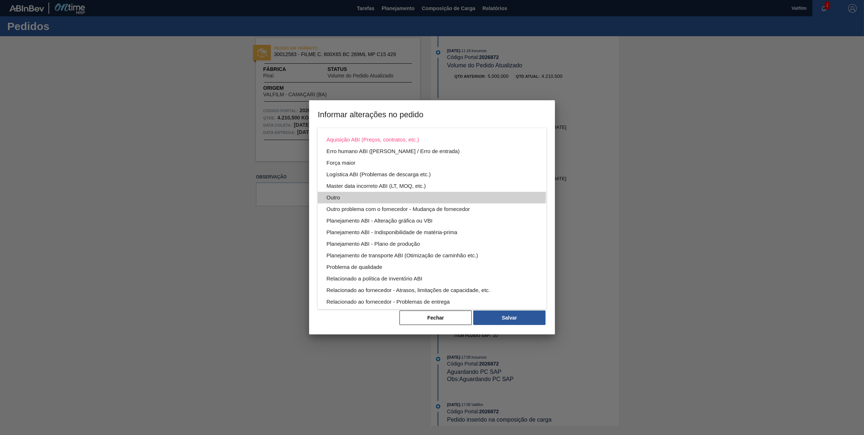
click at [334, 193] on div "Outro" at bounding box center [431, 198] width 211 height 12
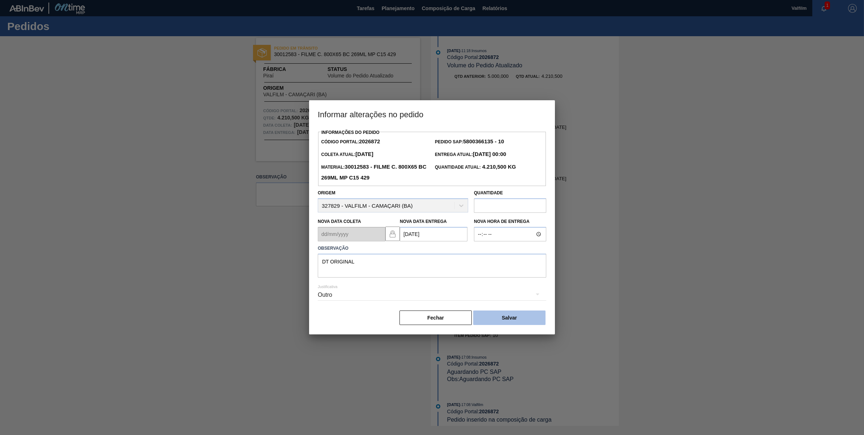
click at [505, 320] on button "Salvar" at bounding box center [509, 317] width 72 height 14
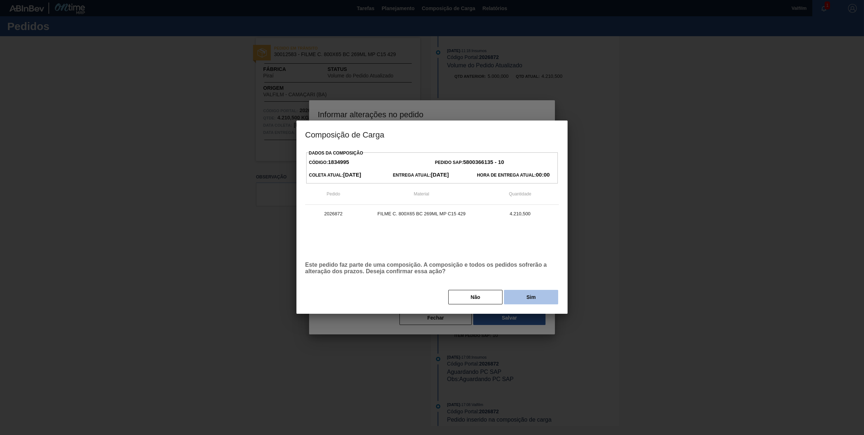
click at [521, 296] on button "Sim" at bounding box center [531, 297] width 54 height 14
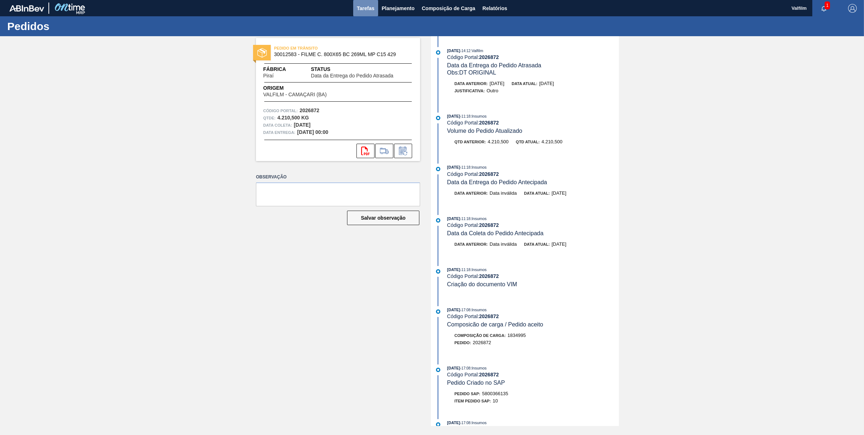
click at [363, 6] on span "Tarefas" at bounding box center [366, 8] width 18 height 9
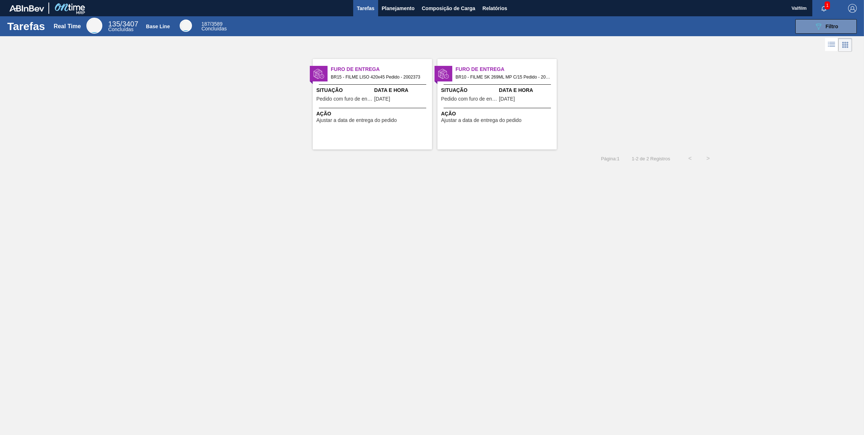
click at [523, 122] on div "Ação Ajustar a data de entrega do pedido" at bounding box center [498, 116] width 114 height 13
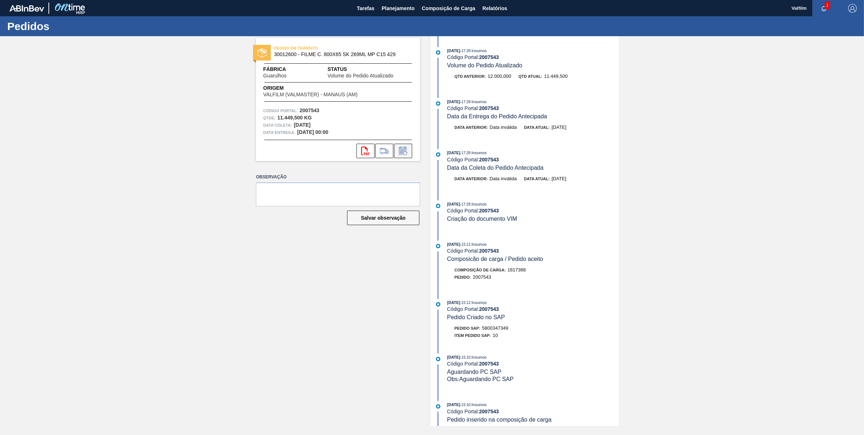
click at [402, 149] on icon at bounding box center [403, 150] width 12 height 9
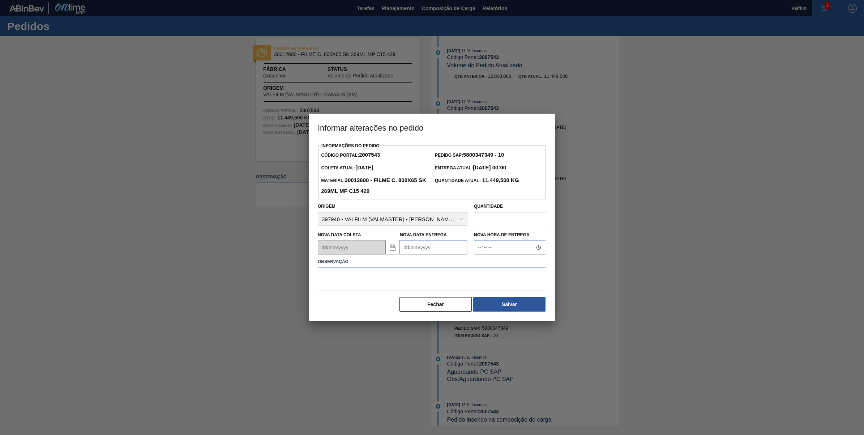
click at [421, 251] on Entrega2007543 "Nova Data Entrega" at bounding box center [434, 247] width 68 height 14
click at [480, 264] on button "Next Month" at bounding box center [480, 264] width 5 height 5
click at [441, 300] on div "8" at bounding box center [444, 300] width 10 height 10
type Entrega2007543 "08/10/2025"
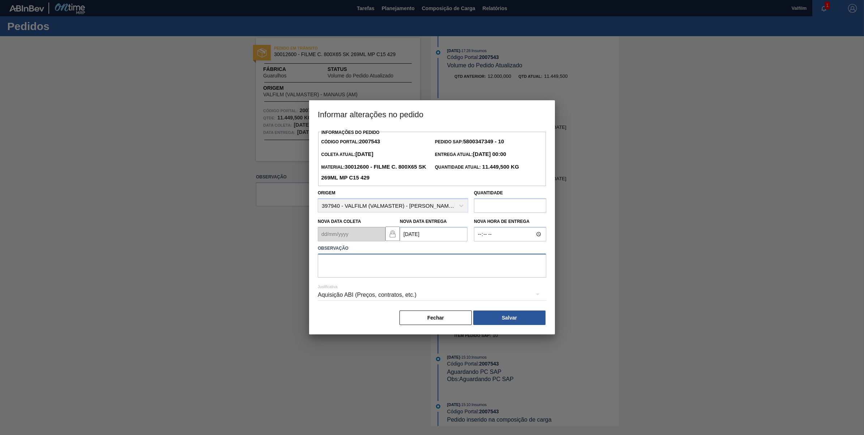
click at [428, 273] on textarea at bounding box center [432, 265] width 229 height 24
type textarea "data original"
click at [364, 299] on div "Aquisição ABI (Preços, contratos, etc.)" at bounding box center [432, 295] width 229 height 20
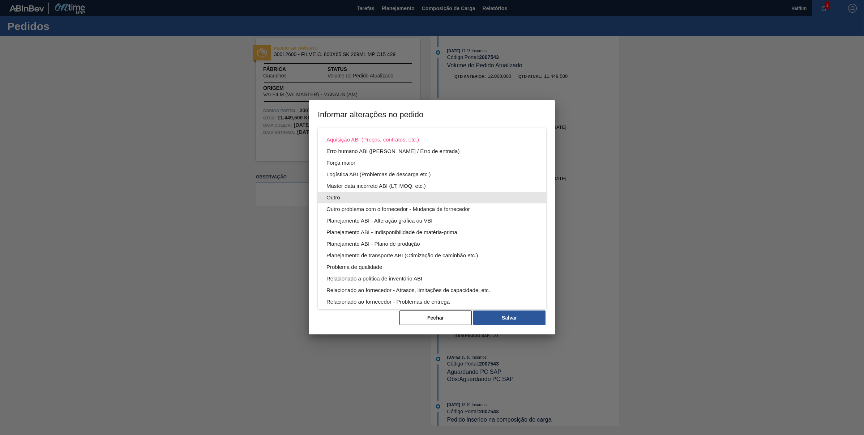
click at [350, 193] on div "Outro" at bounding box center [431, 198] width 211 height 12
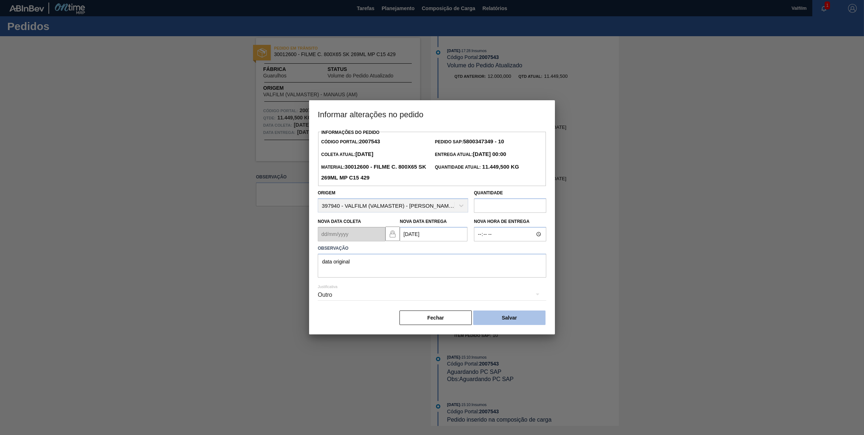
click at [509, 315] on button "Salvar" at bounding box center [509, 317] width 72 height 14
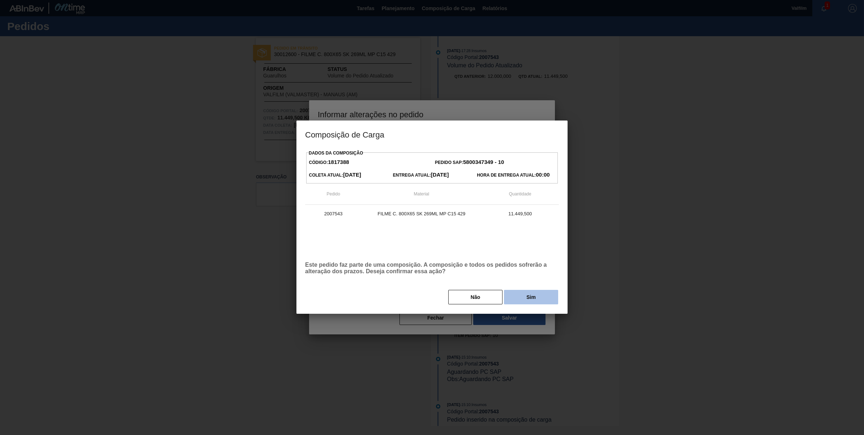
click at [530, 294] on button "Sim" at bounding box center [531, 297] width 54 height 14
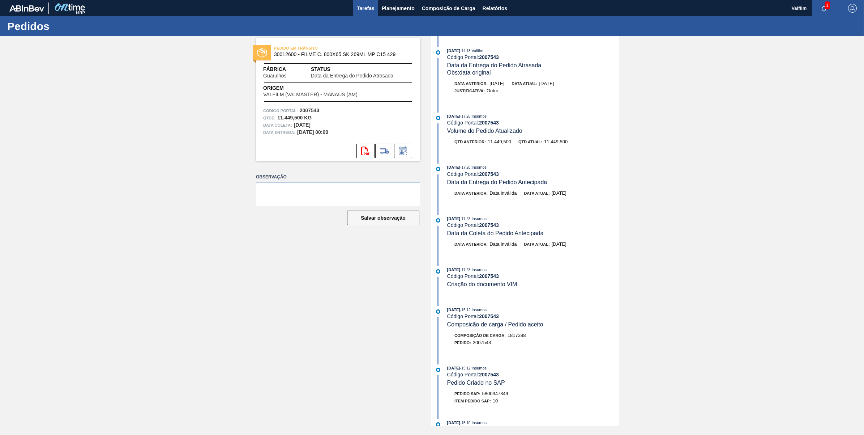
click at [372, 9] on span "Tarefas" at bounding box center [366, 8] width 18 height 9
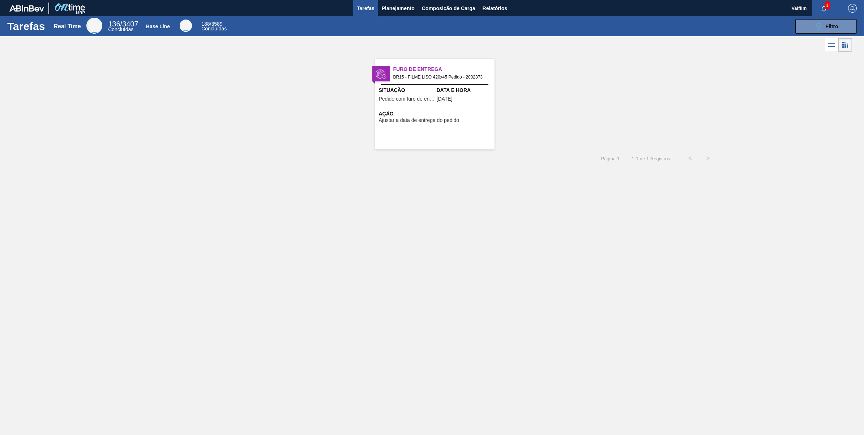
click at [422, 116] on span "Ação" at bounding box center [436, 114] width 114 height 8
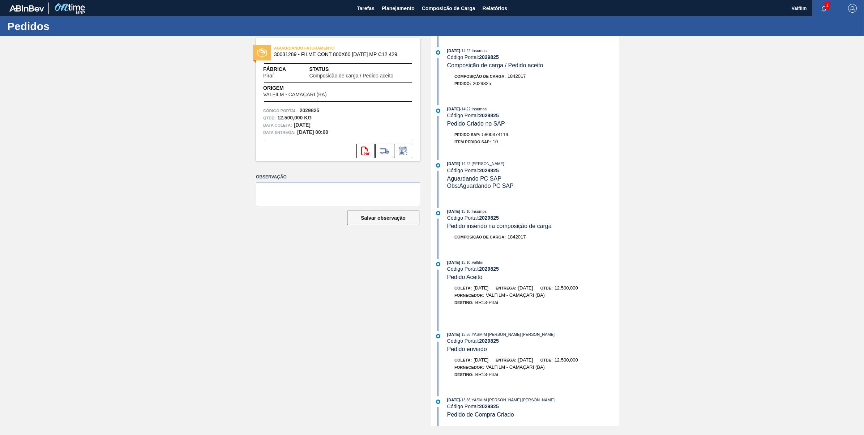
click at [505, 136] on span "5800374119" at bounding box center [495, 134] width 26 height 5
copy span "5800374119"
